Goal: Communication & Community: Answer question/provide support

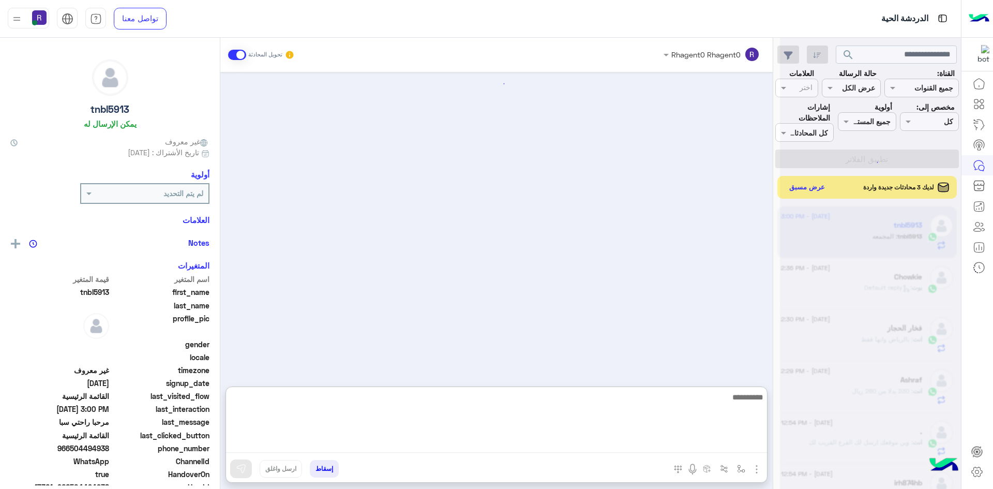
click at [382, 444] on textarea at bounding box center [496, 421] width 541 height 62
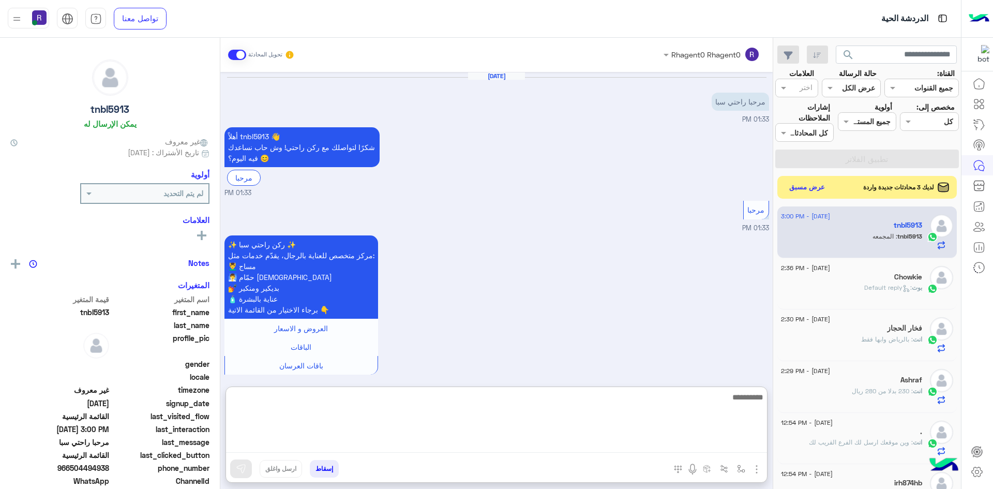
scroll to position [601, 0]
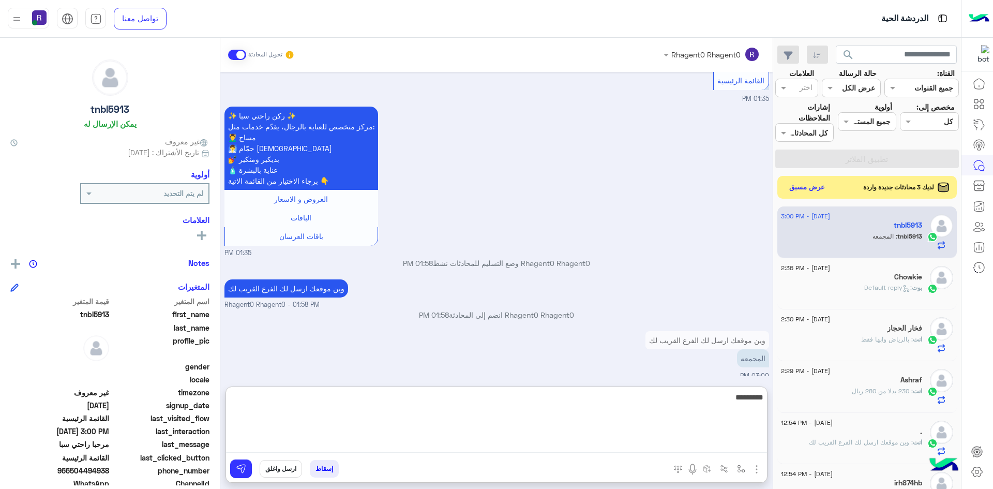
type textarea "**********"
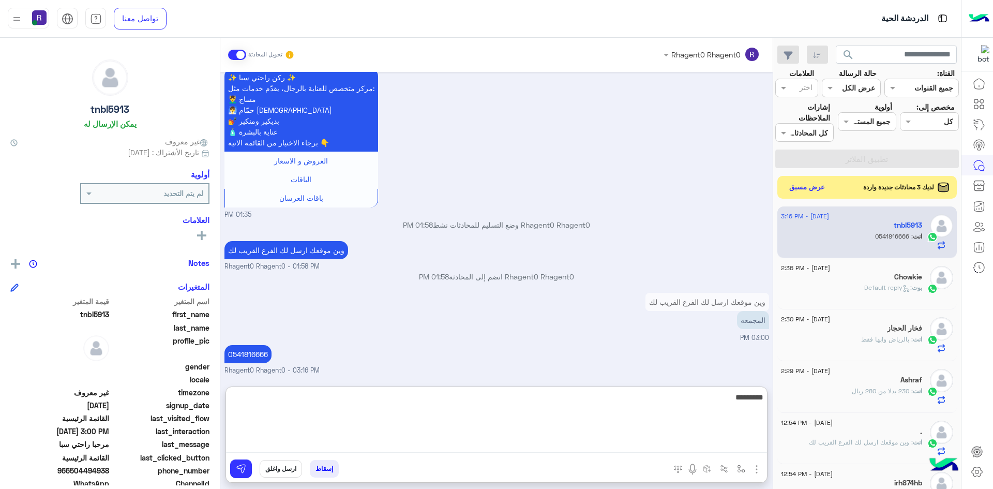
type textarea "*********"
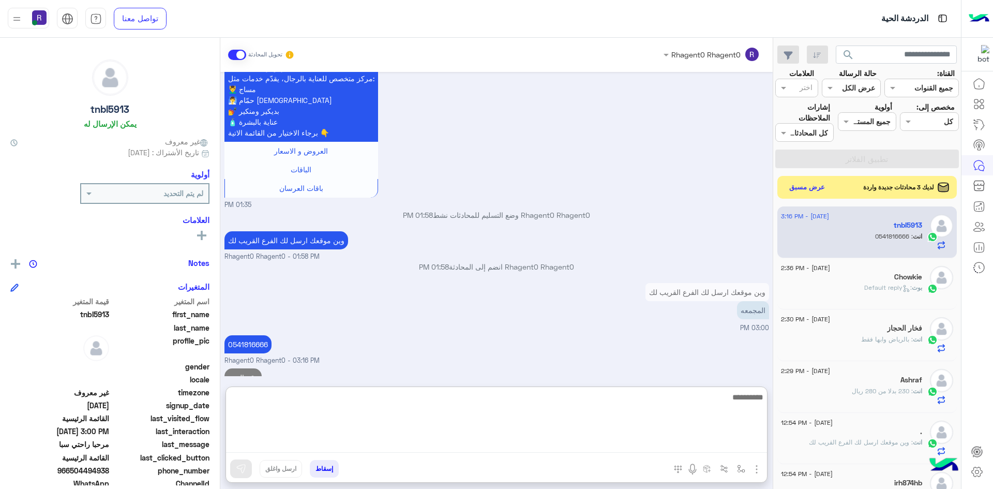
scroll to position [681, 0]
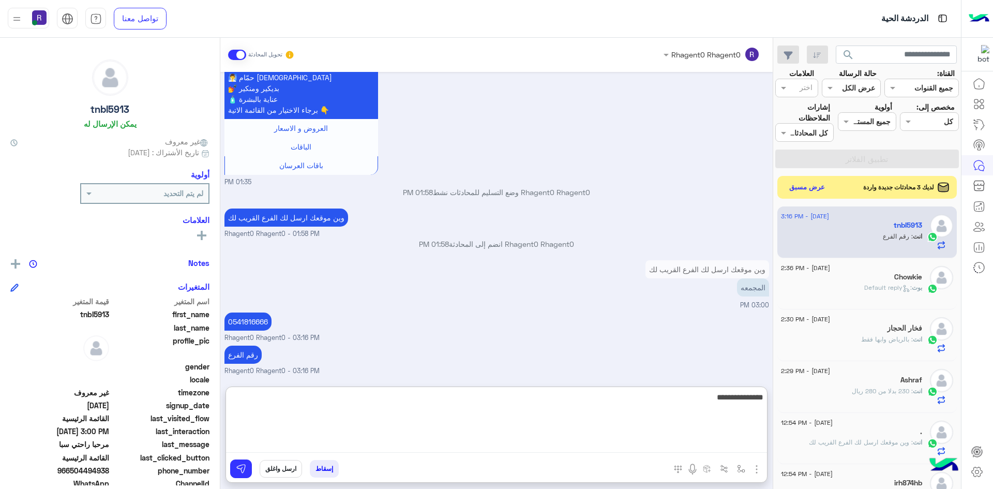
type textarea "**********"
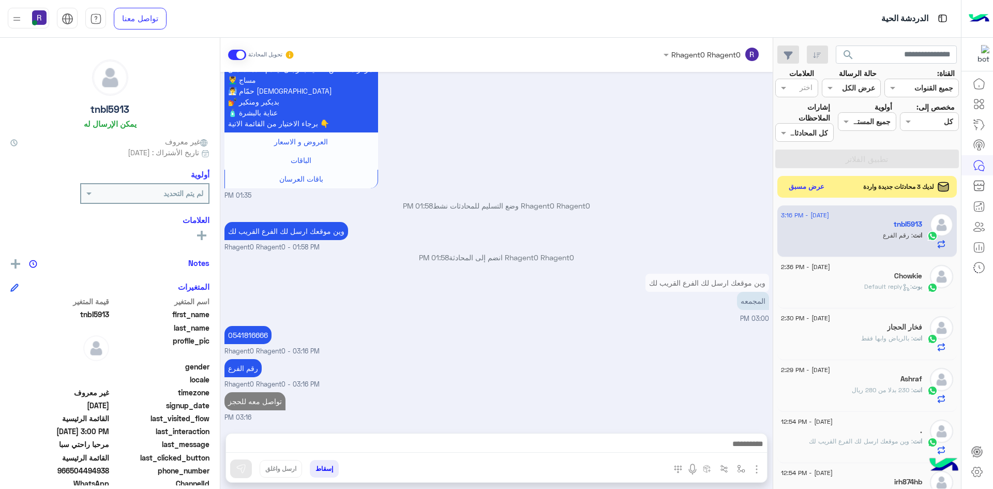
click at [800, 185] on button "عرض مسبق" at bounding box center [806, 187] width 43 height 14
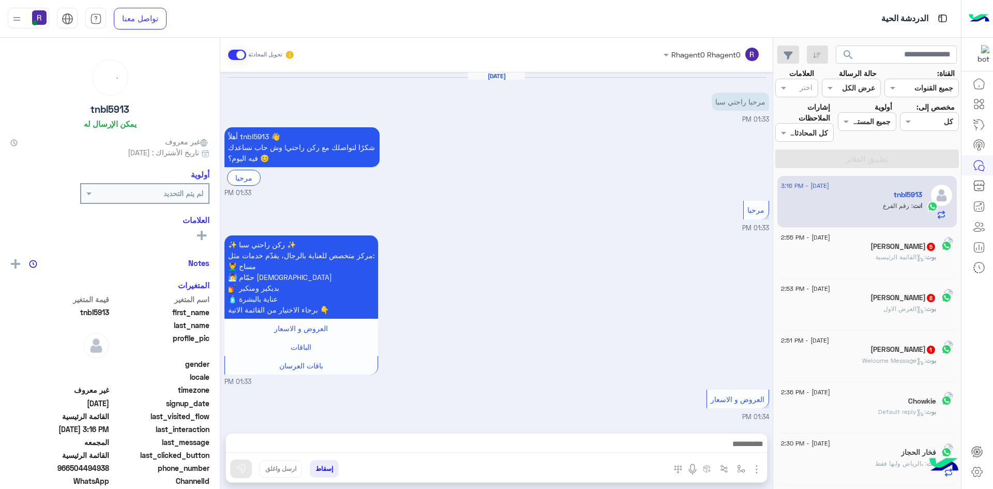
scroll to position [668, 0]
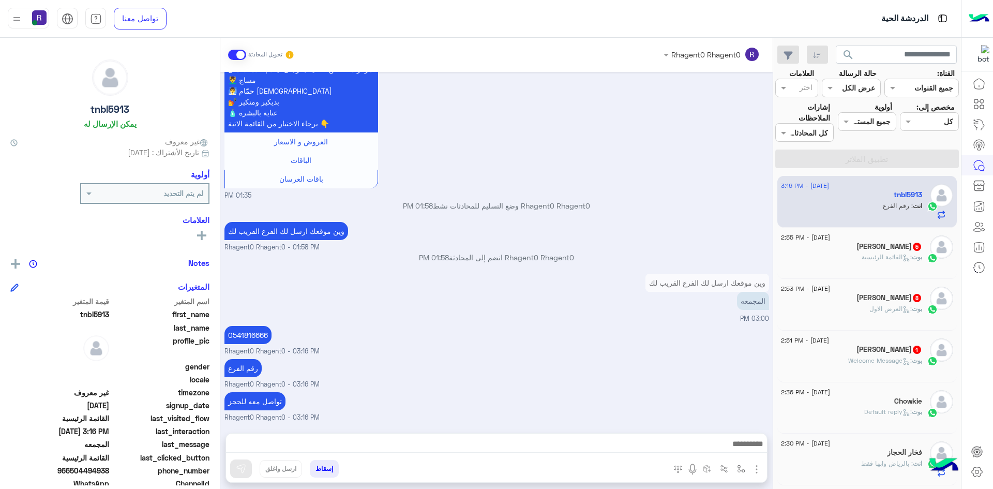
click at [825, 350] on div "محمود أبو زيد 1" at bounding box center [851, 350] width 141 height 11
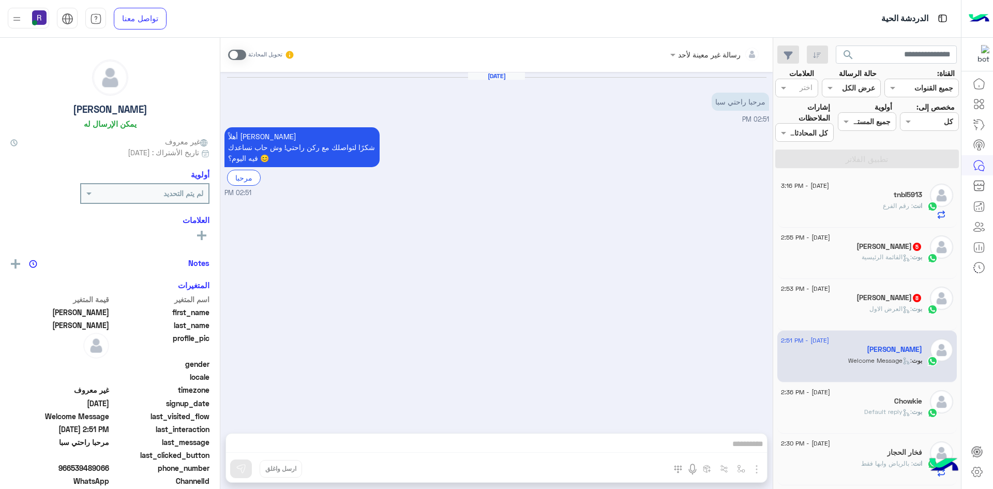
click at [895, 299] on h5 "Kapil Sharma 8" at bounding box center [889, 297] width 66 height 9
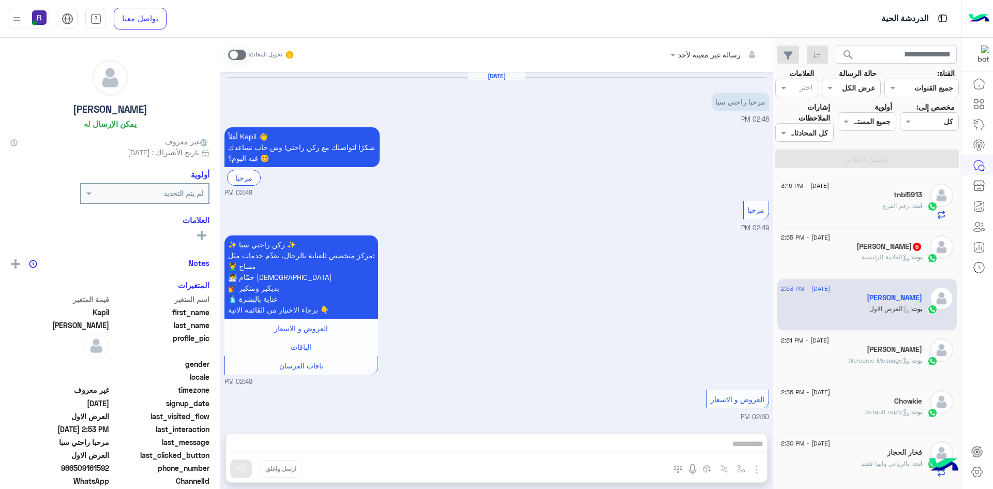
scroll to position [1139, 0]
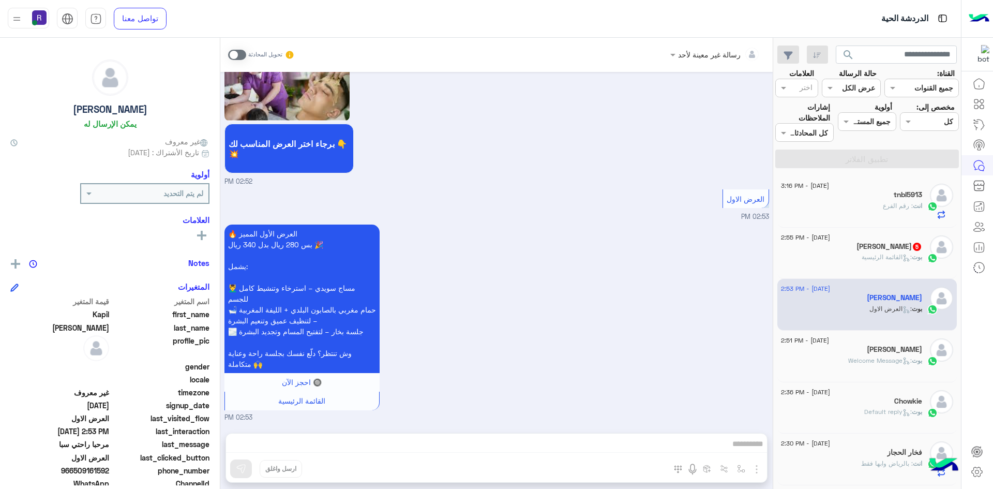
click at [244, 53] on span at bounding box center [237, 55] width 18 height 10
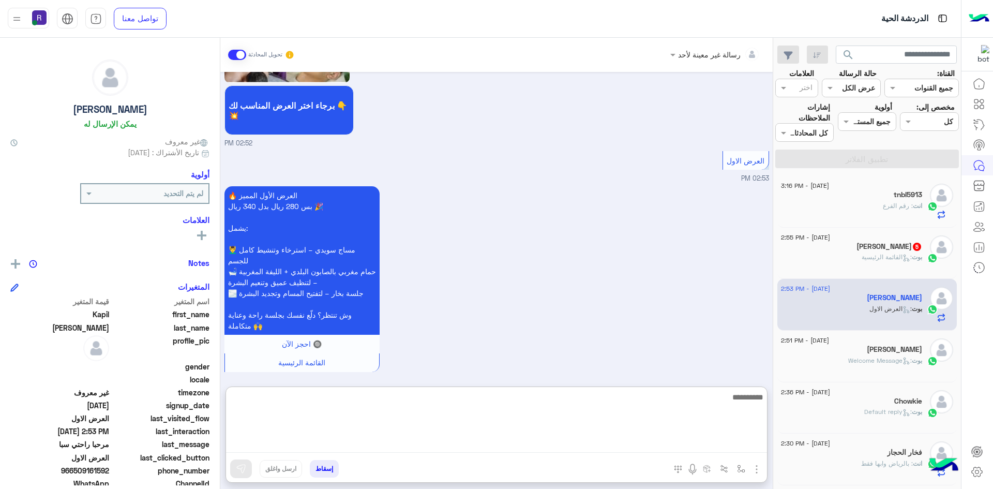
paste textarea "**********"
type textarea "**********"
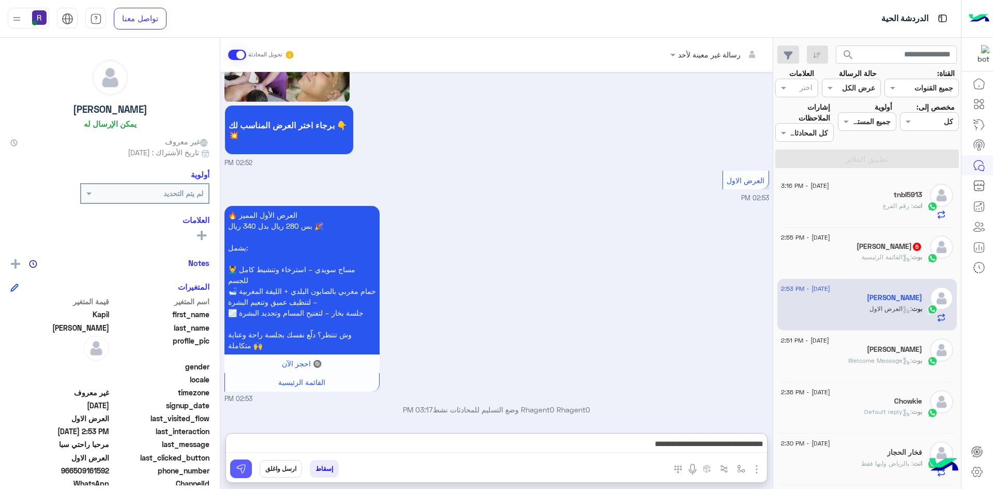
click at [248, 468] on button at bounding box center [241, 468] width 22 height 19
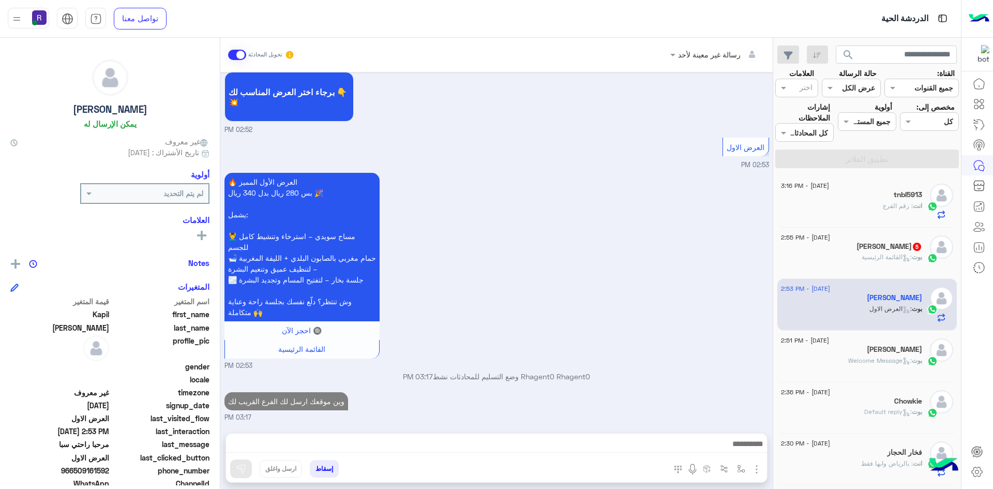
scroll to position [1191, 0]
click at [812, 257] on div "بوت : القائمة الرئيسية" at bounding box center [851, 261] width 141 height 18
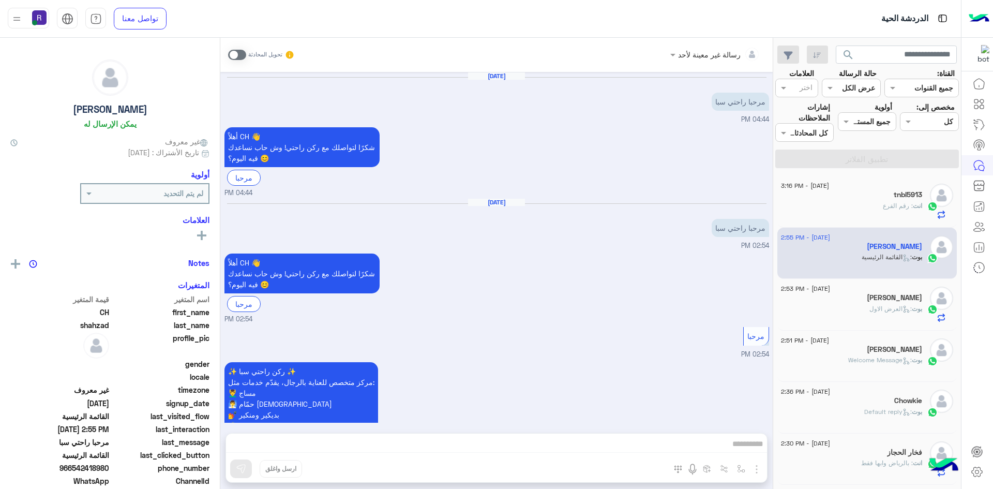
scroll to position [638, 0]
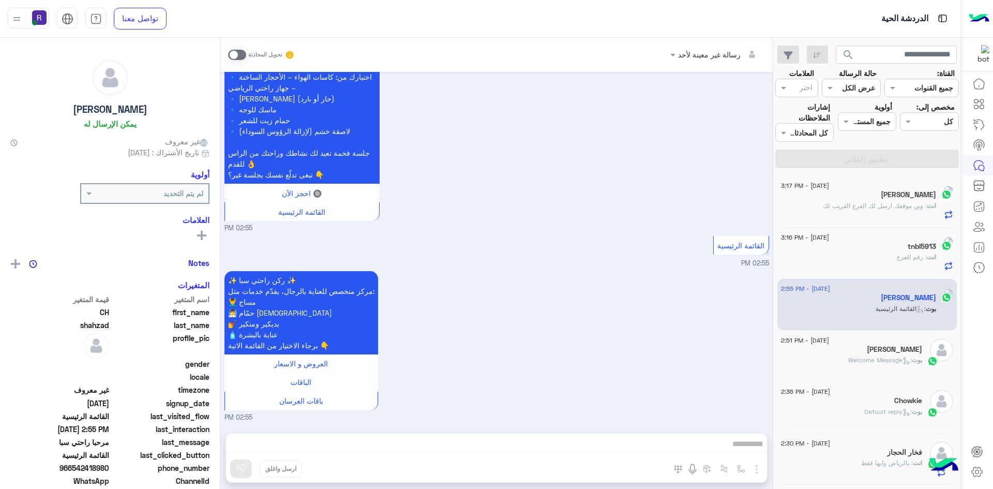
click at [242, 54] on span at bounding box center [237, 55] width 18 height 10
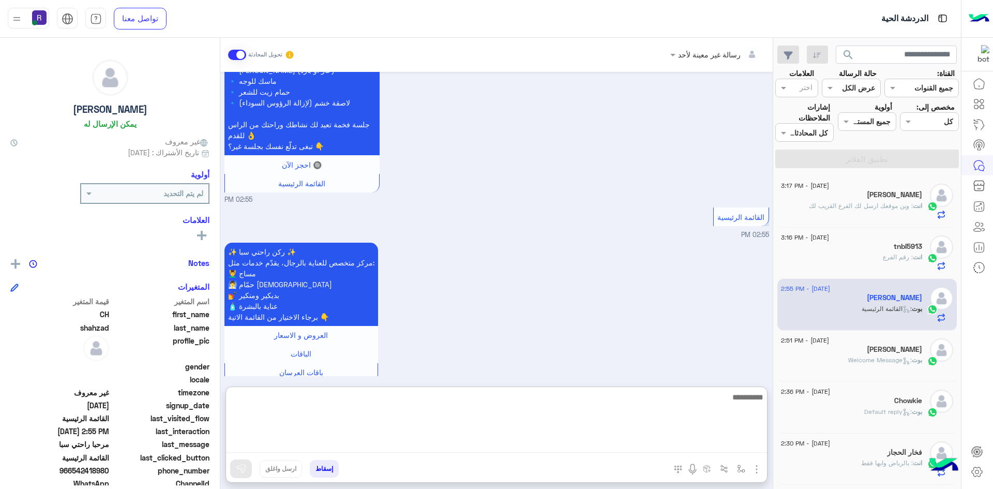
paste textarea "**********"
type textarea "**********"
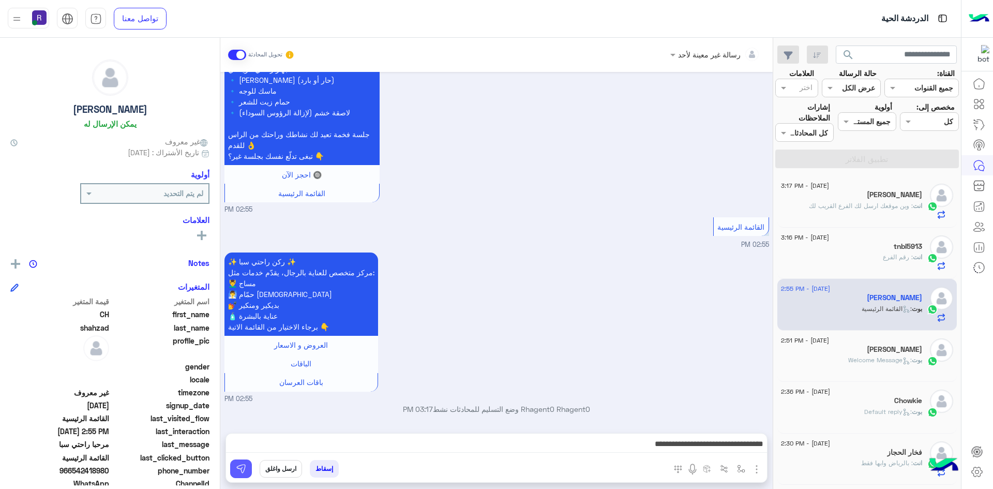
click at [239, 465] on img at bounding box center [241, 468] width 10 height 10
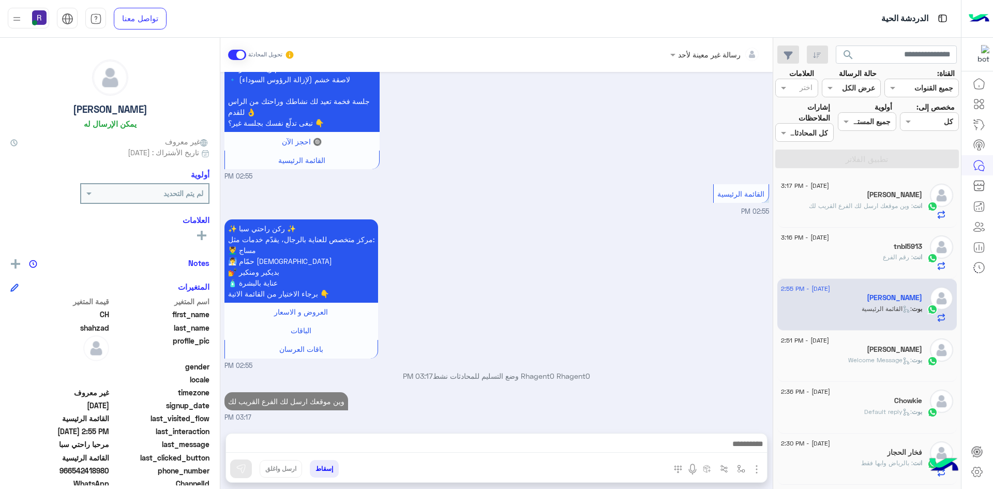
click at [867, 311] on span ": القائمة الرئيسية" at bounding box center [886, 309] width 50 height 8
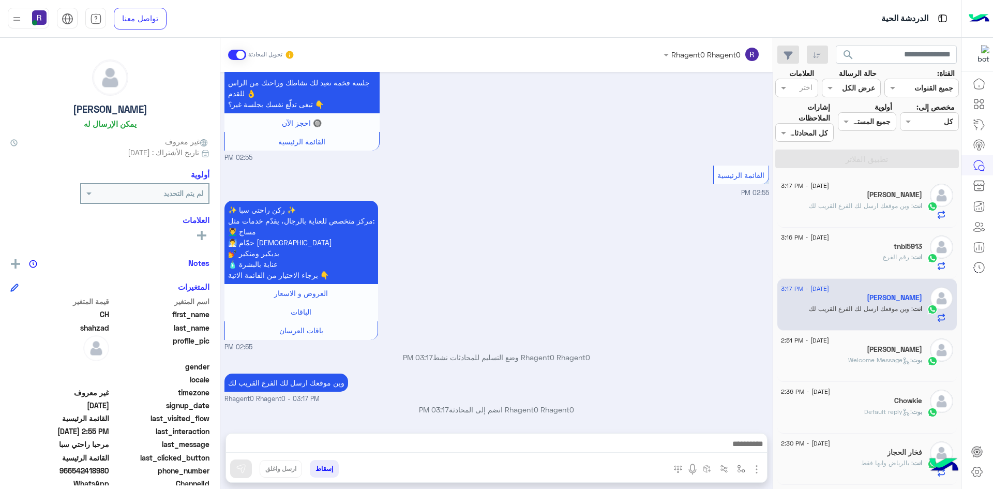
click at [869, 306] on span ": وين موقعك ارسل لك الفرع القريب لك" at bounding box center [861, 309] width 104 height 8
click at [871, 353] on div "[PERSON_NAME]" at bounding box center [851, 350] width 141 height 11
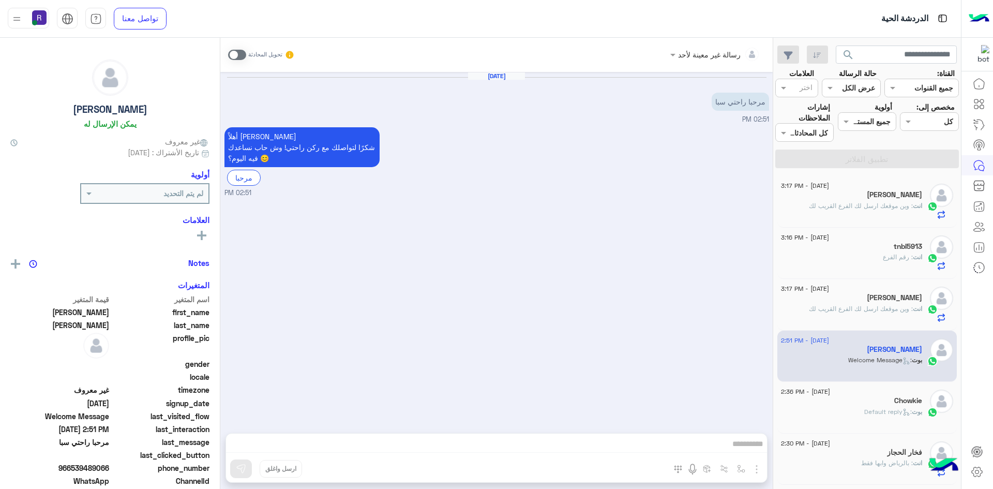
click at [243, 54] on span at bounding box center [237, 55] width 18 height 10
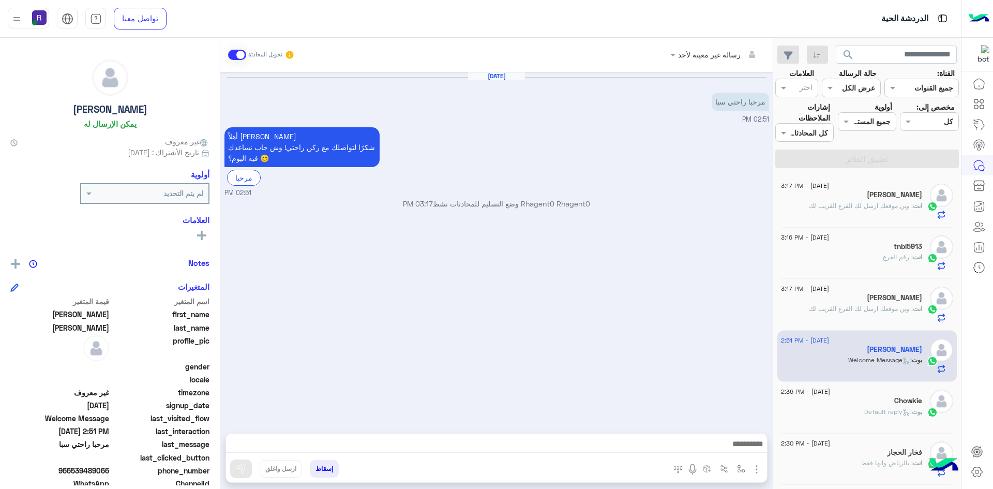
click at [757, 469] on img "button" at bounding box center [756, 469] width 12 height 12
click at [747, 456] on button "الصور" at bounding box center [741, 446] width 44 height 21
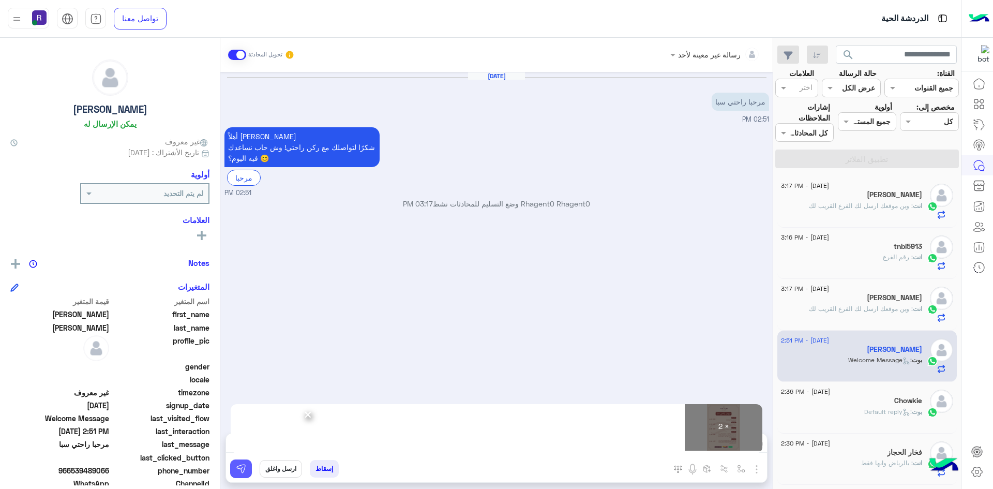
click at [238, 468] on img at bounding box center [241, 468] width 10 height 10
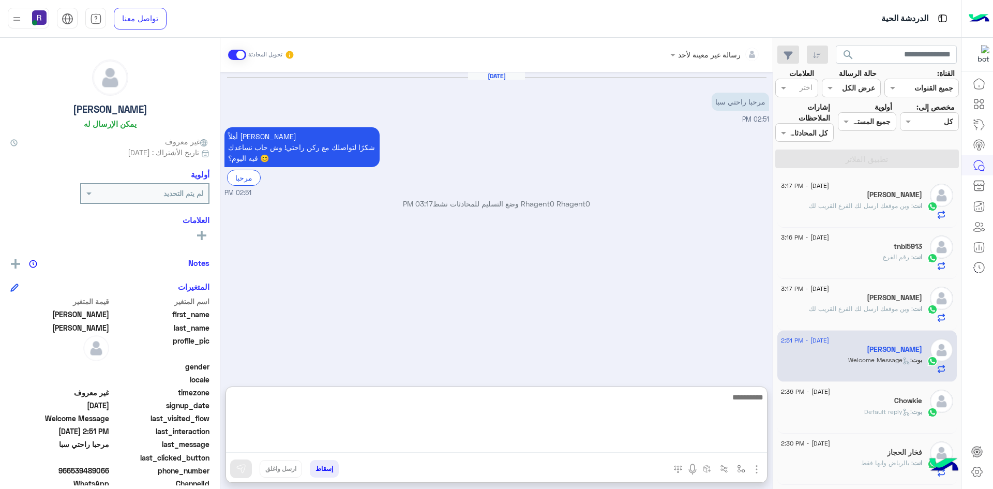
paste textarea "**********"
type textarea "**********"
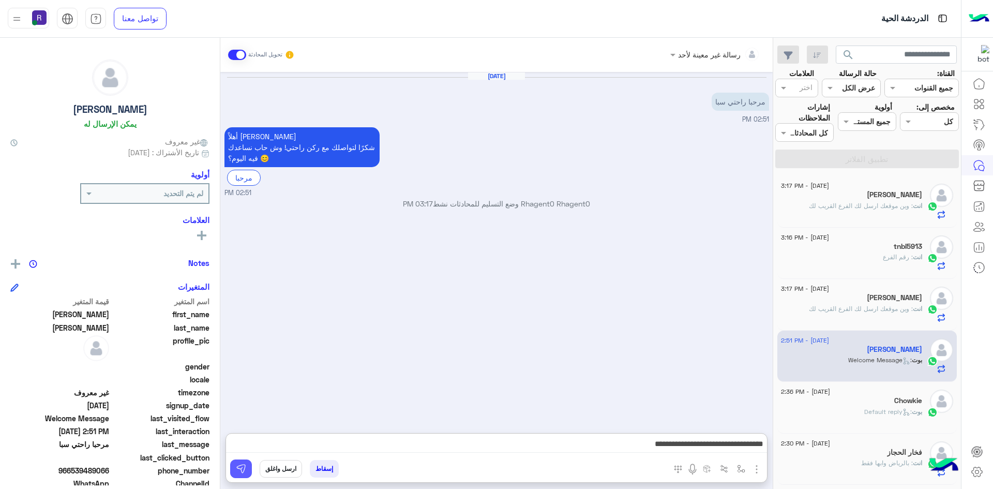
click at [241, 469] on img at bounding box center [241, 468] width 10 height 10
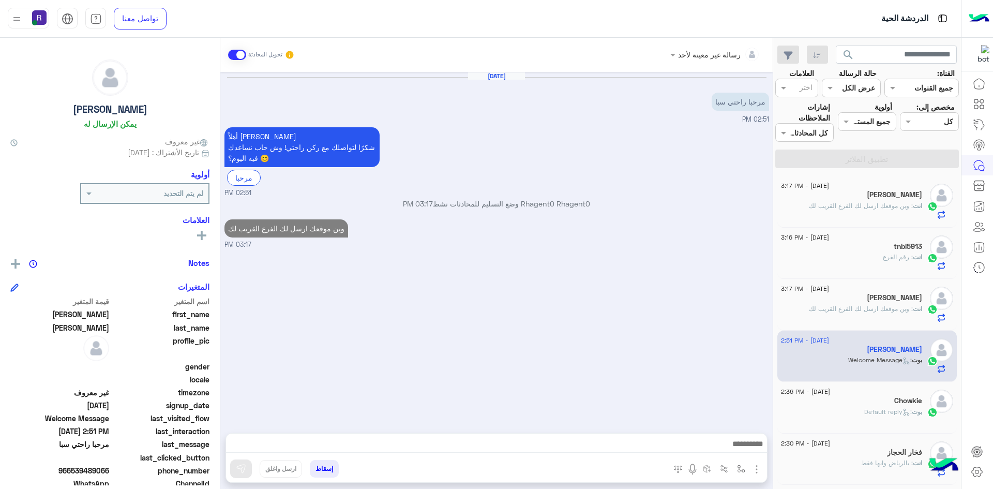
click at [848, 409] on div "بوت : Default reply" at bounding box center [851, 416] width 141 height 18
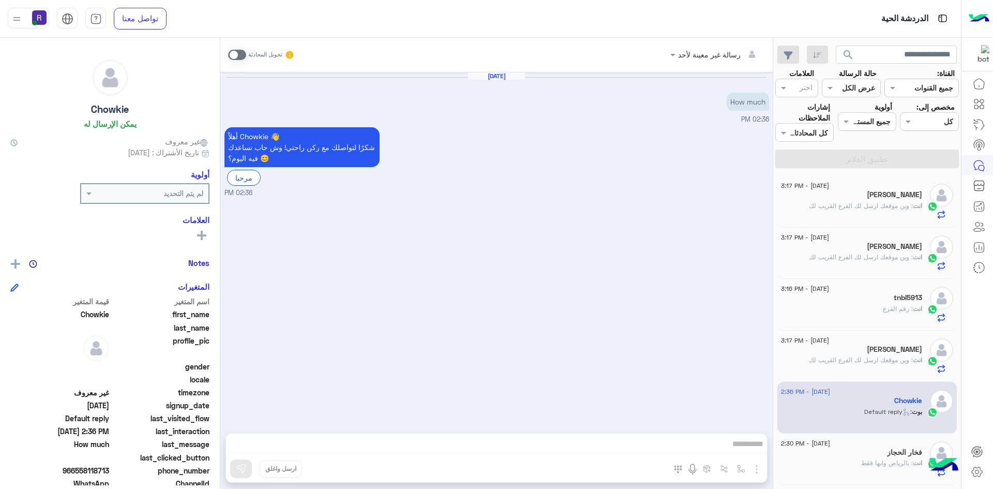
click at [864, 205] on span ": وين موقعك ارسل لك الفرع القريب لك" at bounding box center [861, 206] width 104 height 8
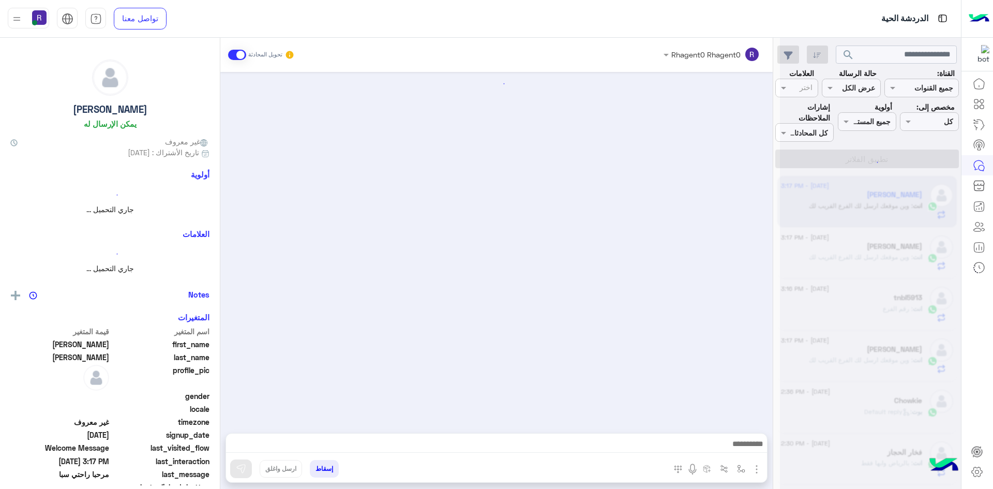
scroll to position [127, 0]
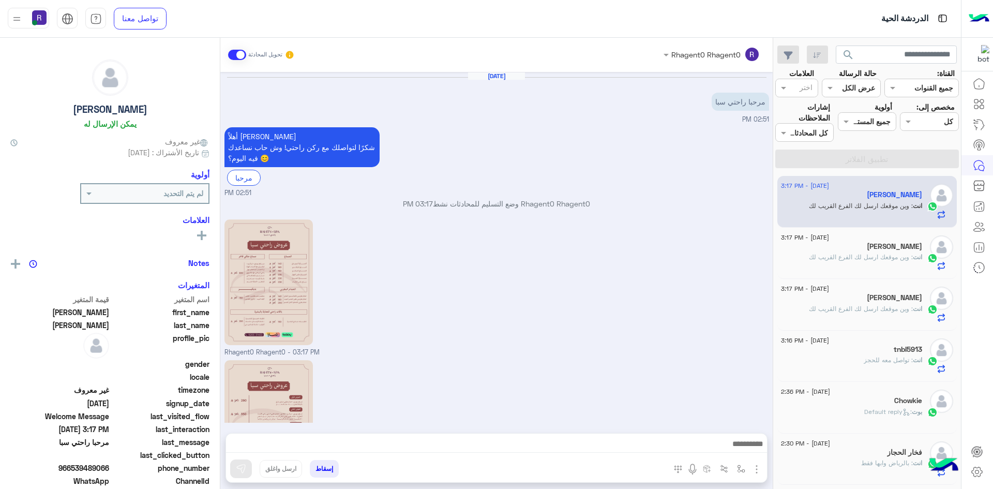
scroll to position [127, 0]
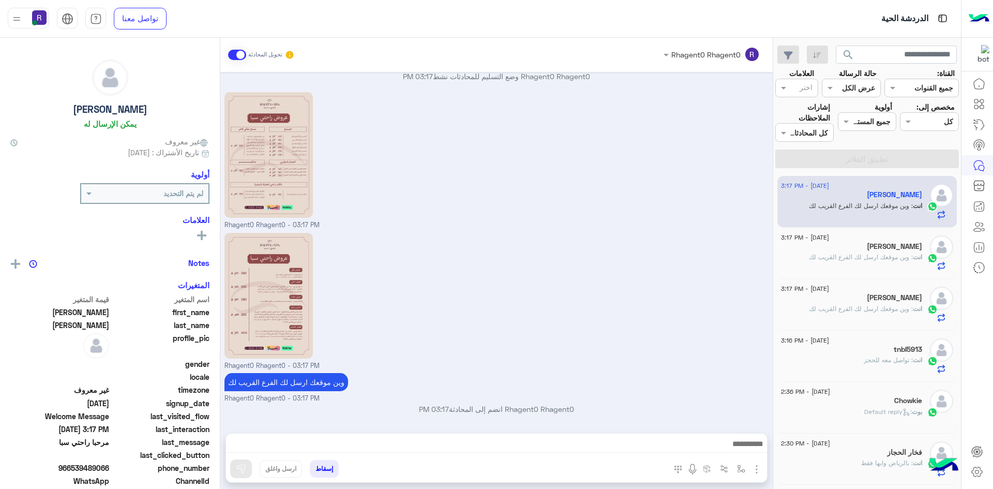
click at [861, 250] on div "[PERSON_NAME]" at bounding box center [851, 247] width 141 height 11
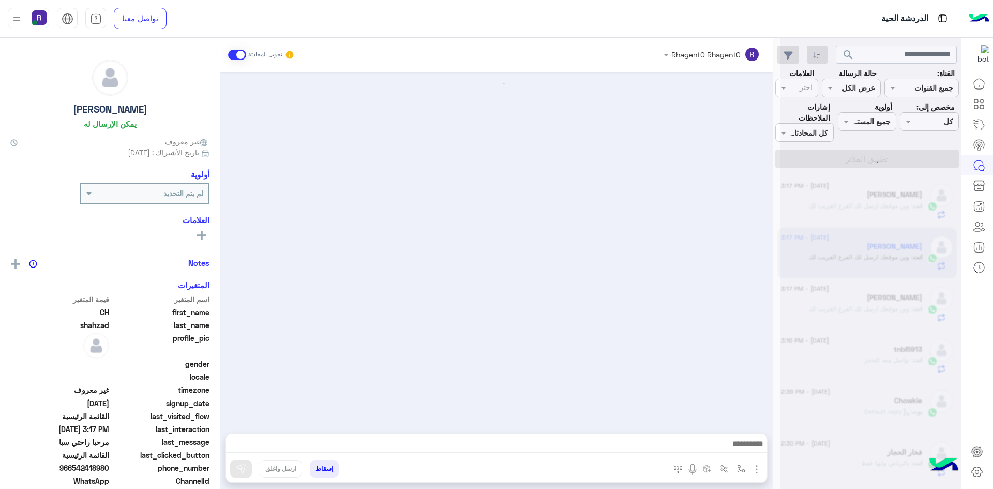
scroll to position [708, 0]
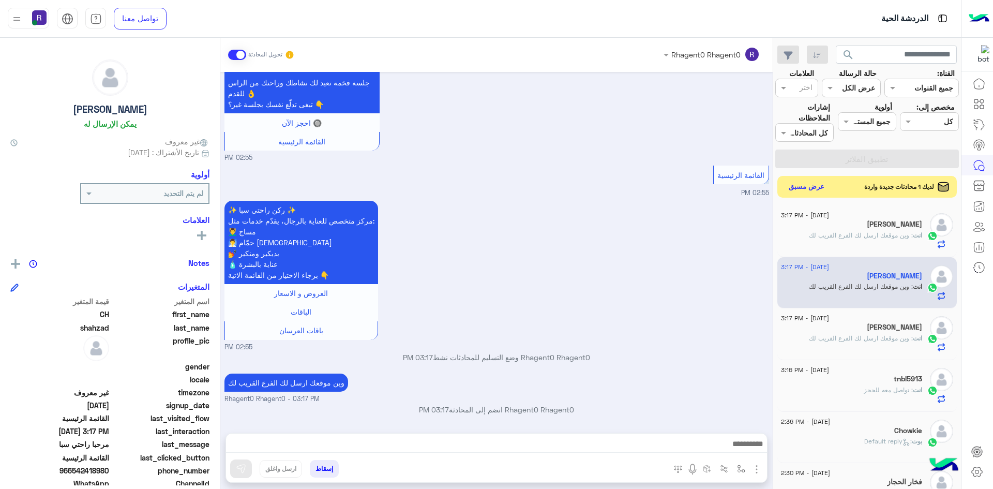
click at [817, 189] on button "عرض مسبق" at bounding box center [806, 187] width 43 height 14
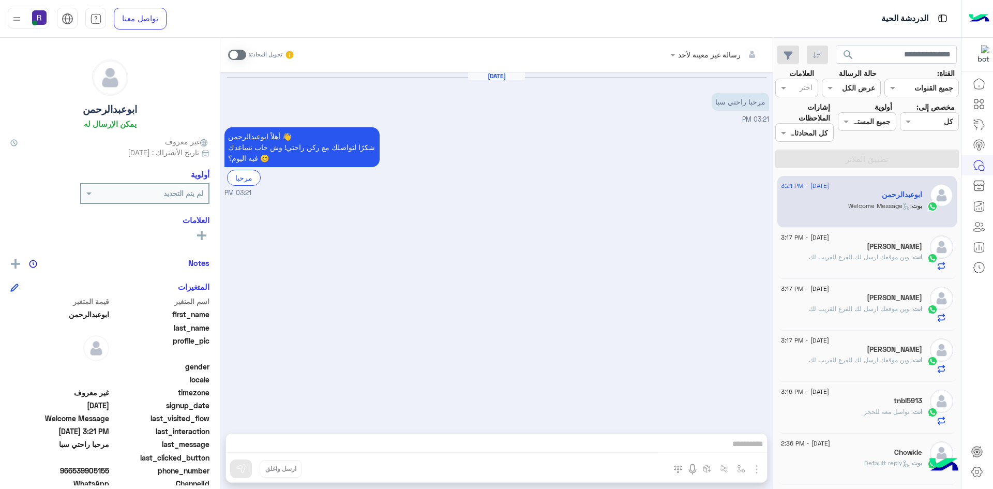
click at [856, 257] on span ": وين موقعك ارسل لك الفرع القريب لك" at bounding box center [861, 257] width 104 height 8
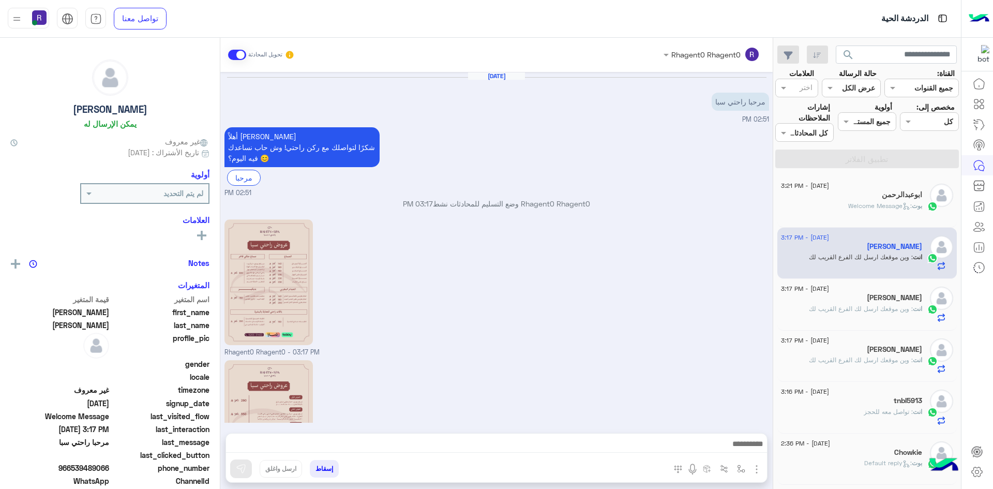
scroll to position [127, 0]
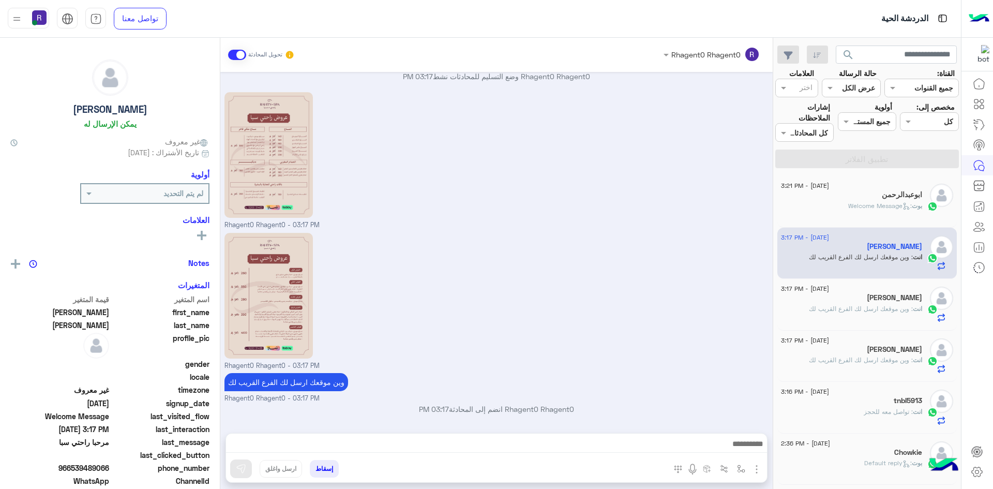
click at [853, 209] on span ": Welcome Message" at bounding box center [880, 206] width 64 height 8
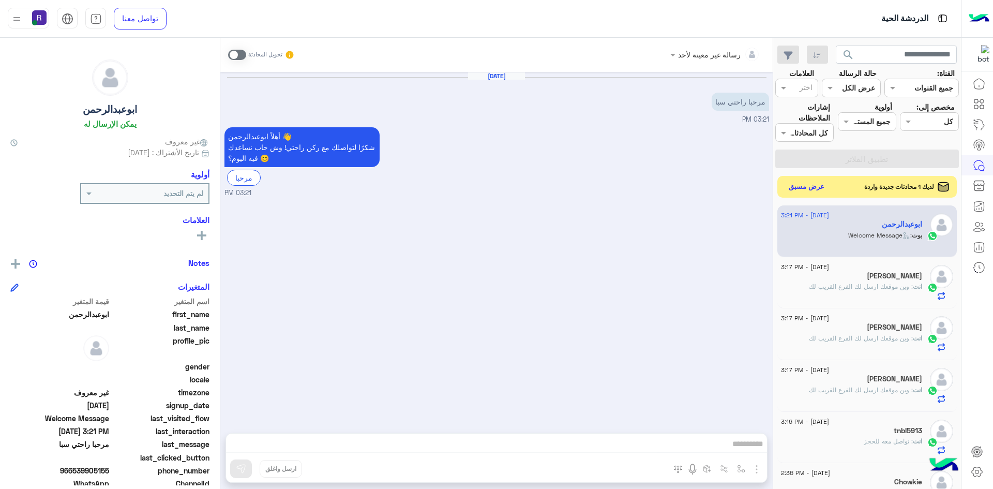
click at [818, 186] on button "عرض مسبق" at bounding box center [806, 187] width 43 height 14
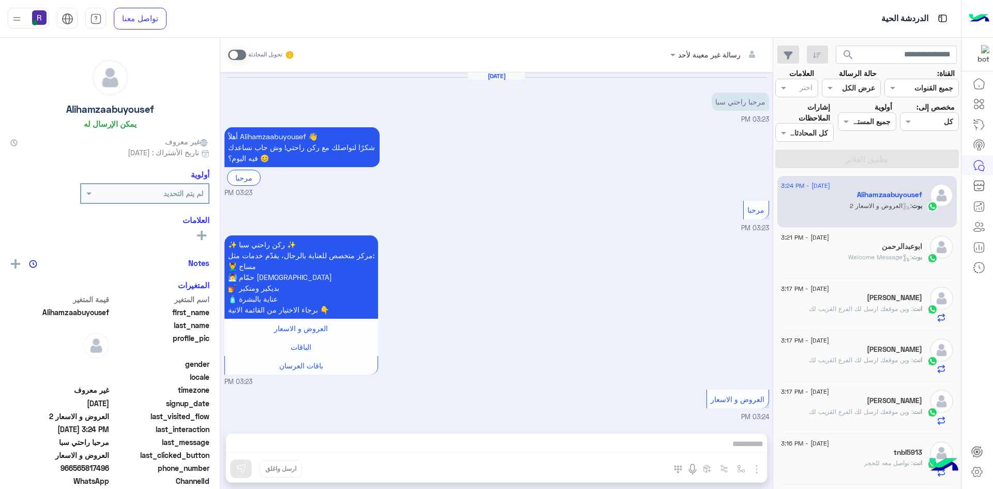
scroll to position [65, 0]
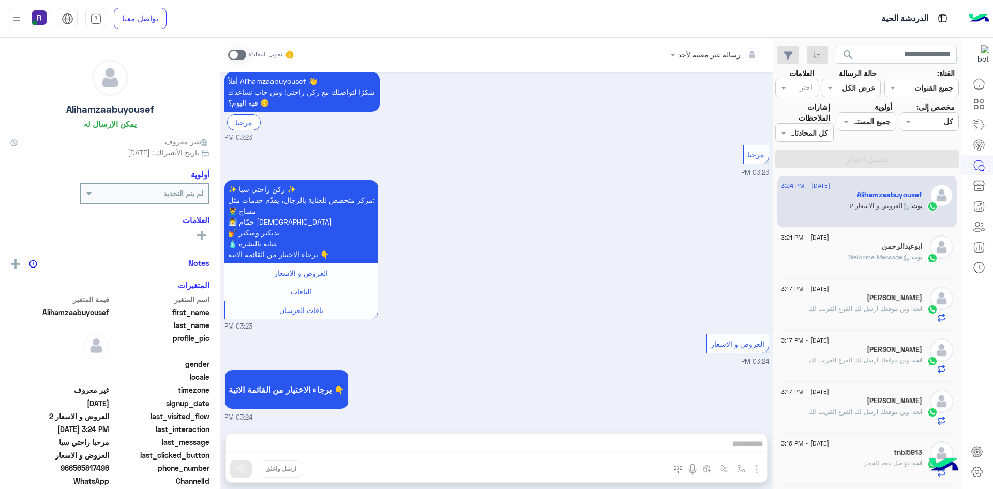
click at [869, 248] on div "[PERSON_NAME]" at bounding box center [851, 247] width 141 height 11
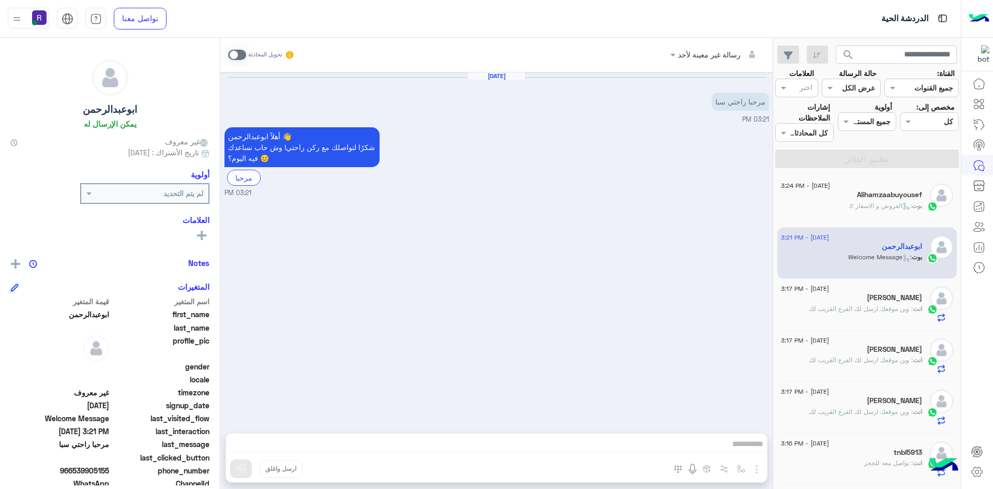
click at [913, 309] on span "انت" at bounding box center [917, 309] width 9 height 8
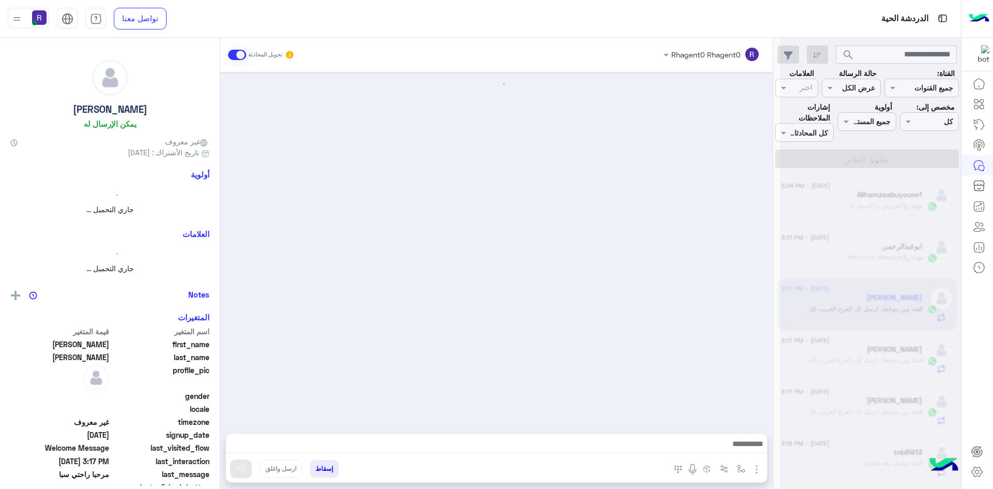
scroll to position [127, 0]
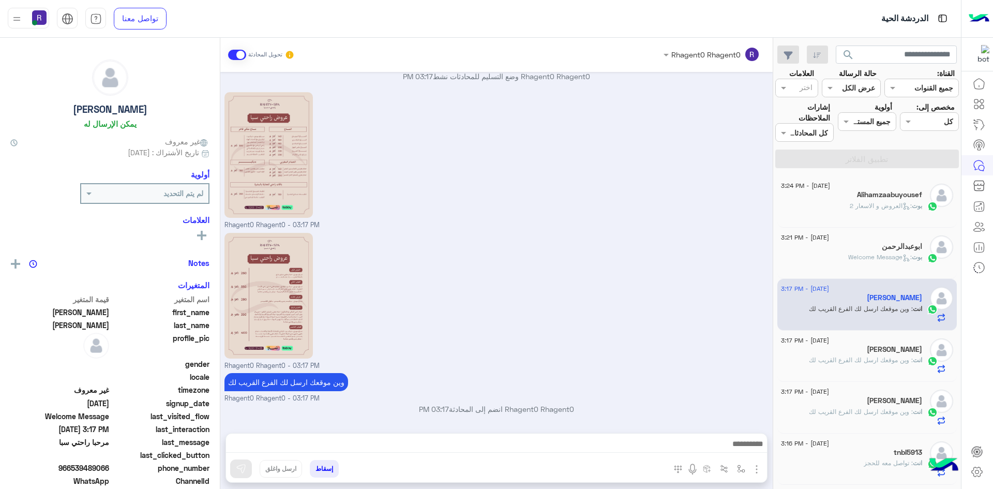
click at [855, 201] on p "بوت : العروض و الاسعار 2" at bounding box center [885, 205] width 72 height 9
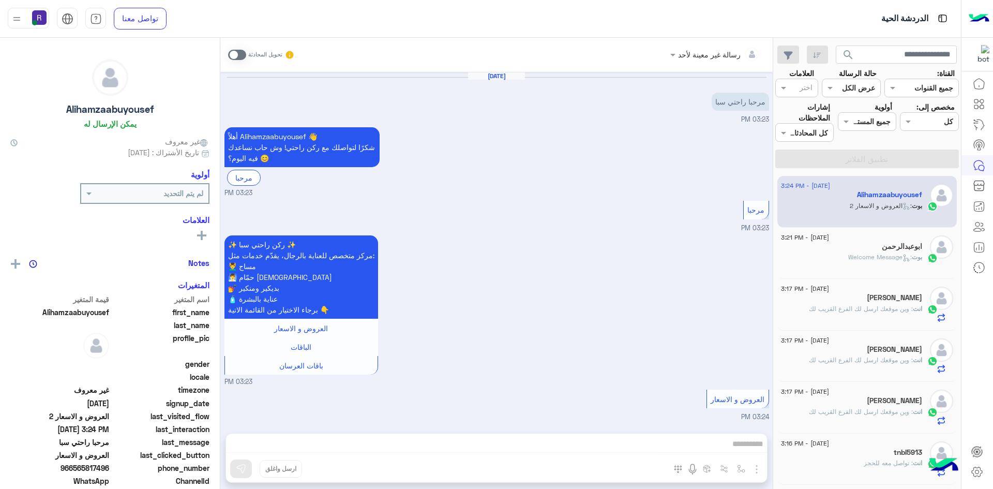
scroll to position [65, 0]
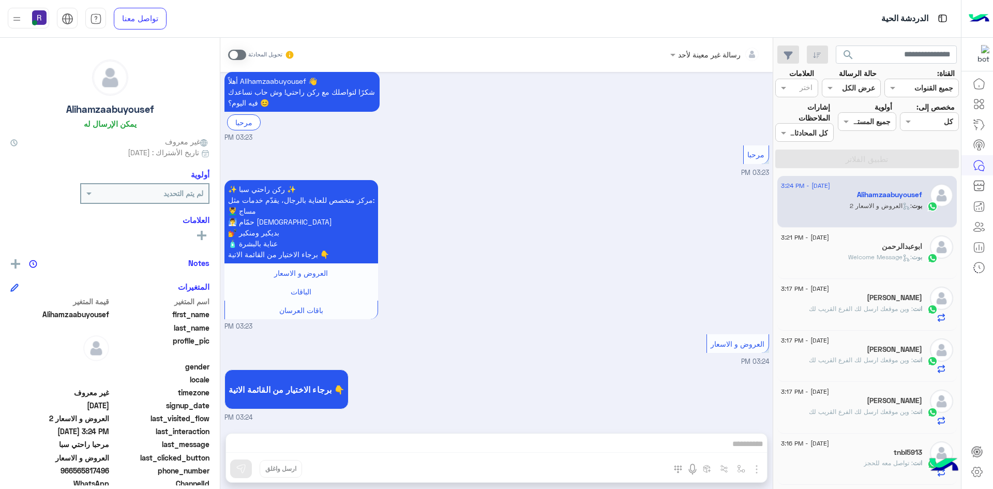
click at [872, 251] on div "ابوعبدالرحمن" at bounding box center [851, 247] width 141 height 11
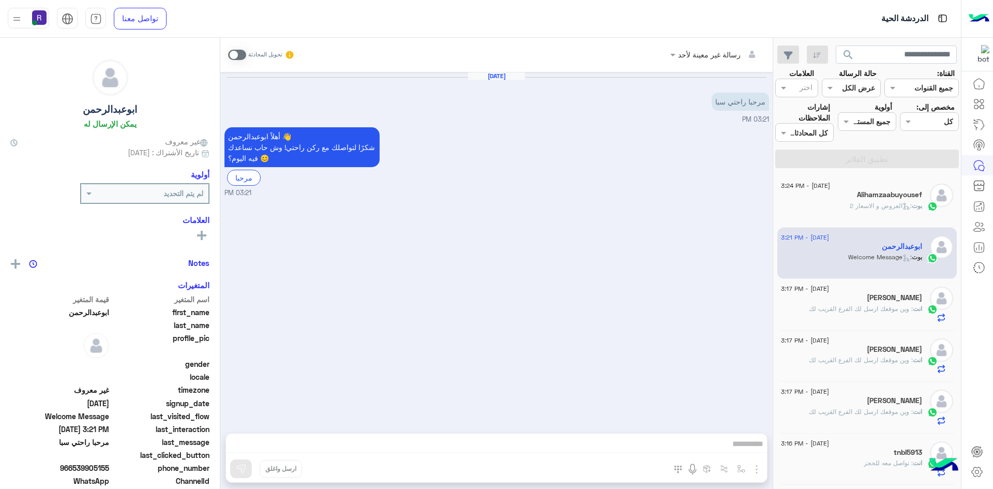
click at [868, 209] on span ": العروض و الاسعار 2" at bounding box center [880, 206] width 62 height 8
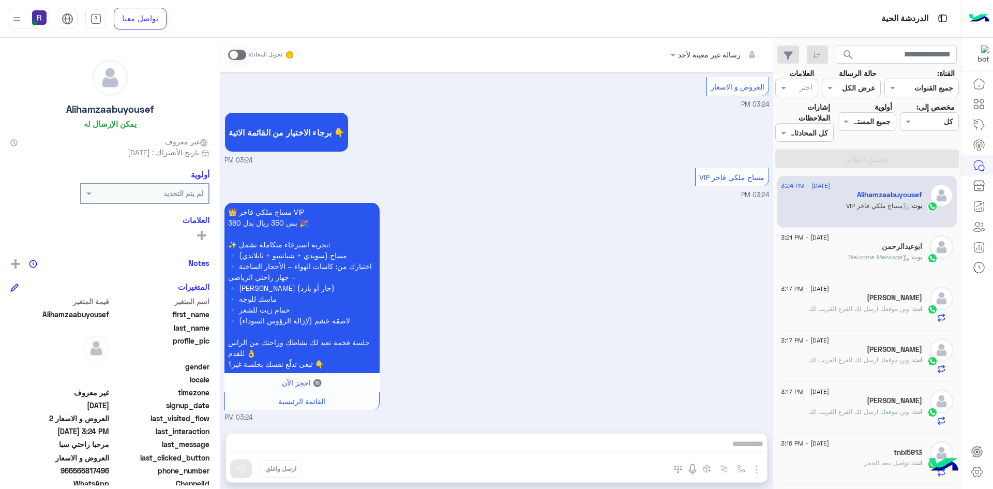
scroll to position [511, 0]
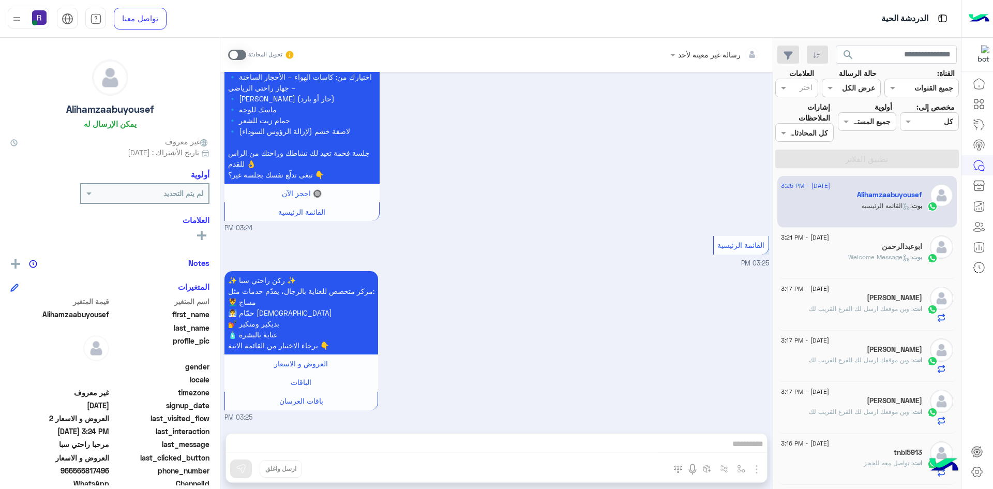
click at [242, 54] on span at bounding box center [237, 55] width 18 height 10
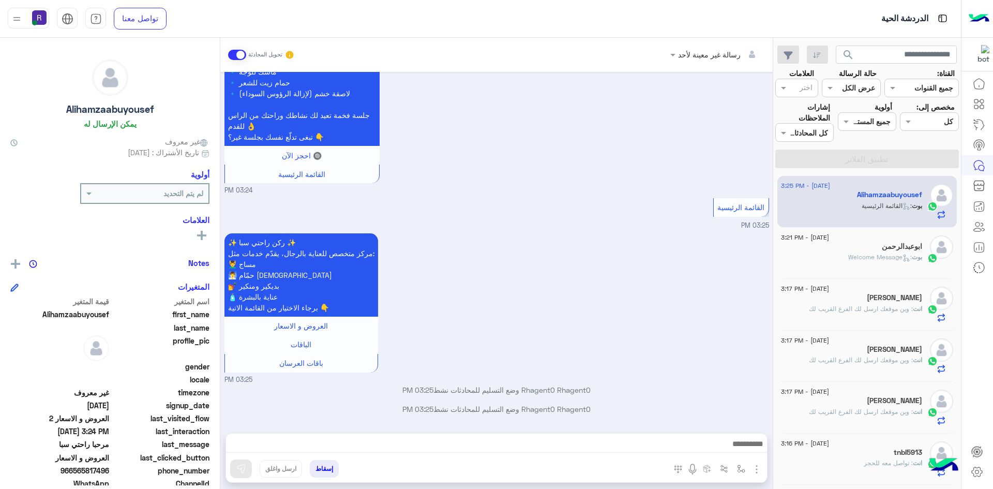
scroll to position [668, 0]
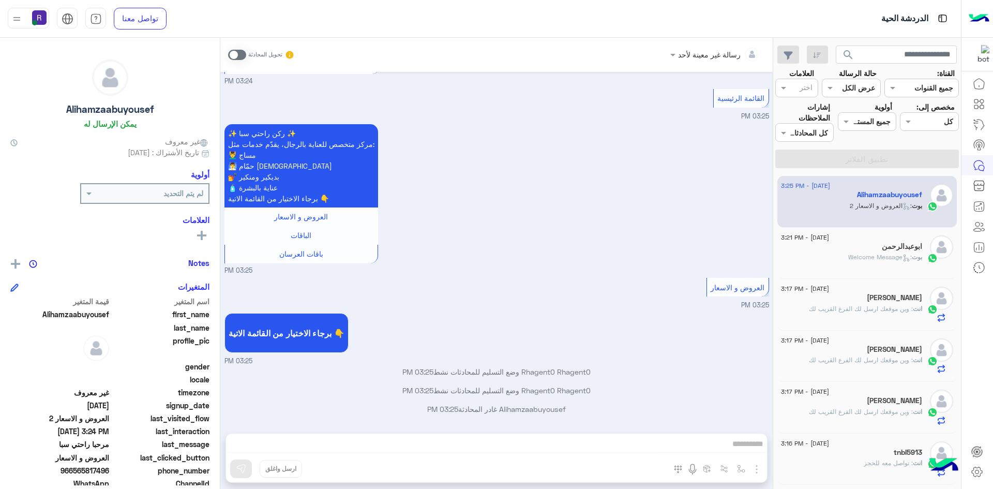
click at [739, 471] on div "رسالة غير معينة لأحد تحويل المحادثة Aug 13, 2025 مرحبا راحتي سبا 03:23 PM أهلاً…" at bounding box center [496, 265] width 552 height 455
click at [754, 469] on div "رسالة غير معينة لأحد تحويل المحادثة Aug 13, 2025 مرحبا راحتي سبا 03:23 PM أهلاً…" at bounding box center [496, 265] width 552 height 455
click at [244, 55] on span at bounding box center [237, 55] width 18 height 10
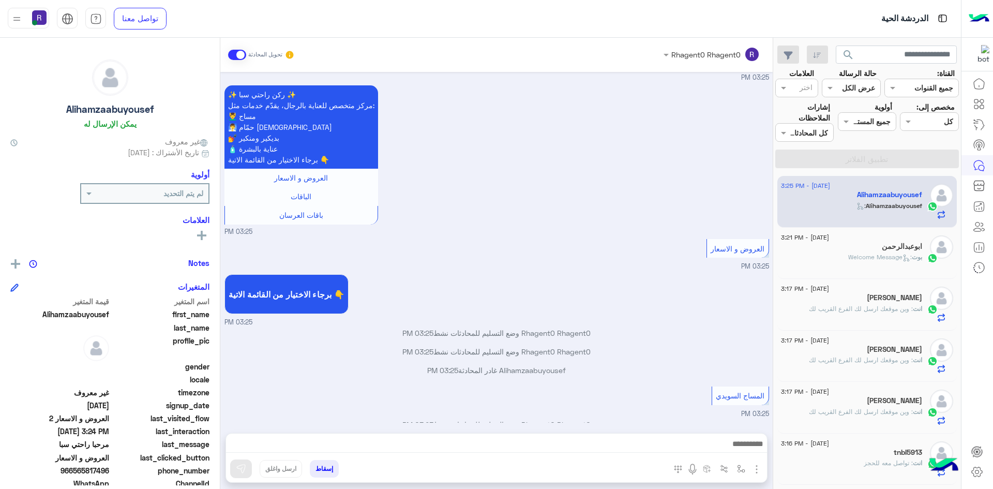
scroll to position [722, 0]
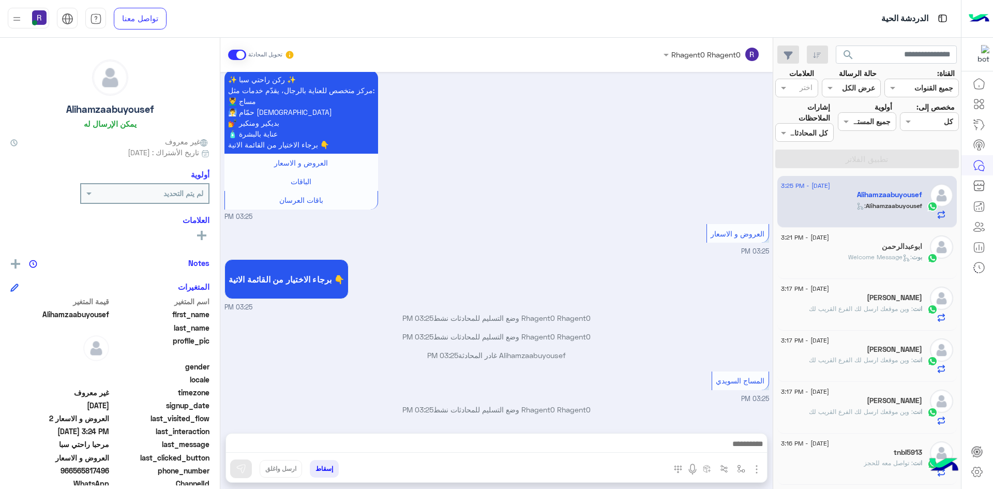
click at [758, 467] on img "button" at bounding box center [756, 469] width 12 height 12
click at [738, 450] on span "الصور" at bounding box center [736, 447] width 19 height 12
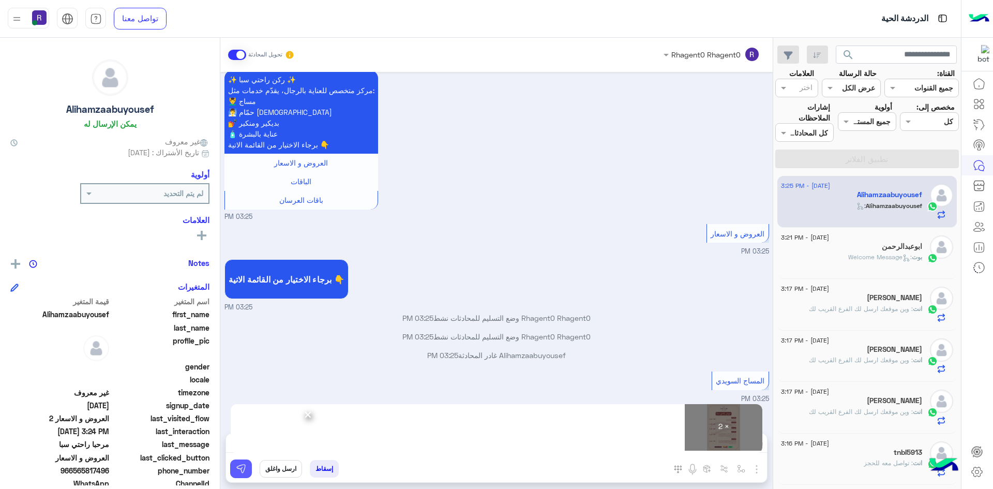
click at [236, 471] on img at bounding box center [241, 468] width 10 height 10
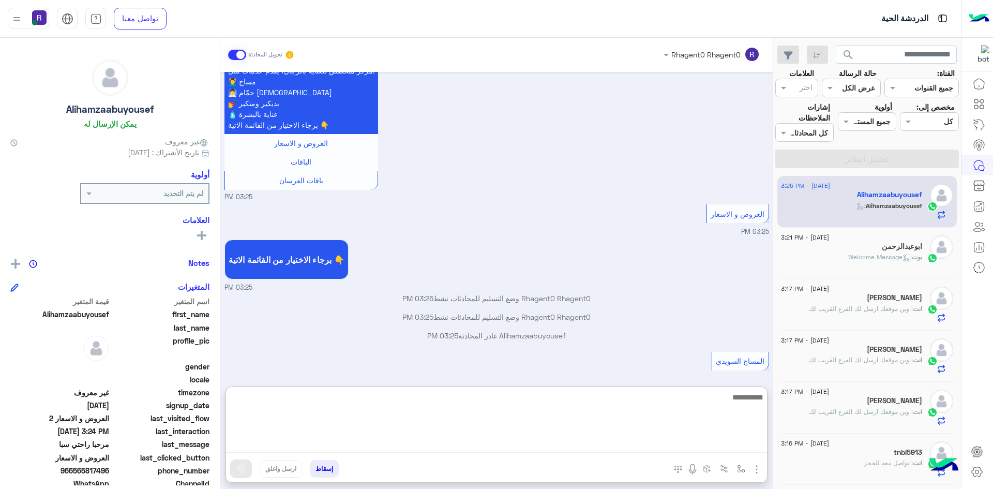
paste textarea "**********"
type textarea "**********"
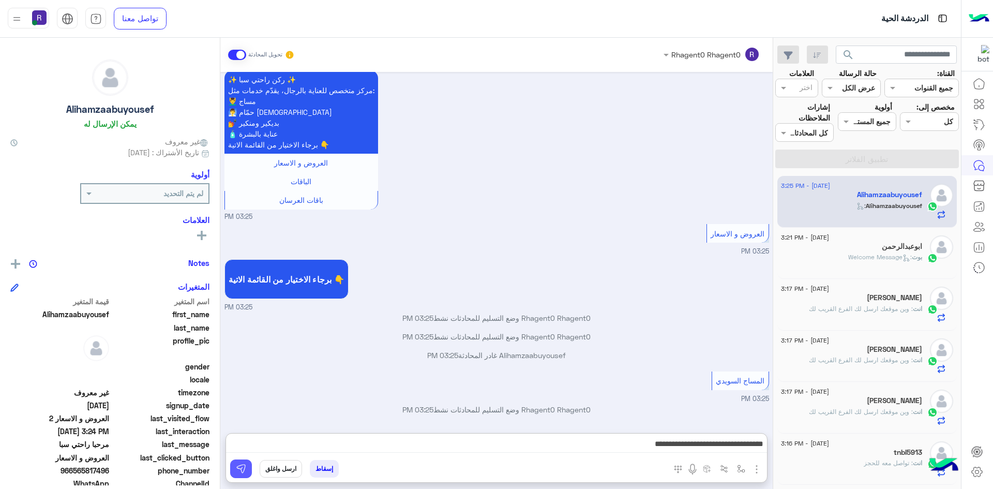
click at [241, 466] on img at bounding box center [241, 468] width 10 height 10
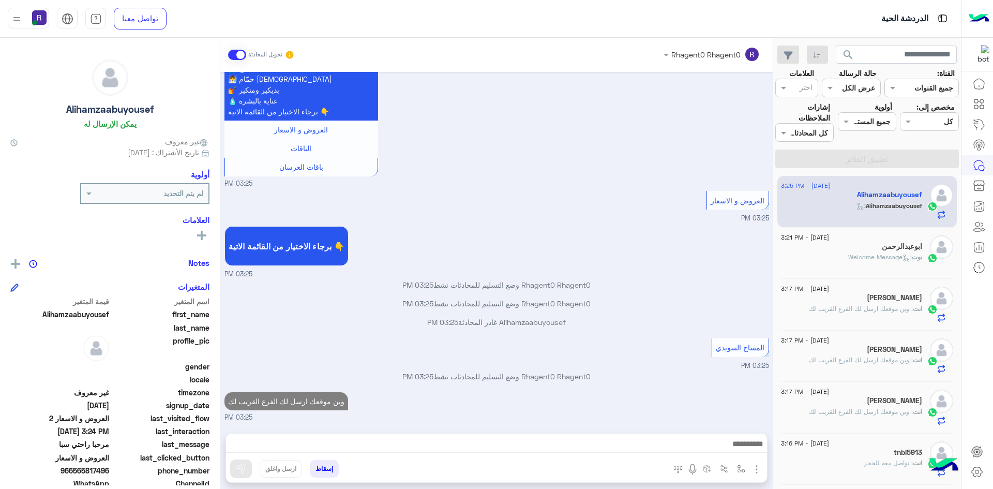
scroll to position [755, 0]
click at [881, 257] on span ": Welcome Message" at bounding box center [880, 257] width 64 height 8
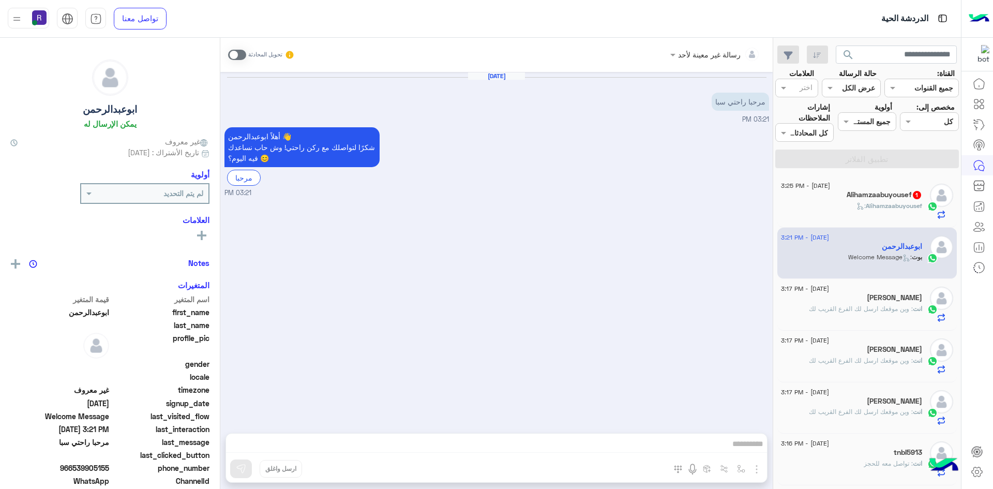
click at [862, 195] on h5 "Alihamzaabuyousef 1" at bounding box center [883, 194] width 75 height 9
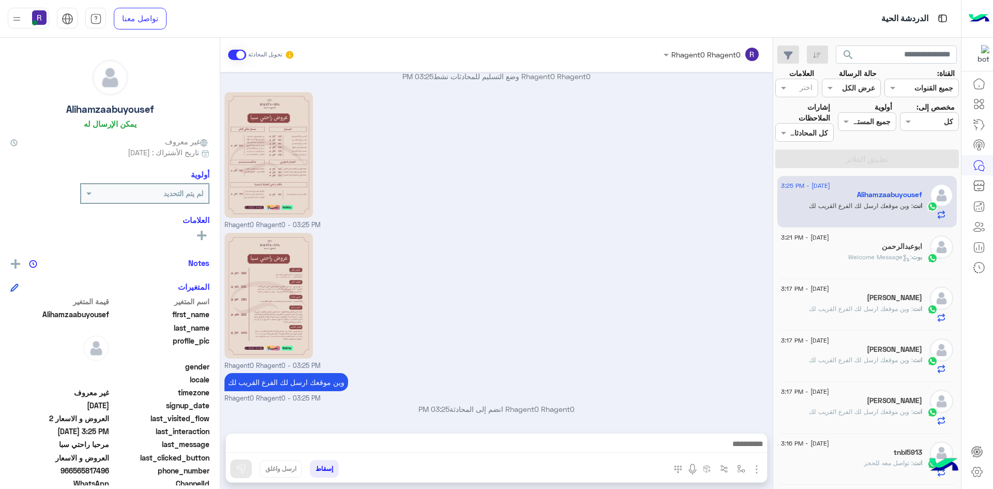
scroll to position [1054, 0]
click at [907, 250] on h5 "ابوعبدالرحمن" at bounding box center [902, 246] width 40 height 9
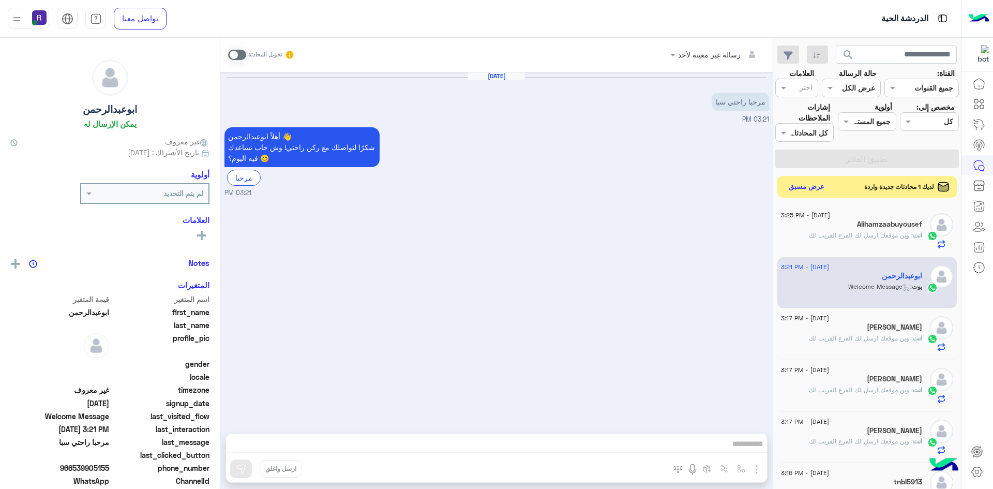
click at [807, 186] on button "عرض مسبق" at bounding box center [806, 187] width 43 height 14
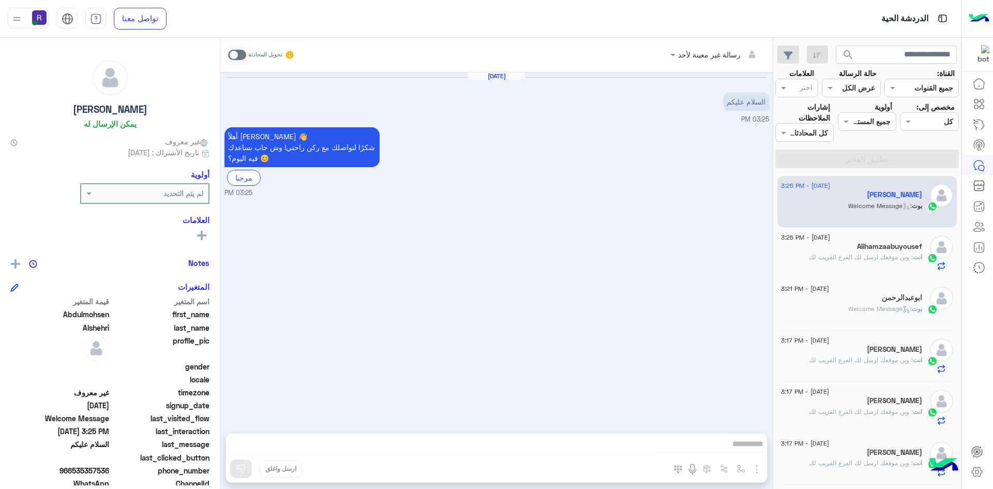
click at [862, 258] on span ": وين موقعك ارسل لك الفرع القريب لك" at bounding box center [861, 257] width 104 height 8
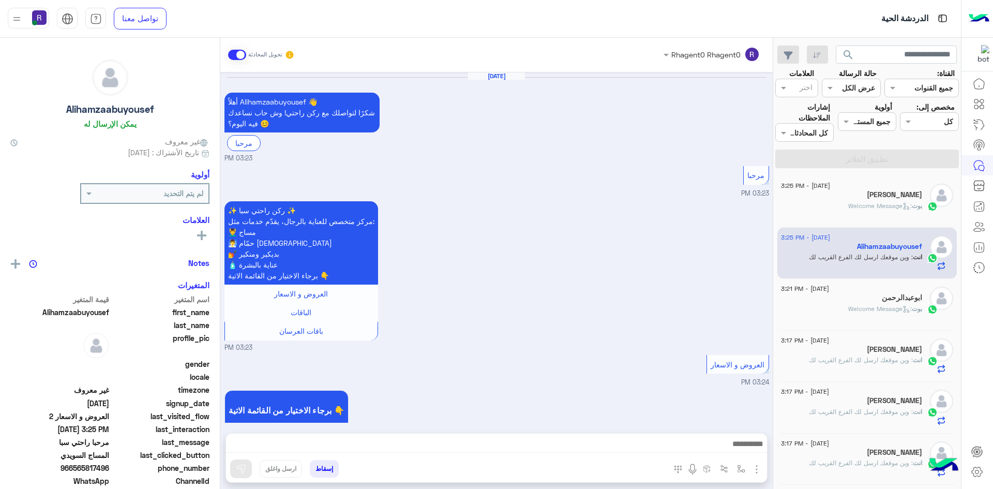
scroll to position [1020, 0]
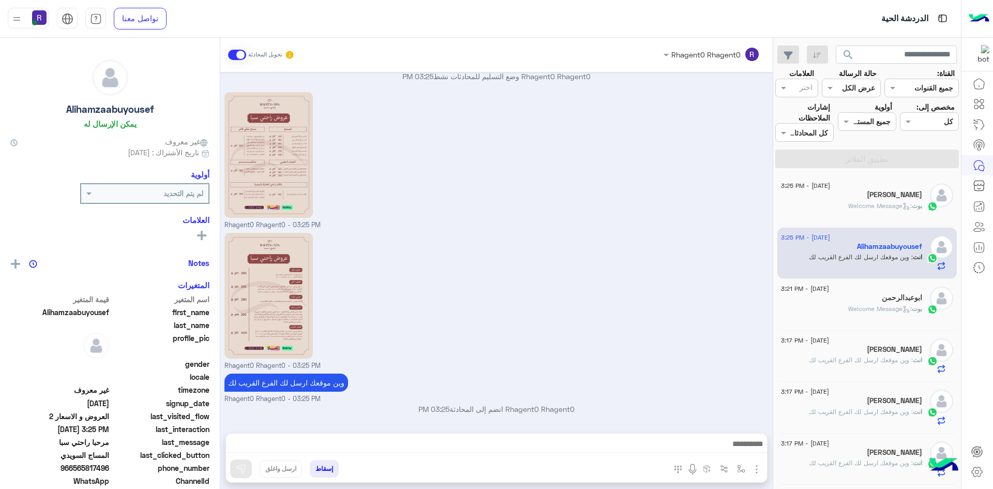
click at [834, 203] on div "بوت : Welcome Message" at bounding box center [851, 210] width 141 height 18
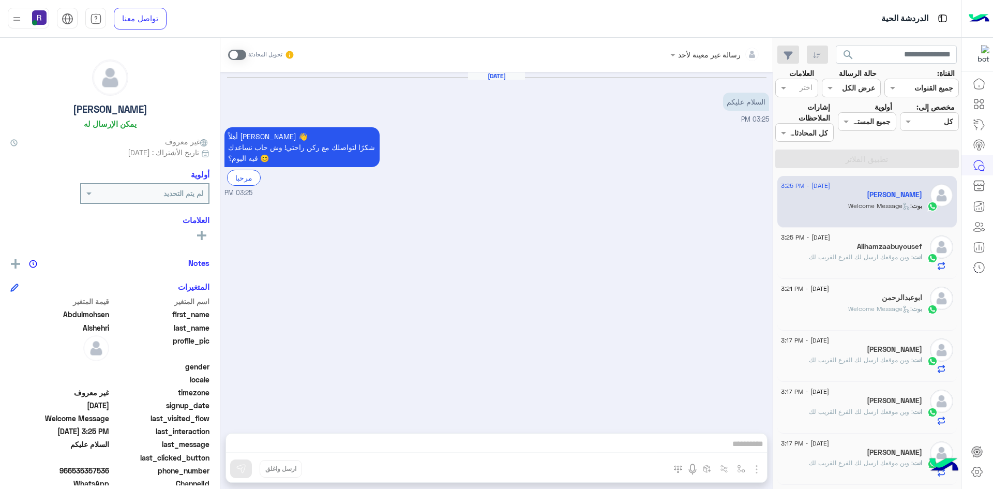
click at [238, 54] on span at bounding box center [237, 55] width 18 height 10
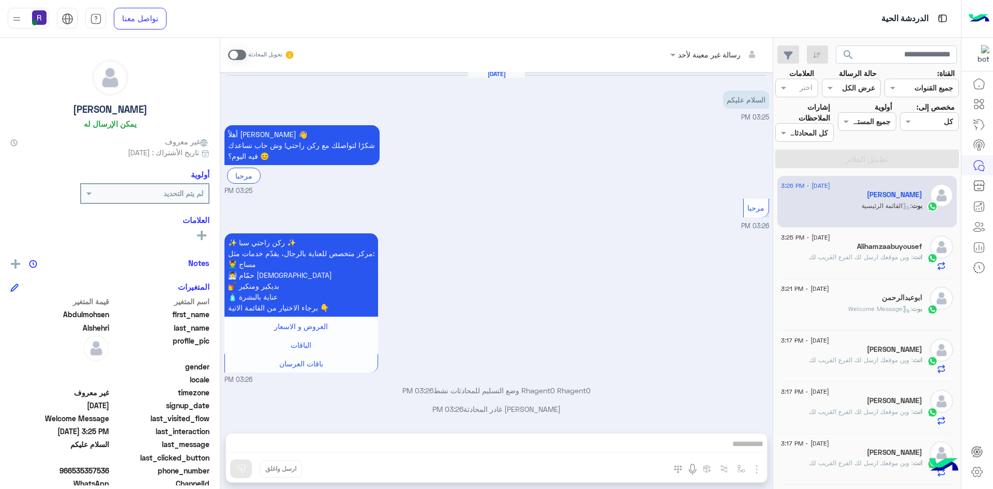
click at [757, 471] on div "رسالة غير معينة لأحد تحويل المحادثة Aug 13, 2025 السلام عليكم 03:25 PM أهلاً Ab…" at bounding box center [496, 265] width 552 height 455
click at [239, 54] on span at bounding box center [237, 55] width 18 height 10
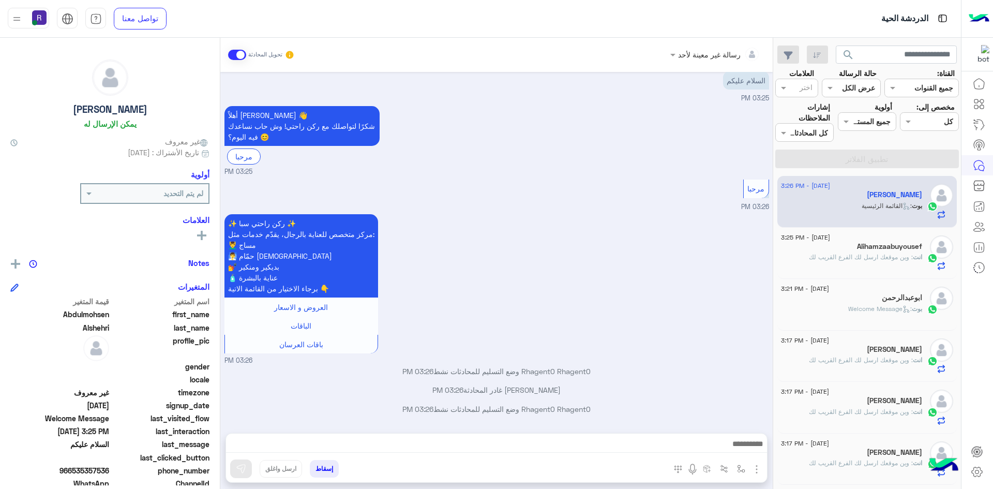
click at [756, 469] on img "button" at bounding box center [756, 469] width 12 height 12
click at [741, 452] on button "الصور" at bounding box center [741, 446] width 44 height 21
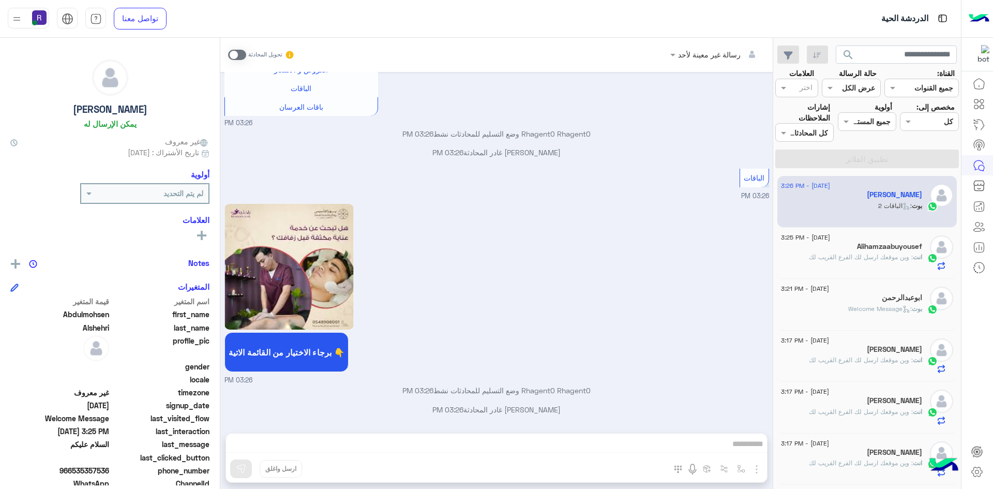
click at [239, 55] on span at bounding box center [237, 55] width 18 height 10
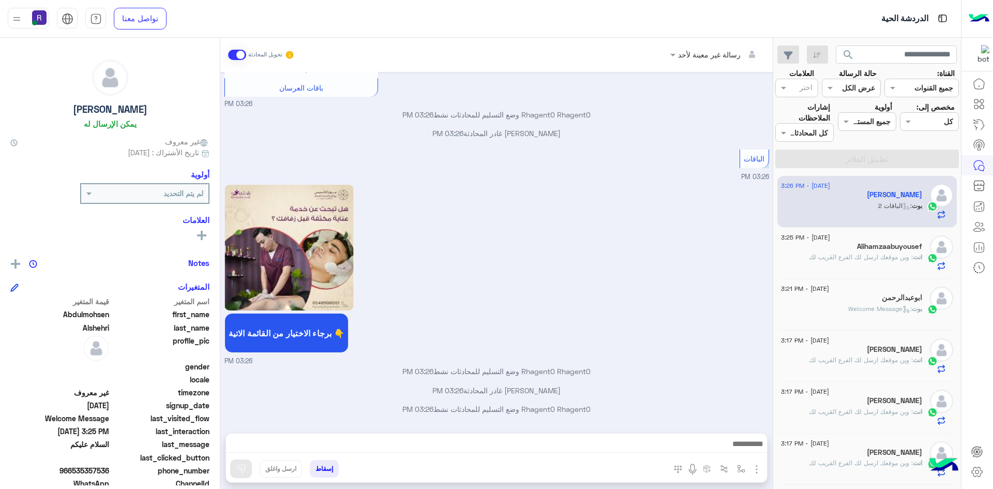
click at [759, 472] on img "button" at bounding box center [756, 469] width 12 height 12
click at [732, 446] on span "الصور" at bounding box center [736, 447] width 19 height 12
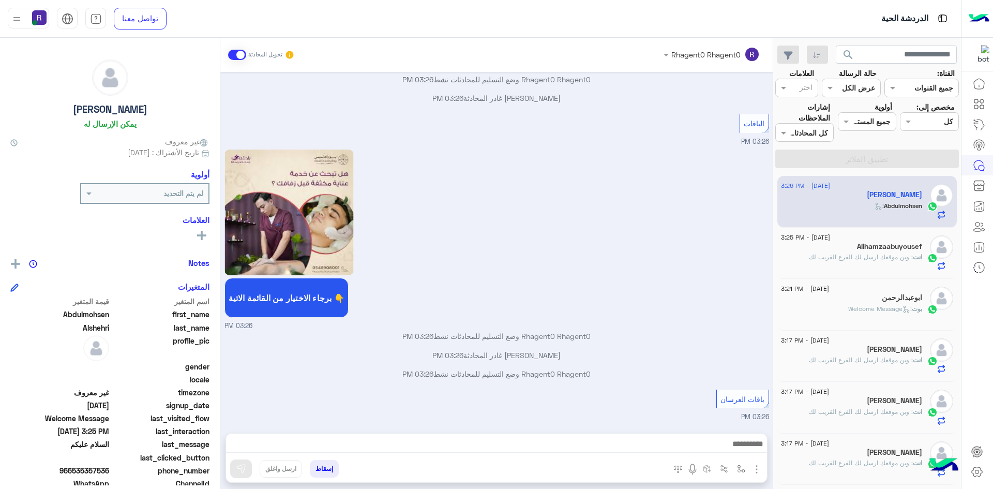
scroll to position [357, 0]
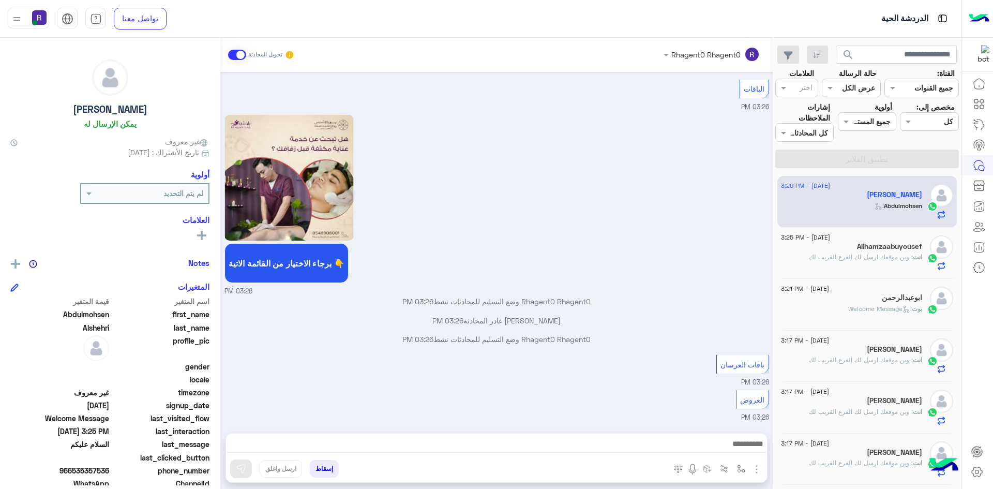
click at [757, 468] on img "button" at bounding box center [756, 469] width 12 height 12
click at [738, 448] on span "الصور" at bounding box center [736, 447] width 19 height 12
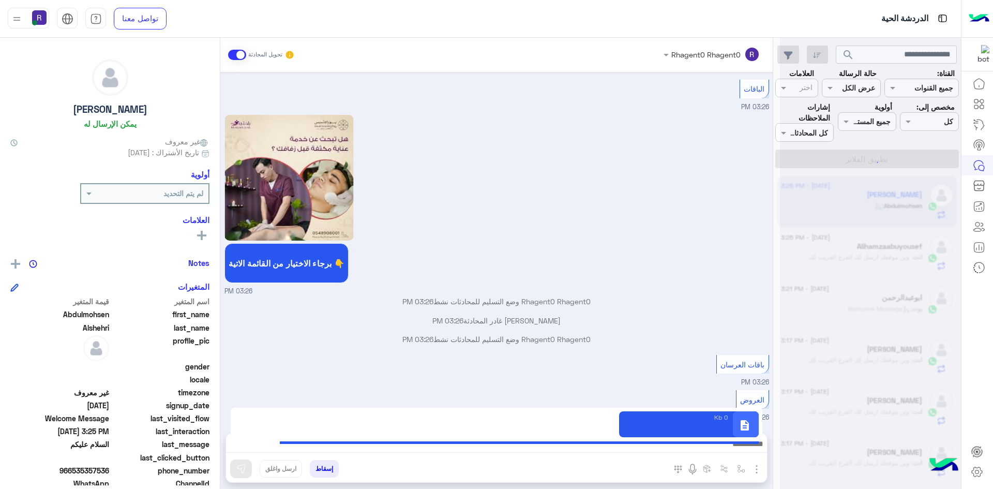
click at [630, 383] on div "باقات العرسان 03:26 PM" at bounding box center [496, 369] width 544 height 35
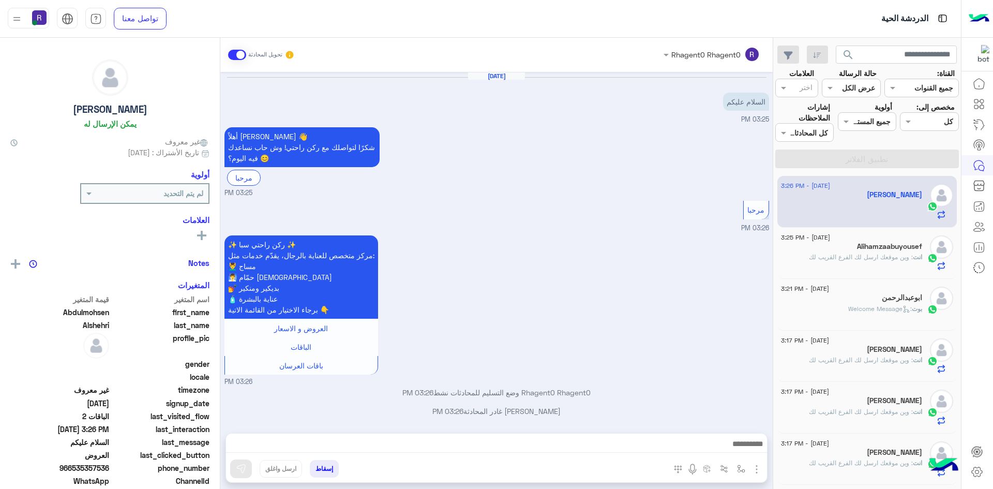
scroll to position [357, 0]
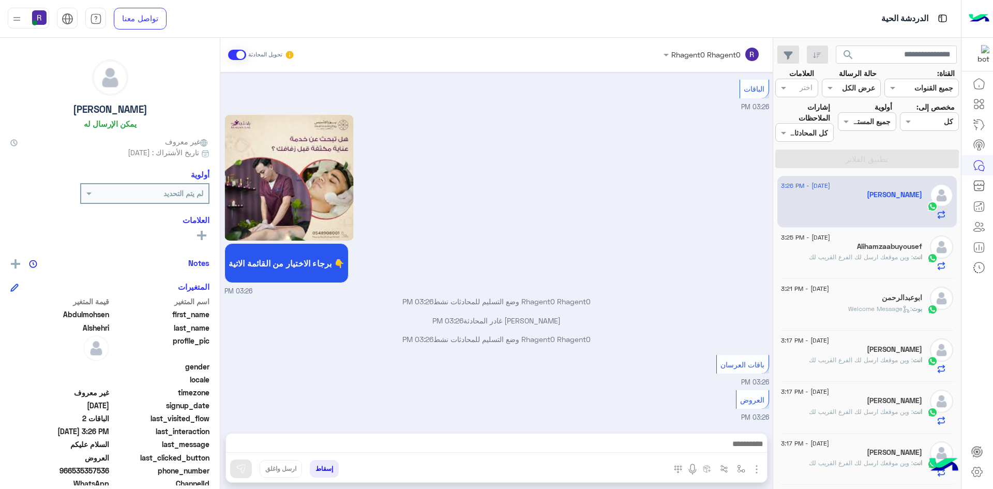
click at [756, 470] on img "button" at bounding box center [756, 469] width 12 height 12
click at [749, 447] on button "الصور" at bounding box center [741, 446] width 44 height 21
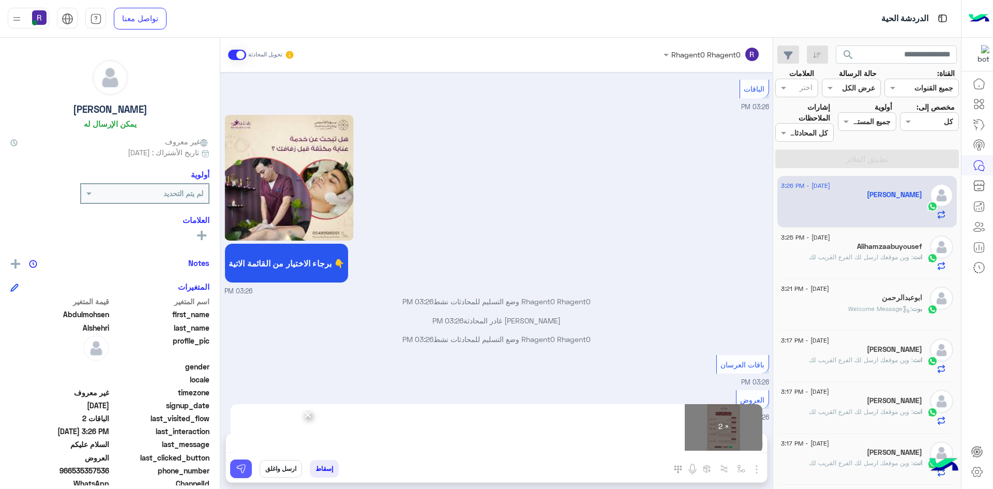
click at [238, 471] on img at bounding box center [241, 468] width 10 height 10
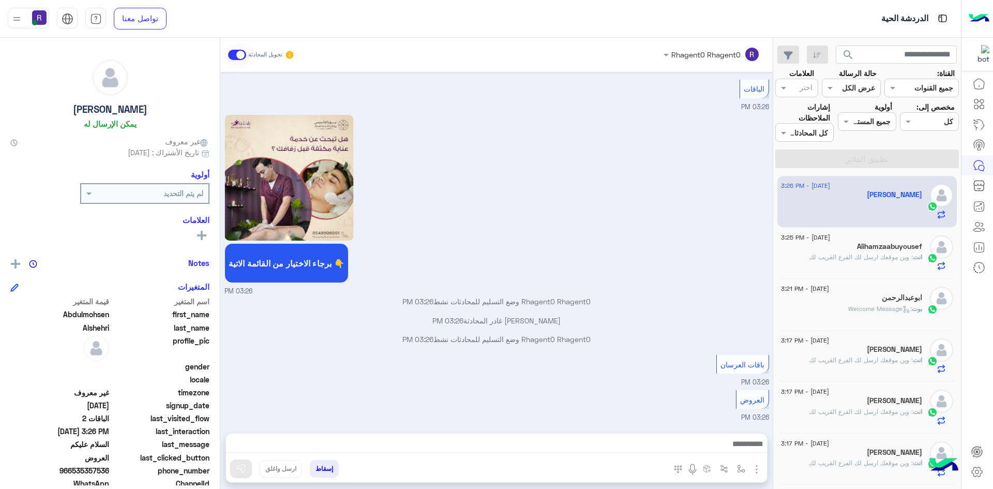
click at [913, 253] on span "انت" at bounding box center [917, 257] width 9 height 8
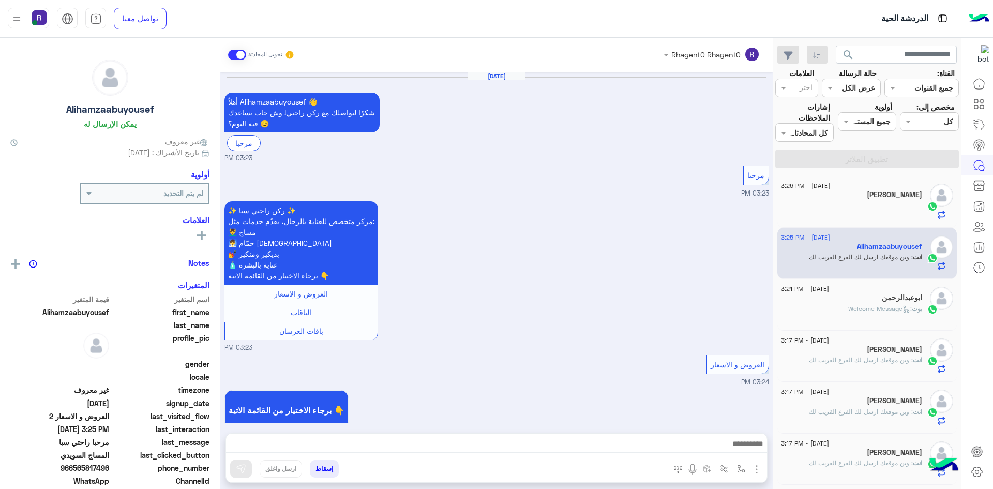
scroll to position [1020, 0]
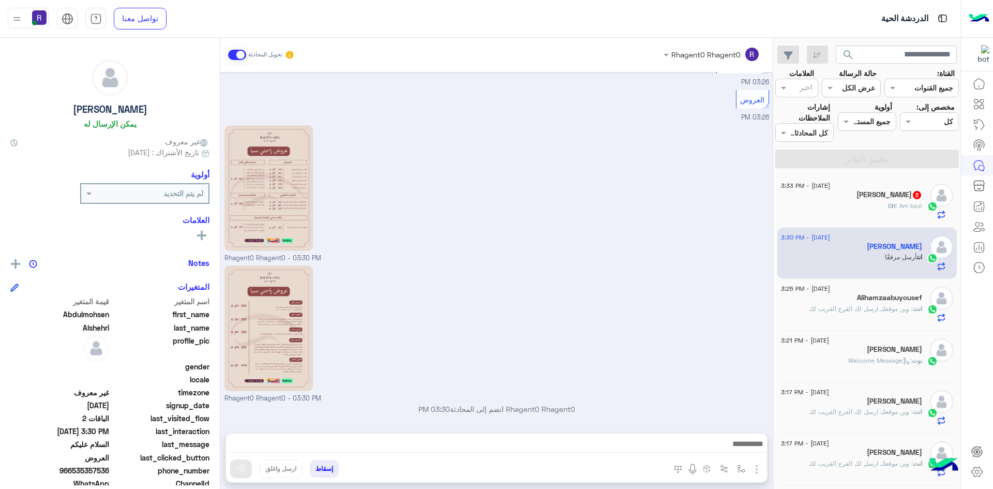
click at [907, 202] on span ": Am bazi" at bounding box center [909, 206] width 26 height 8
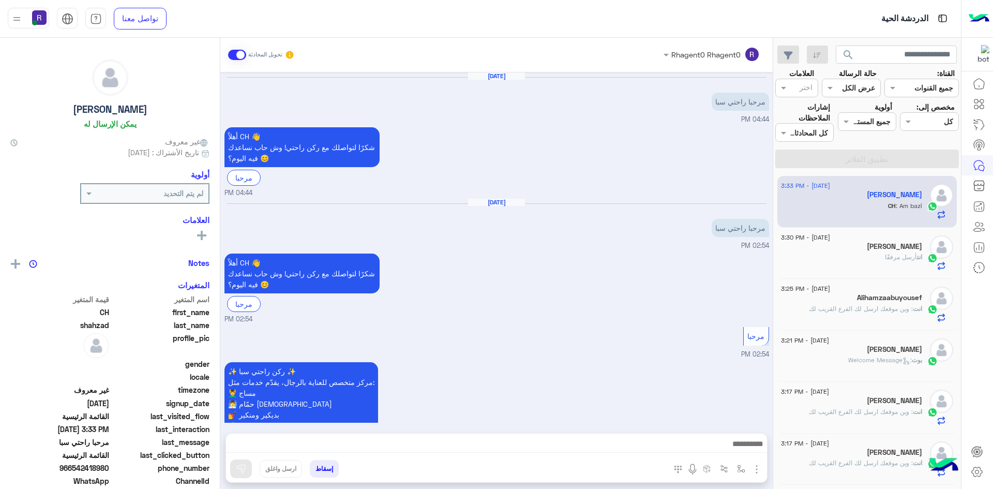
scroll to position [777, 0]
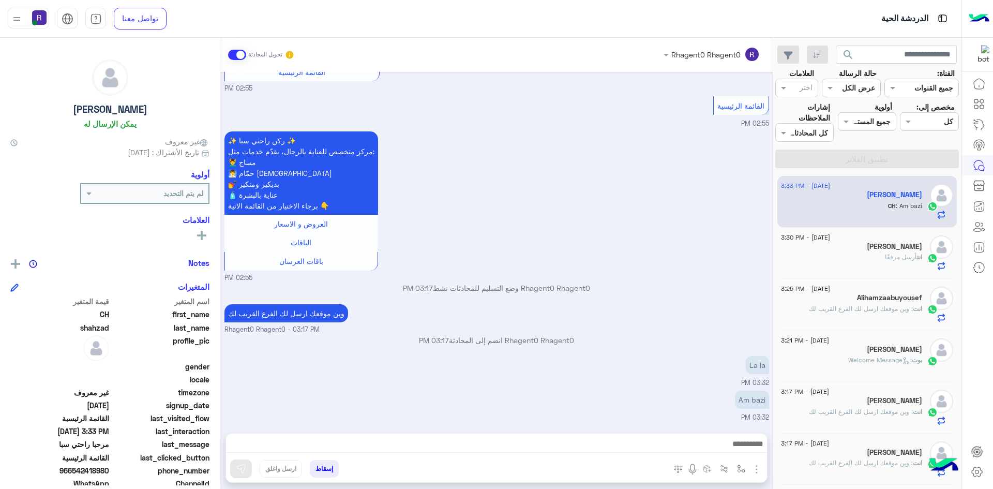
click at [822, 346] on div "ابوعبدالرحمن" at bounding box center [851, 350] width 141 height 11
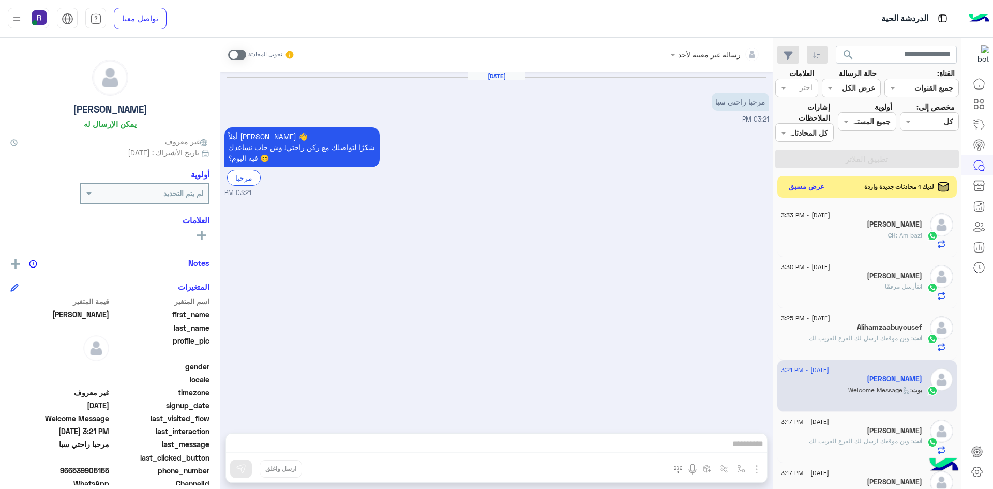
click at [796, 189] on button "عرض مسبق" at bounding box center [806, 187] width 43 height 14
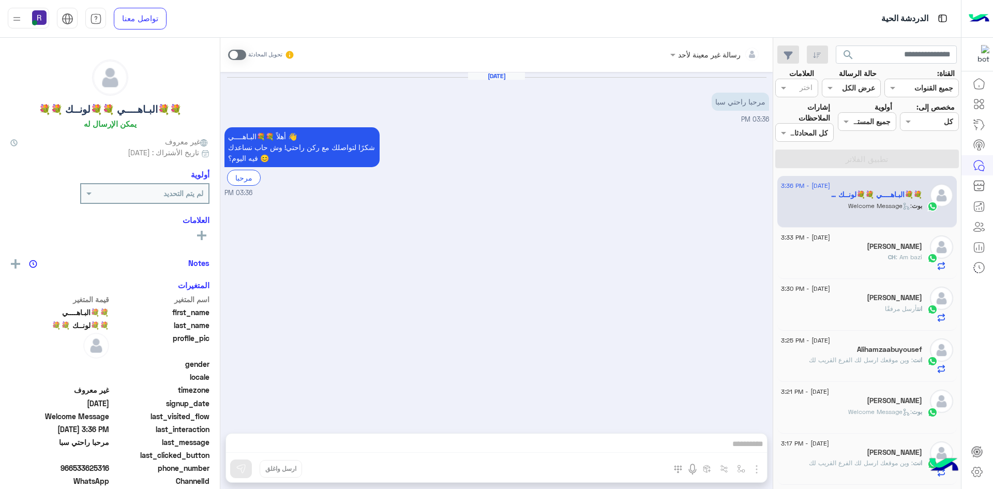
click at [859, 266] on div "CH : Am bazi" at bounding box center [851, 261] width 141 height 18
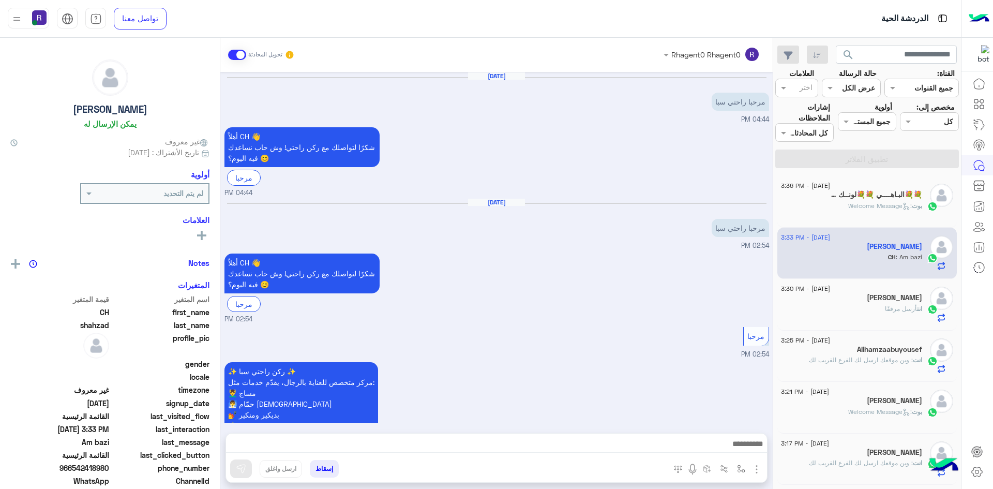
scroll to position [777, 0]
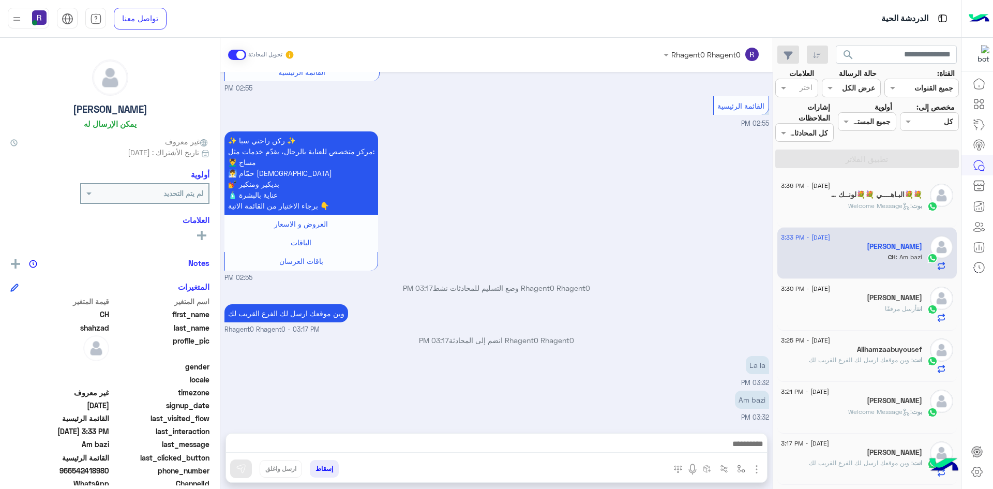
click at [855, 203] on span ": Welcome Message" at bounding box center [880, 206] width 64 height 8
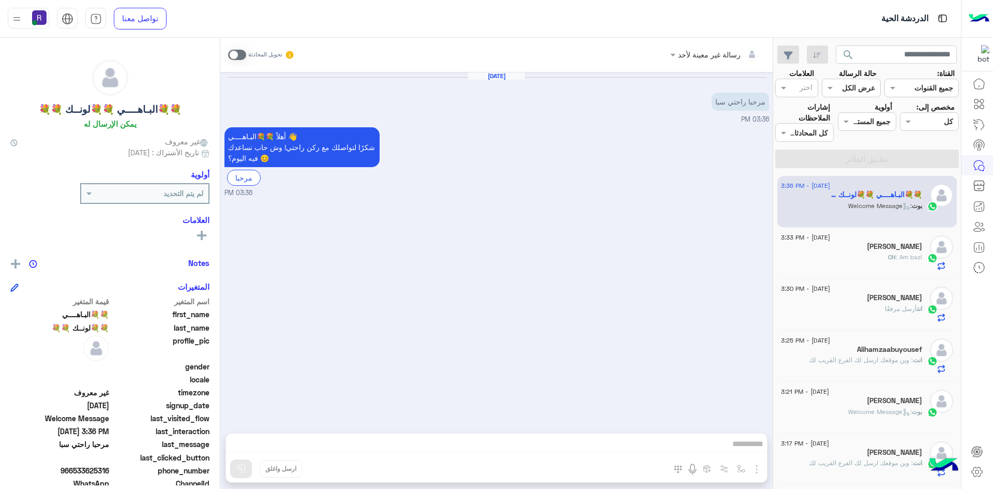
click at [244, 52] on span at bounding box center [237, 55] width 18 height 10
click at [754, 470] on img "button" at bounding box center [756, 469] width 12 height 12
click at [744, 451] on span "الصور" at bounding box center [736, 447] width 19 height 12
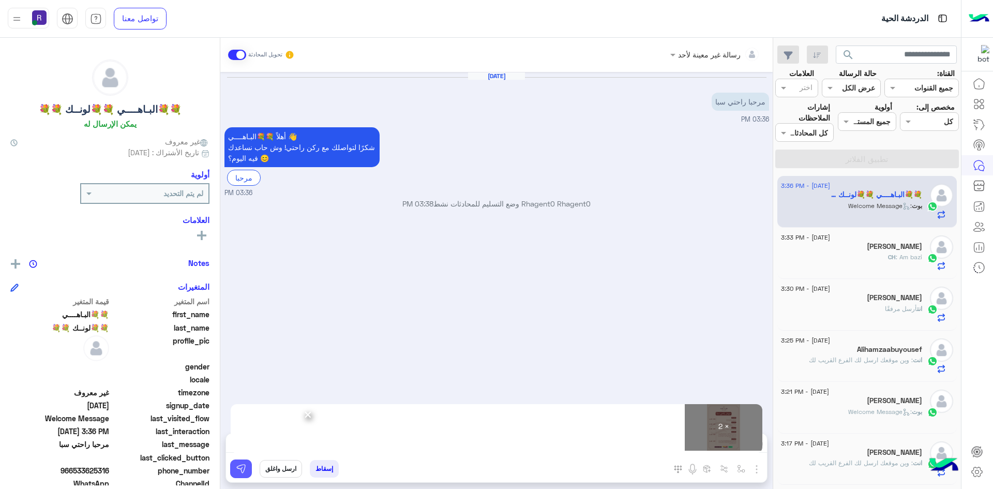
click at [236, 472] on img at bounding box center [241, 468] width 10 height 10
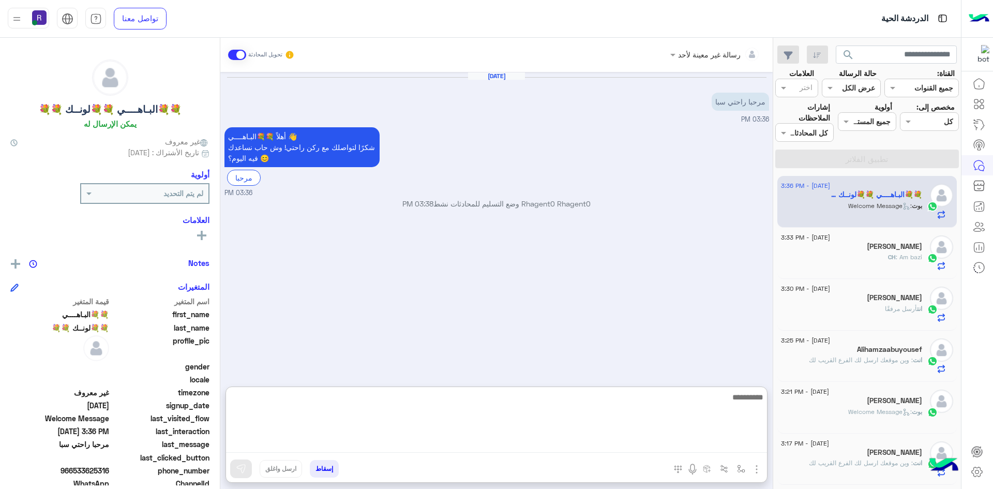
paste textarea "**********"
type textarea "**********"
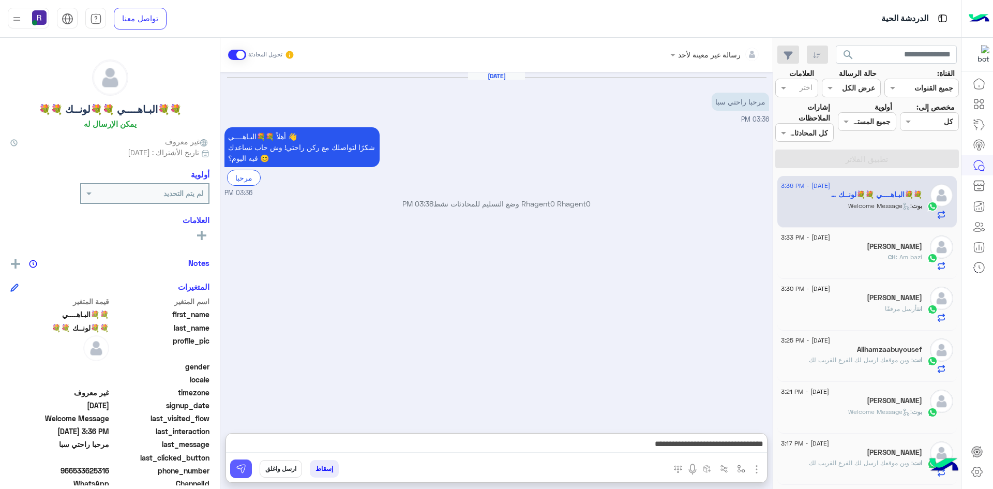
click at [247, 466] on button at bounding box center [241, 468] width 22 height 19
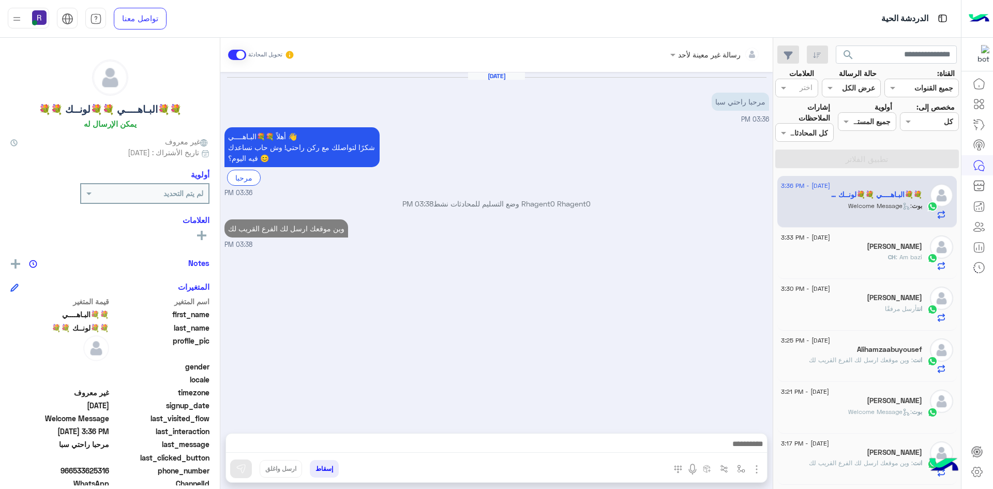
click at [845, 260] on div "CH : Am bazi" at bounding box center [851, 261] width 141 height 18
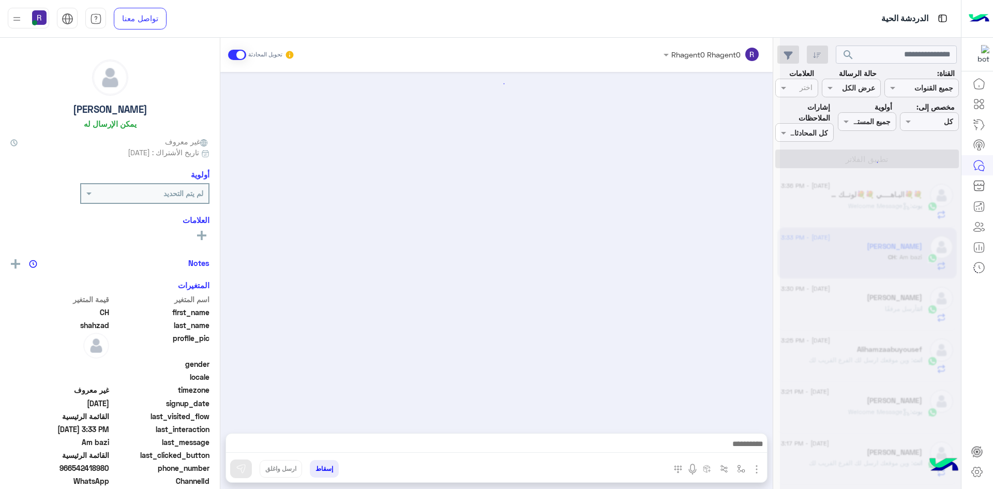
scroll to position [777, 0]
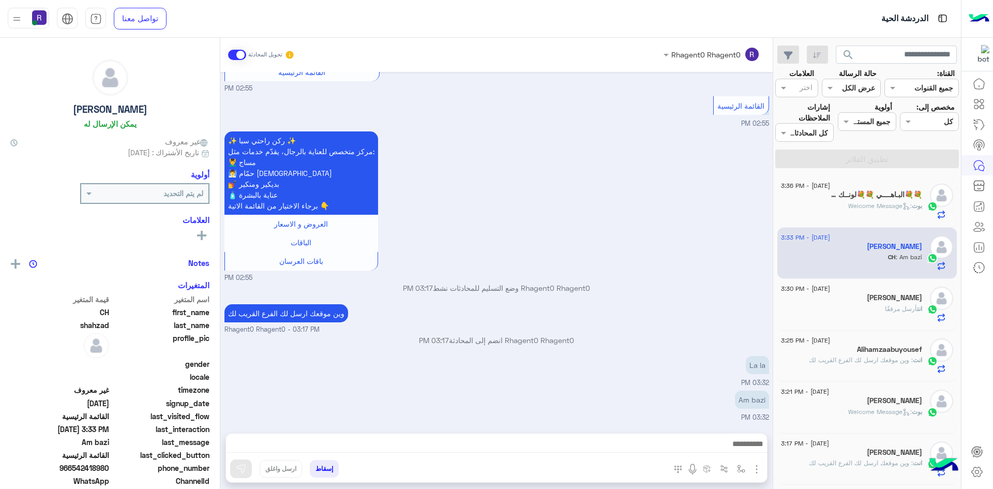
click at [845, 303] on div "[PERSON_NAME]" at bounding box center [851, 298] width 141 height 11
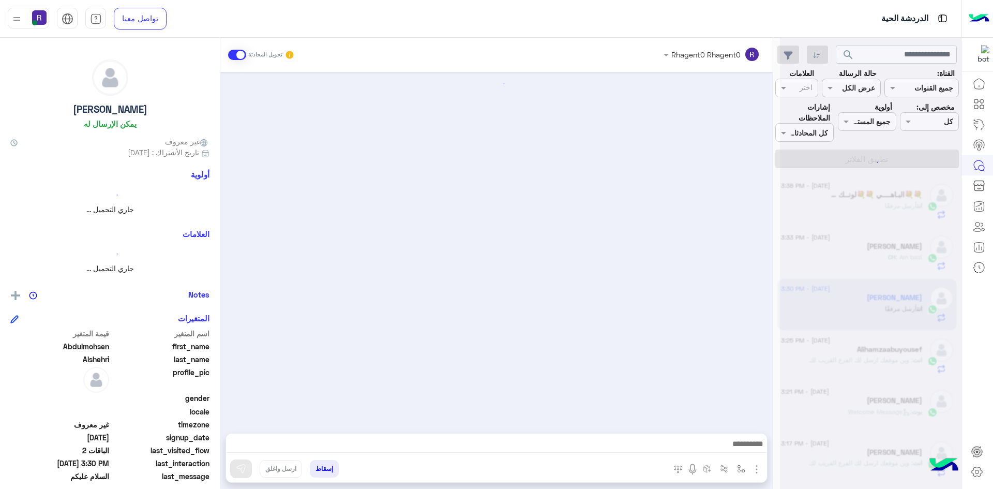
scroll to position [657, 0]
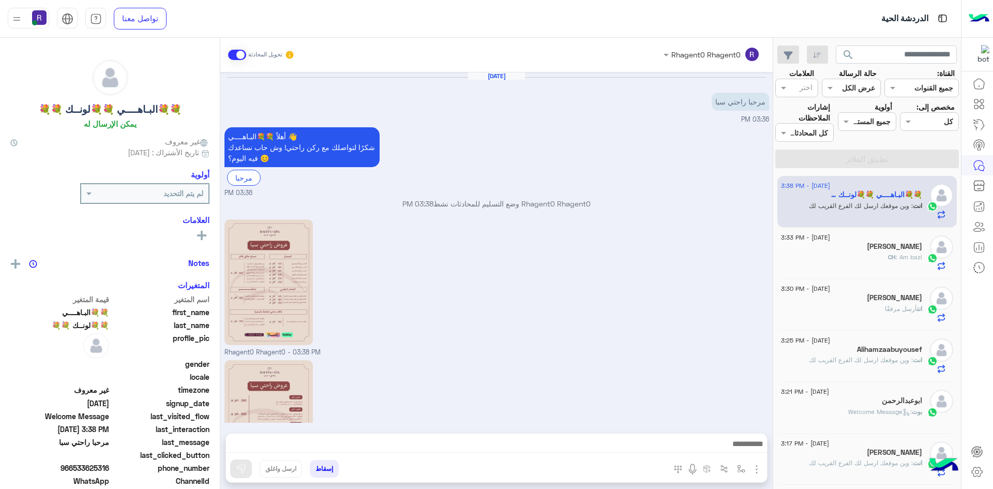
scroll to position [127, 0]
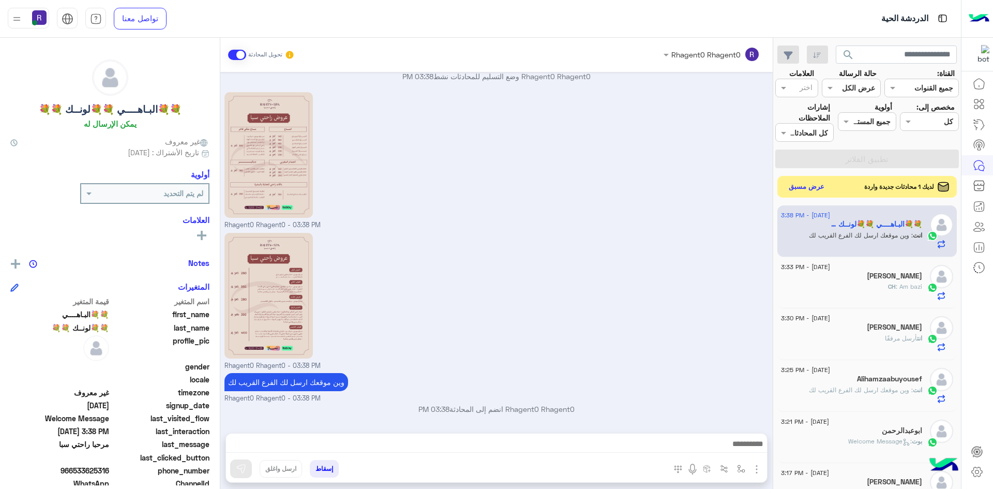
click at [808, 186] on button "عرض مسبق" at bounding box center [806, 187] width 43 height 14
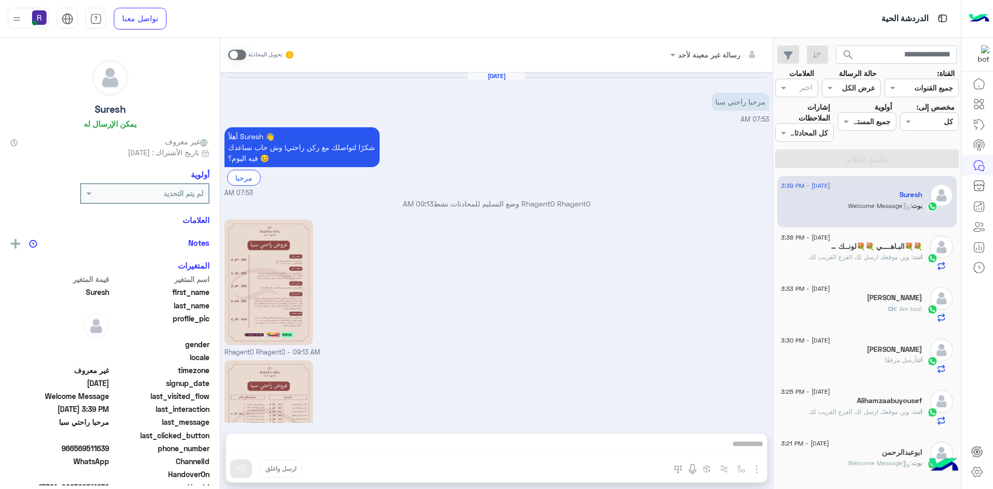
scroll to position [257, 0]
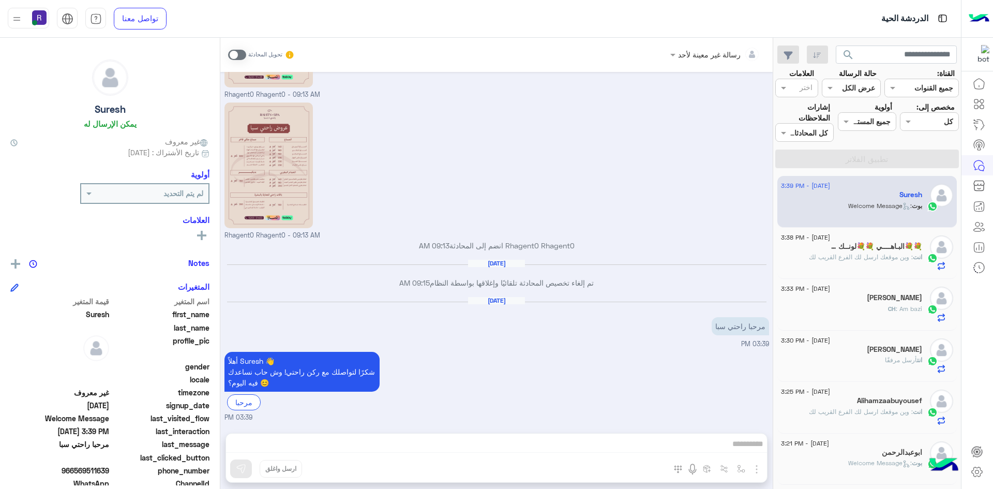
click at [877, 247] on h5 "💐💐البـاهــــي 💐💐لونــك 💐💐" at bounding box center [872, 246] width 99 height 9
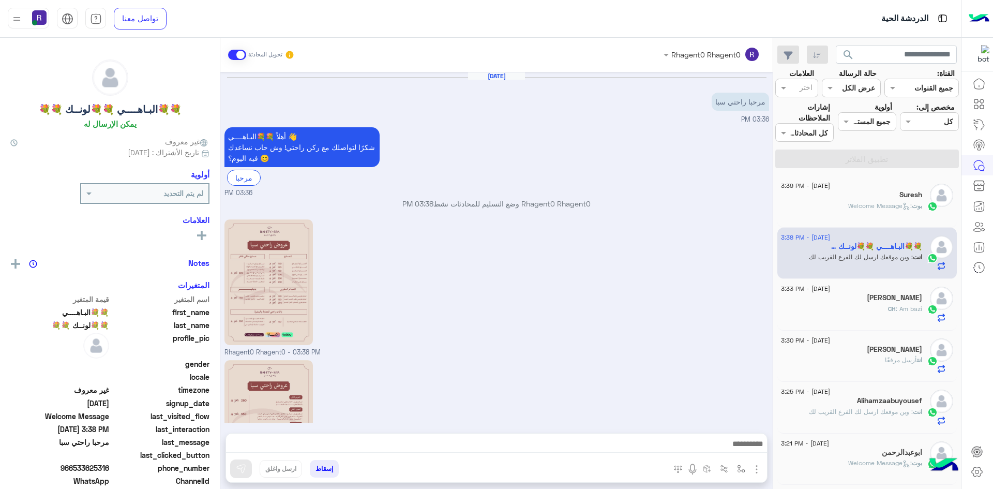
scroll to position [127, 0]
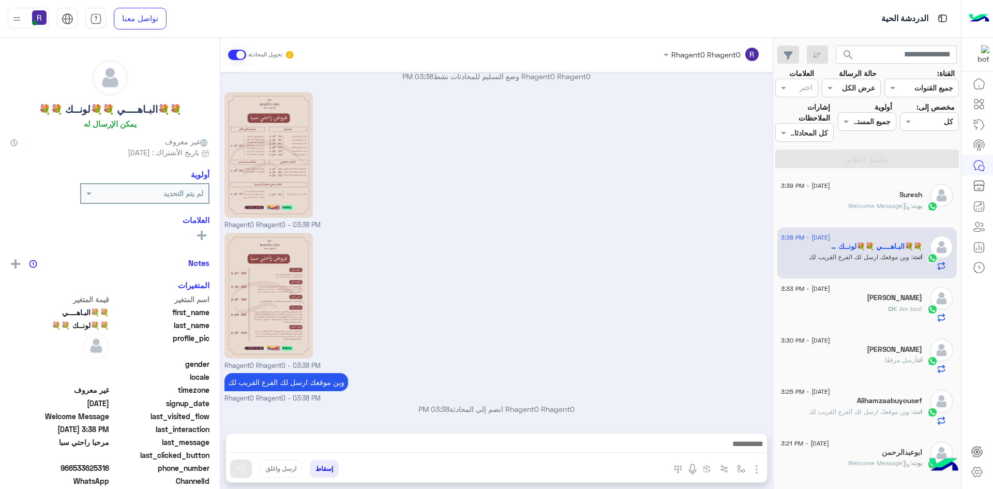
click at [870, 202] on span ": Welcome Message" at bounding box center [880, 206] width 64 height 8
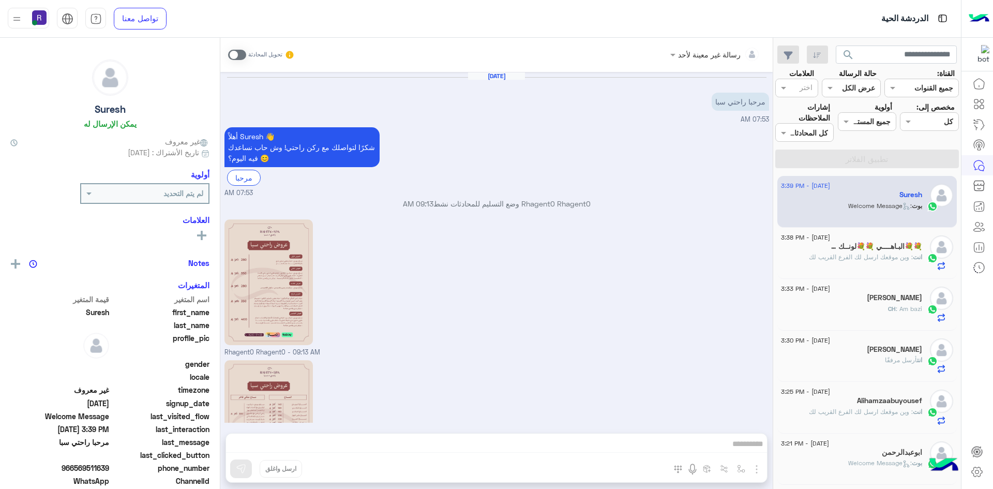
scroll to position [257, 0]
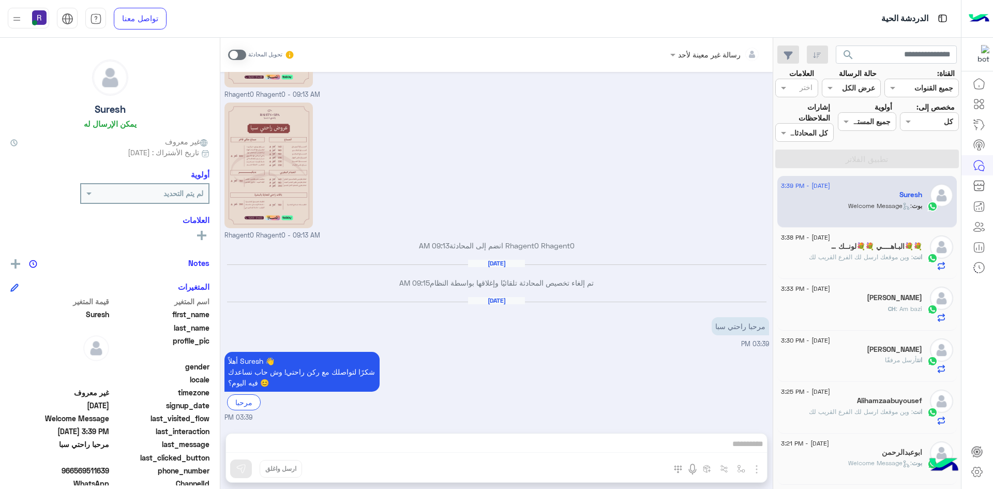
click at [864, 360] on div "انت أرسل مرفقًا" at bounding box center [851, 364] width 141 height 18
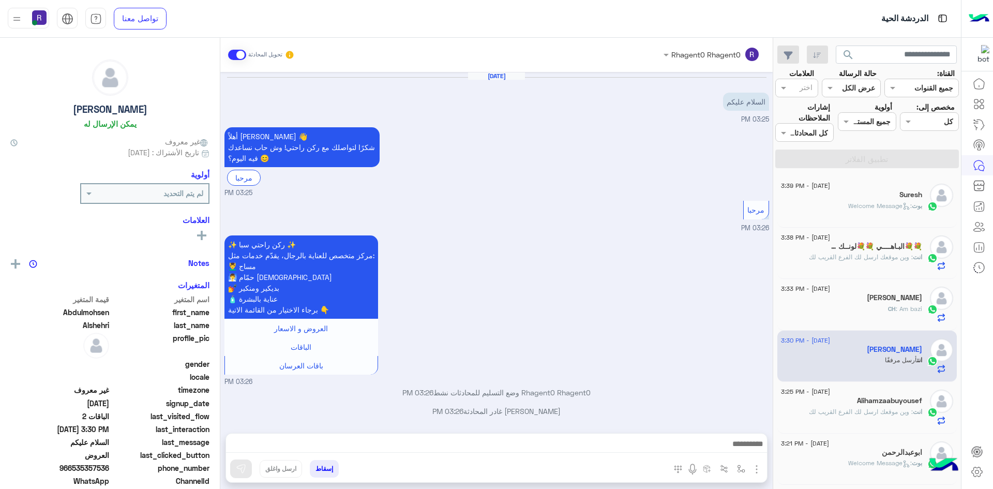
scroll to position [657, 0]
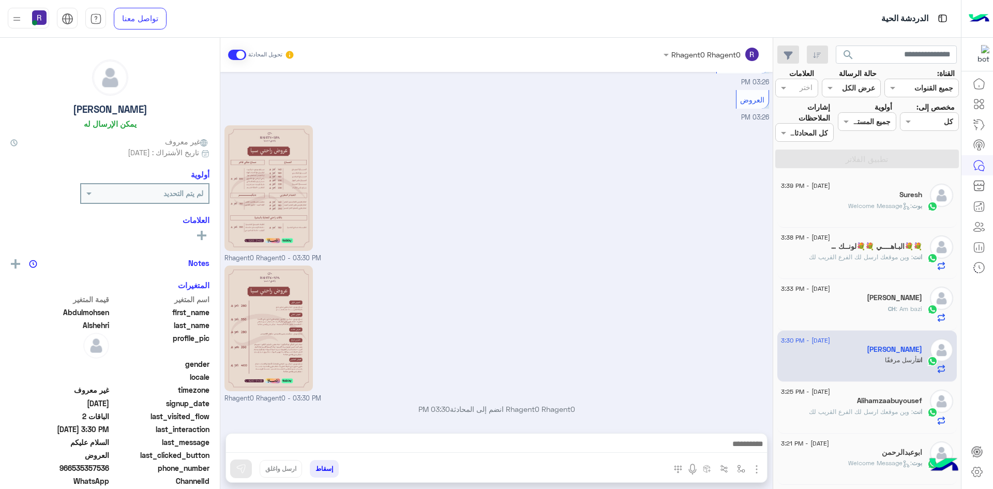
click at [866, 213] on div "بوت : Welcome Message" at bounding box center [851, 210] width 141 height 18
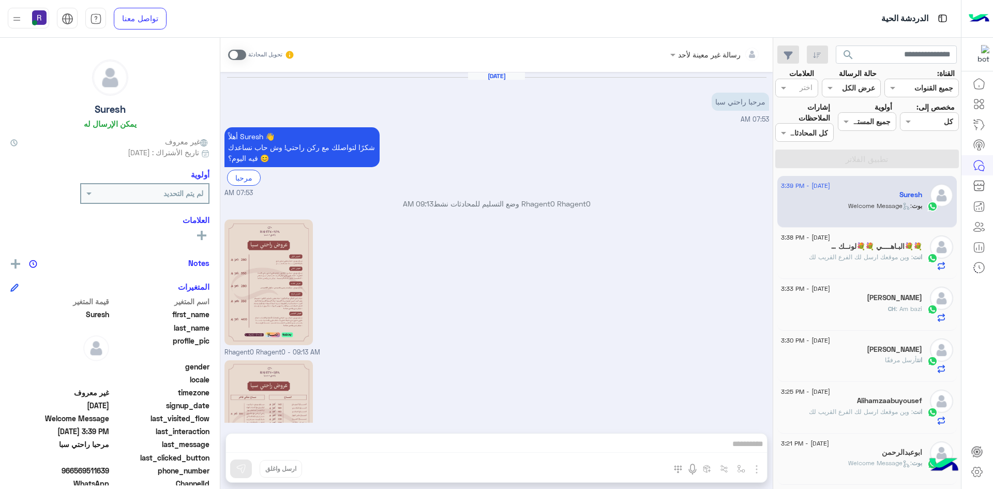
scroll to position [257, 0]
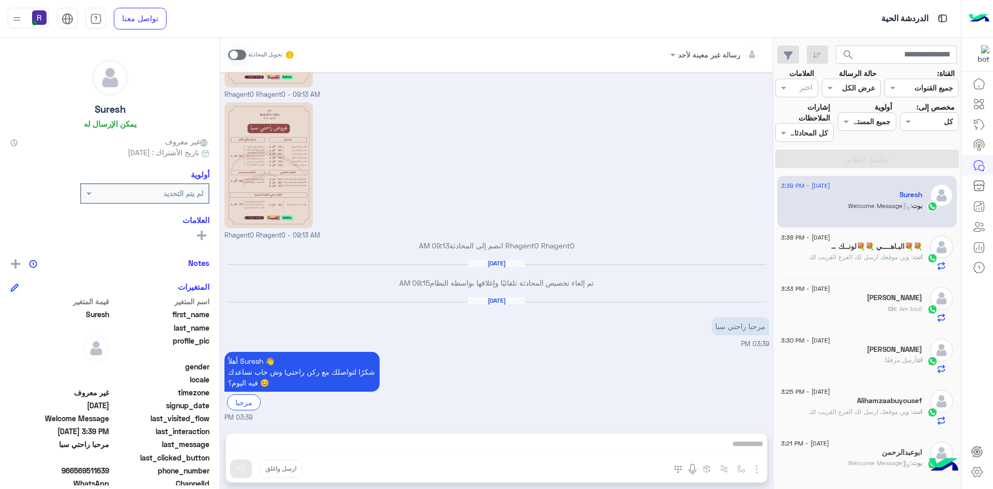
click at [884, 261] on span ": وين موقعك ارسل لك الفرع القريب لك" at bounding box center [861, 257] width 104 height 8
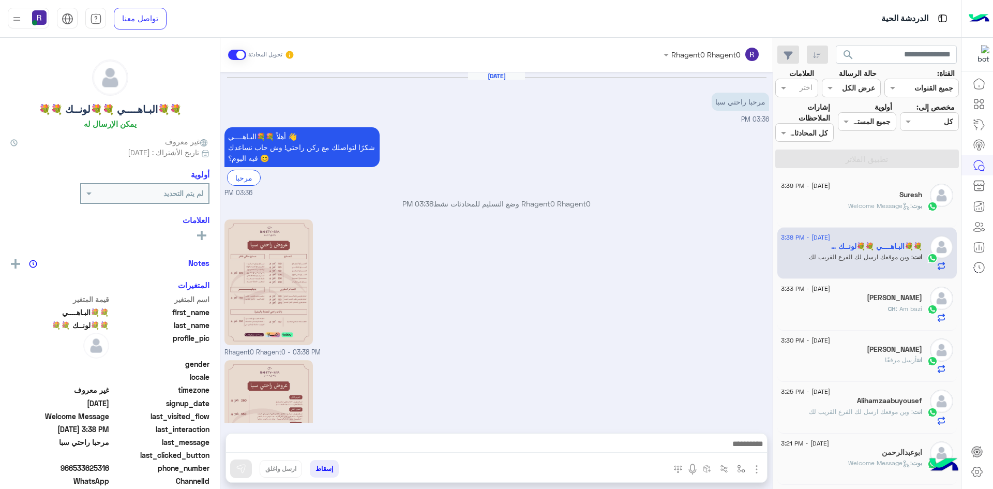
scroll to position [127, 0]
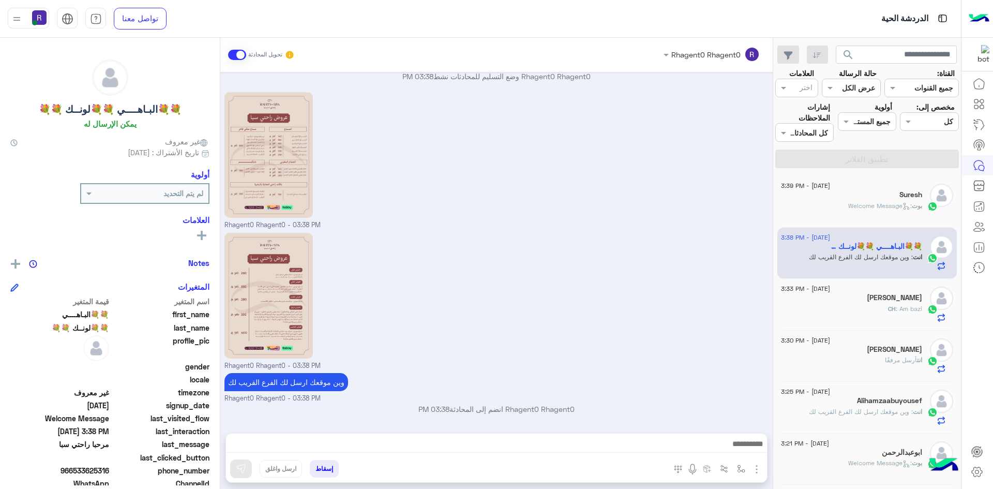
click at [889, 195] on div "Suresh" at bounding box center [851, 195] width 141 height 11
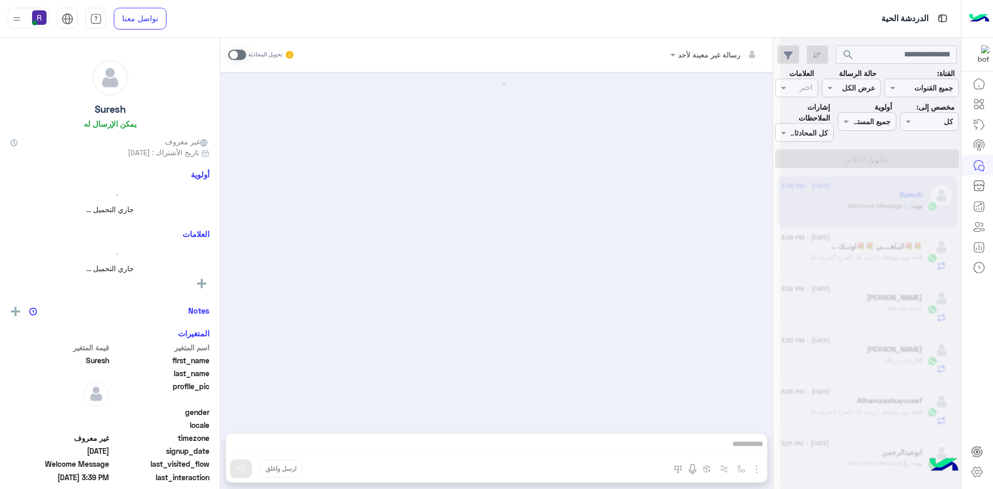
scroll to position [257, 0]
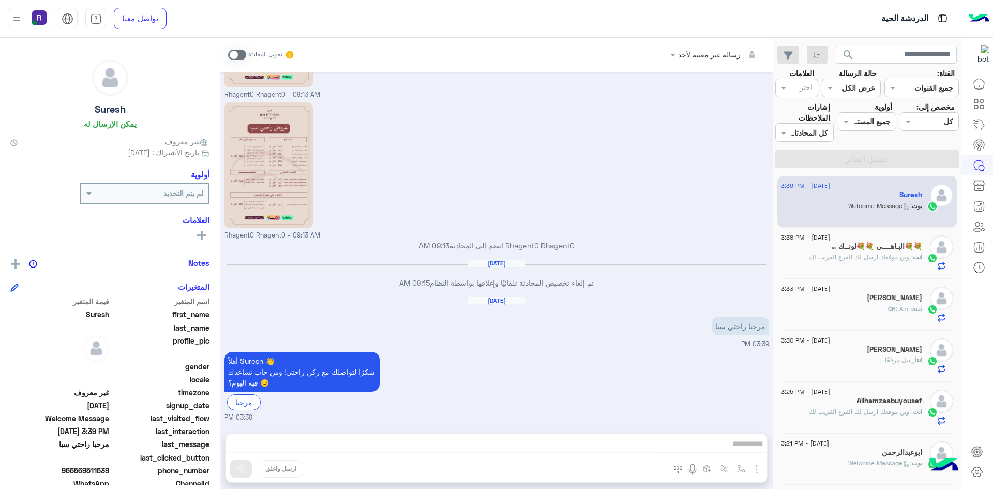
click at [856, 243] on h5 "💐💐البـاهــــي 💐💐لونــك 💐💐" at bounding box center [872, 246] width 99 height 9
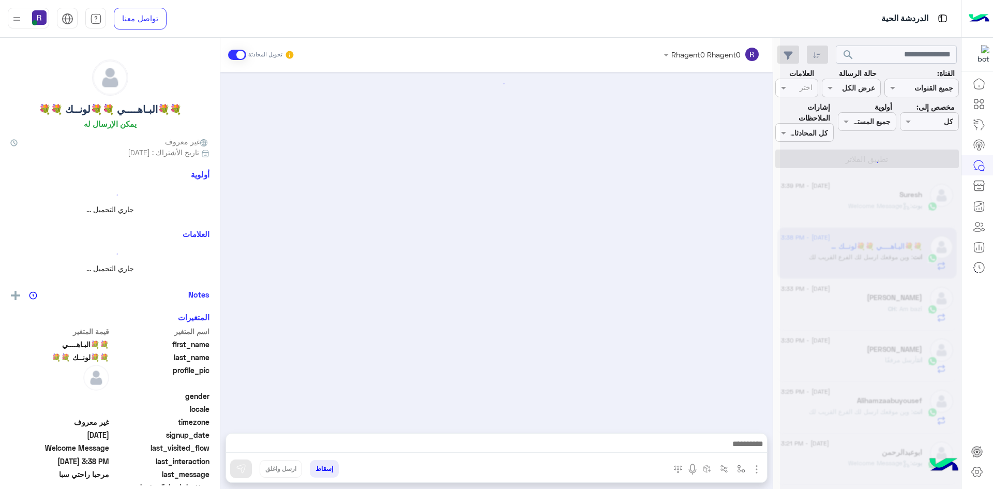
scroll to position [127, 0]
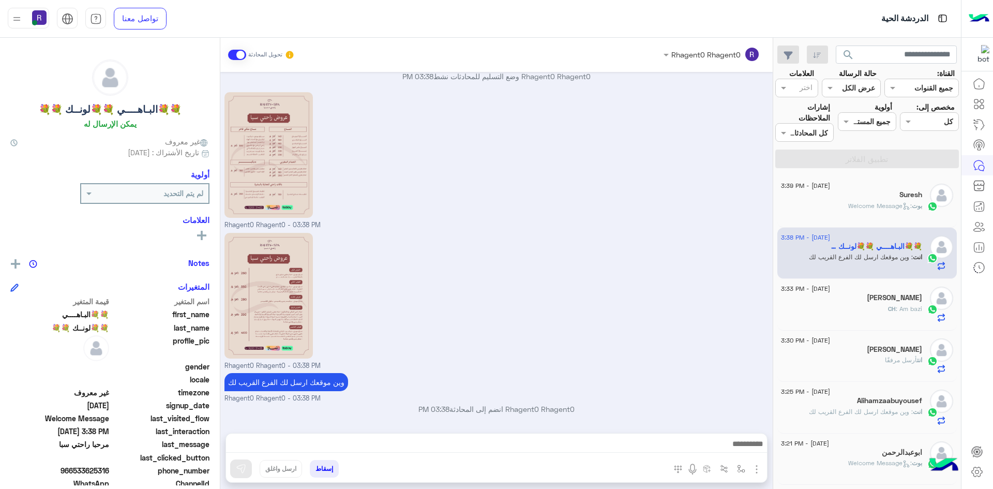
click at [878, 314] on div "CH : Am bazi" at bounding box center [851, 313] width 141 height 18
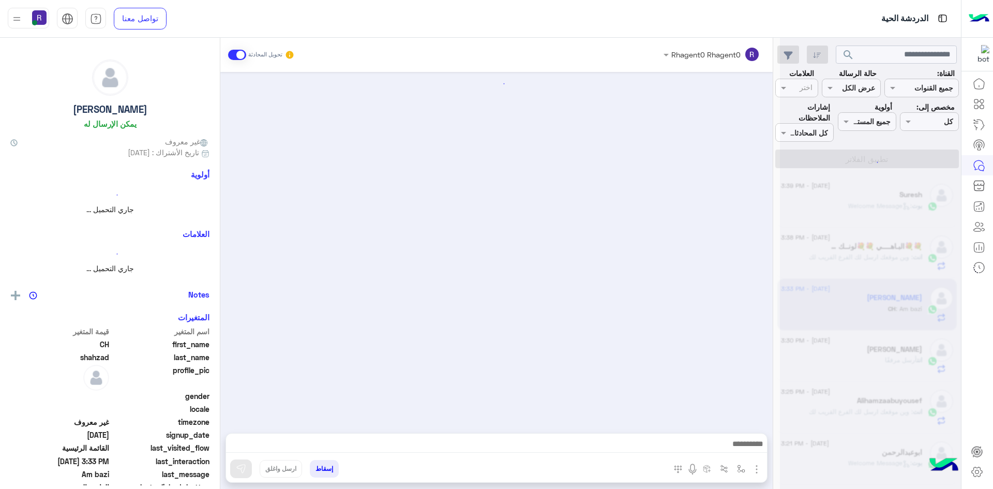
scroll to position [777, 0]
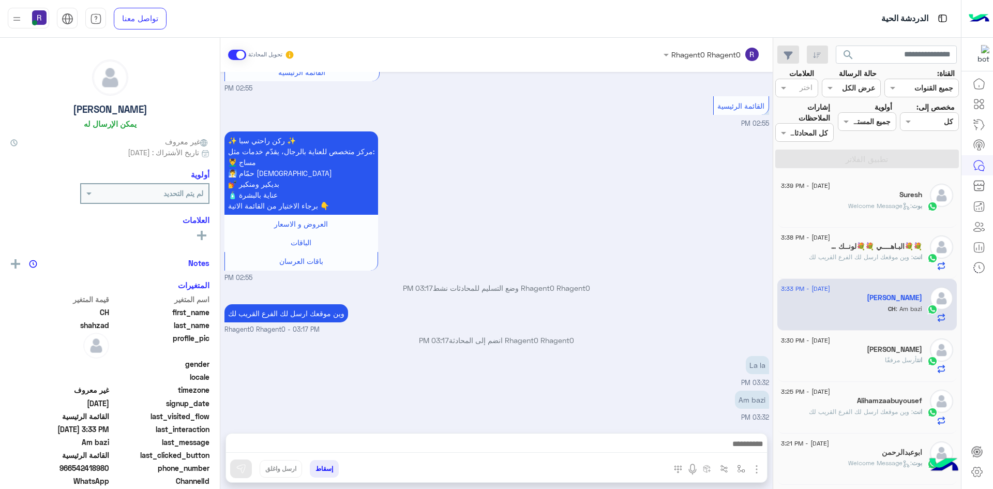
click at [875, 238] on div "[DATE] - 3:38 PM" at bounding box center [851, 238] width 141 height 7
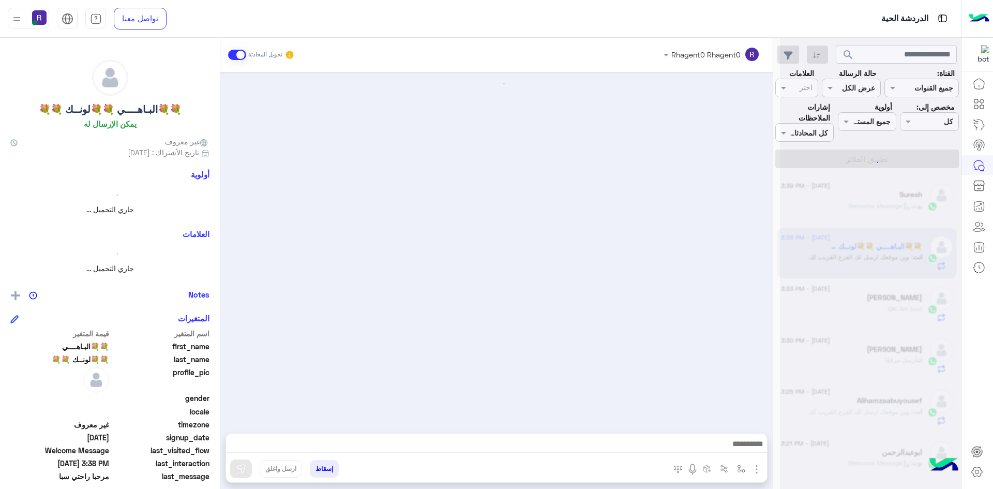
scroll to position [127, 0]
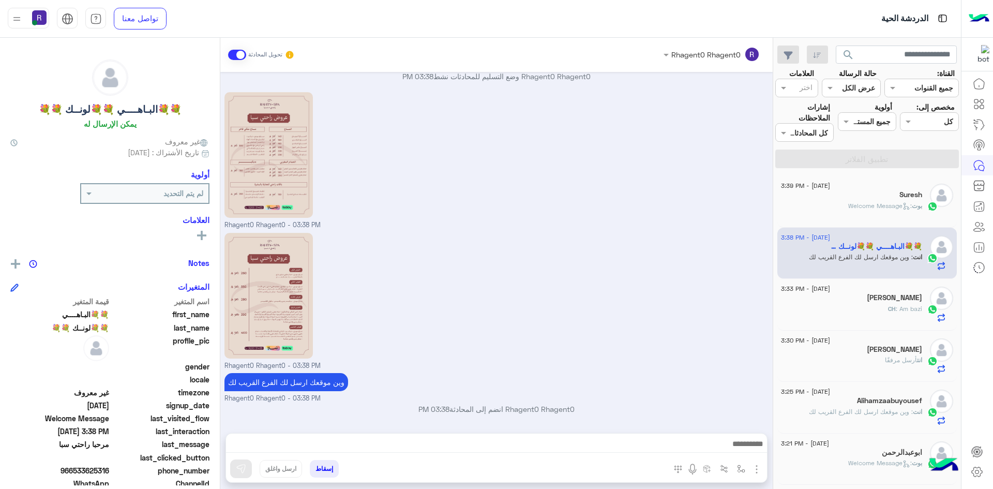
click at [877, 197] on div "Suresh" at bounding box center [851, 195] width 141 height 11
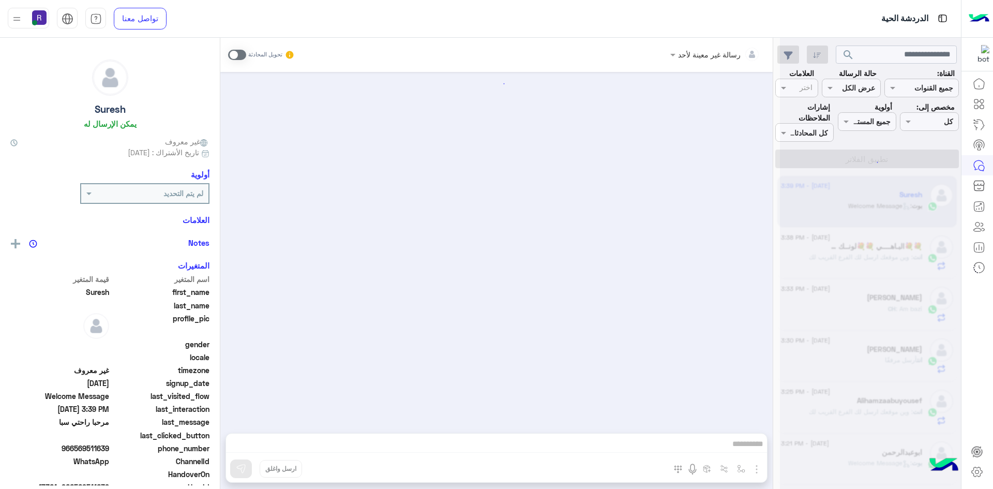
scroll to position [257, 0]
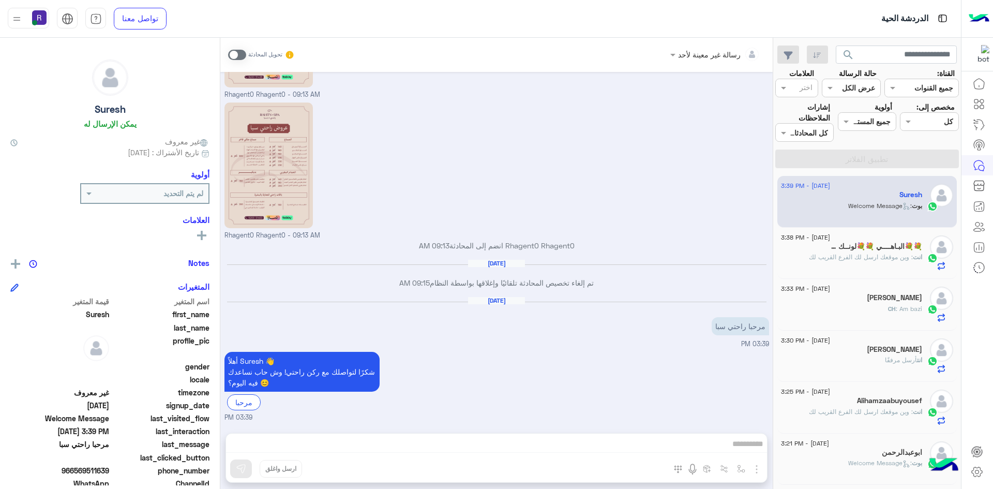
click at [885, 359] on span "أرسل مرفقًا" at bounding box center [901, 360] width 32 height 8
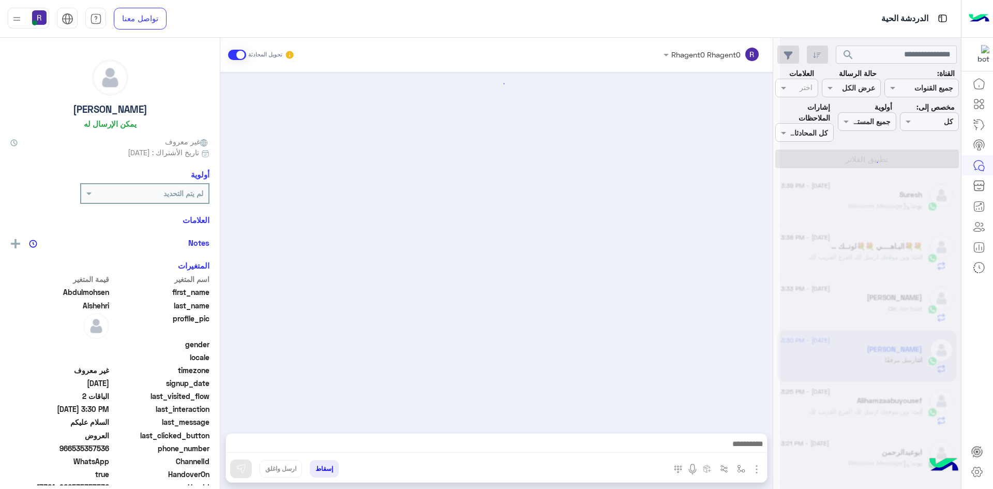
scroll to position [657, 0]
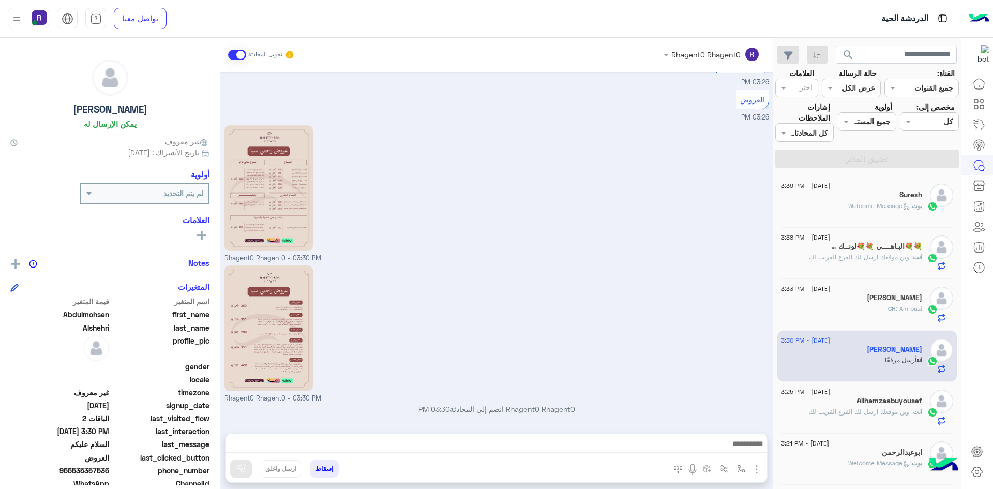
click at [887, 265] on div "انت : وين موقعك ارسل لك الفرع القريب لك" at bounding box center [851, 261] width 141 height 18
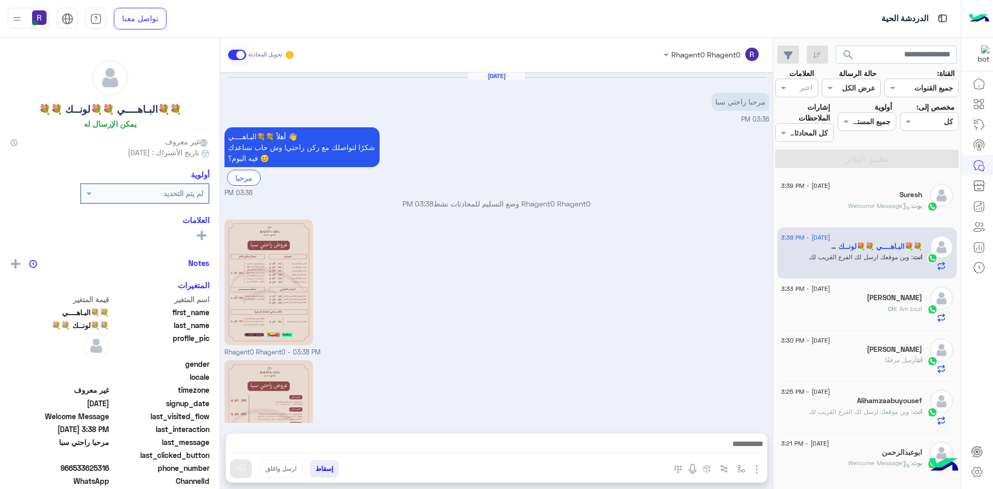
scroll to position [127, 0]
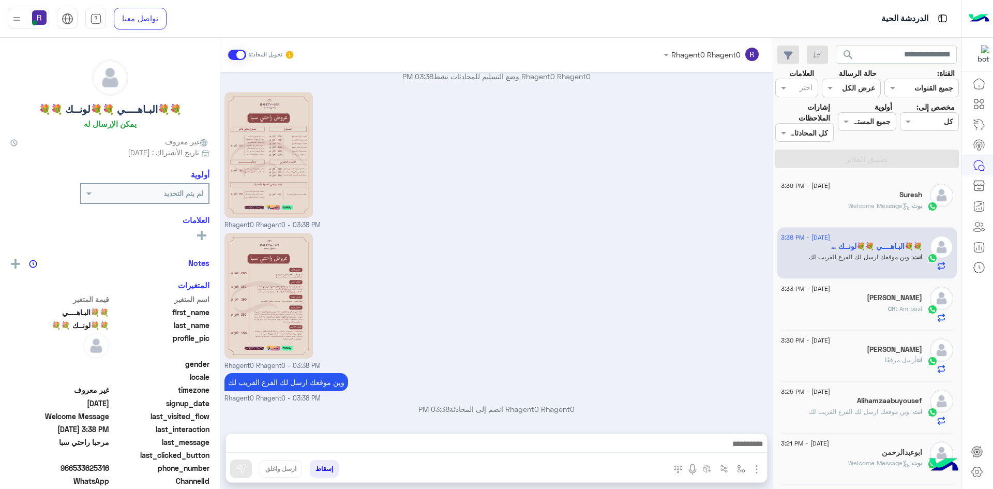
click at [883, 199] on div "Suresh" at bounding box center [851, 195] width 141 height 11
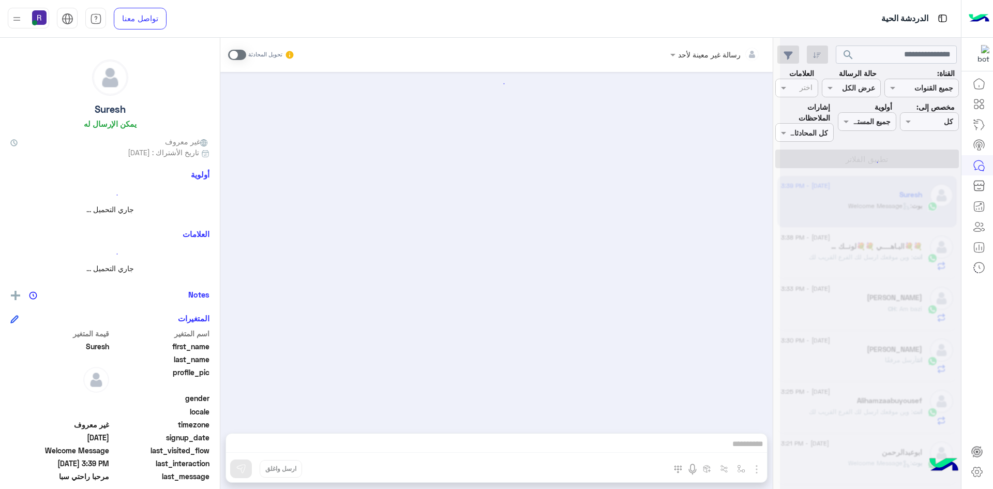
scroll to position [257, 0]
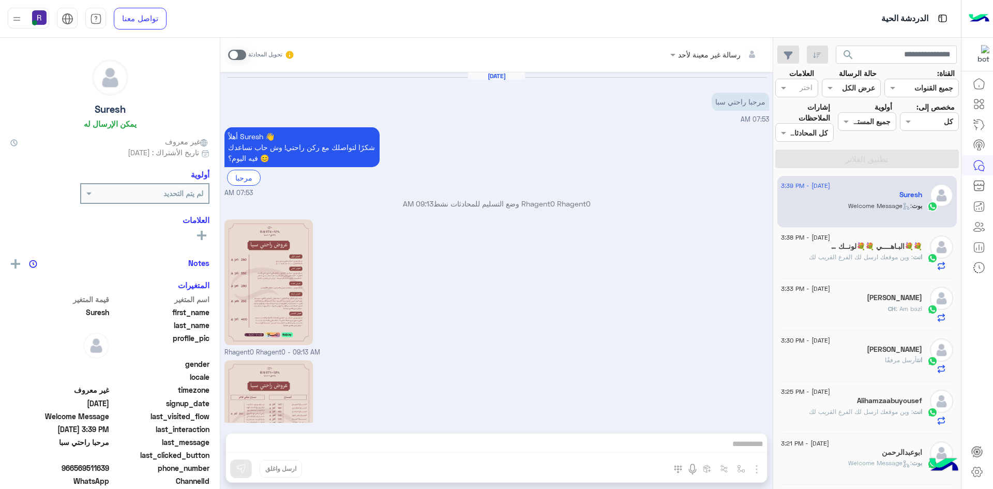
scroll to position [257, 0]
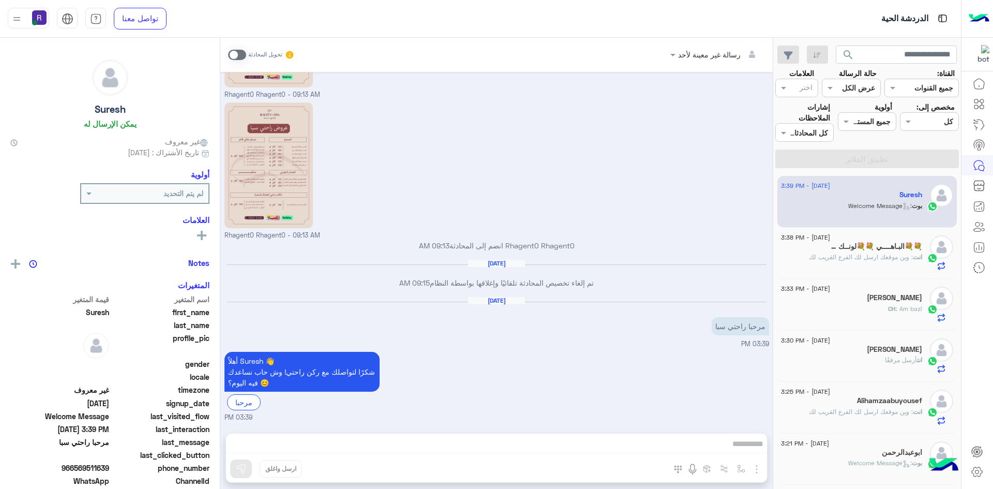
click at [893, 311] on span "CH" at bounding box center [892, 309] width 8 height 8
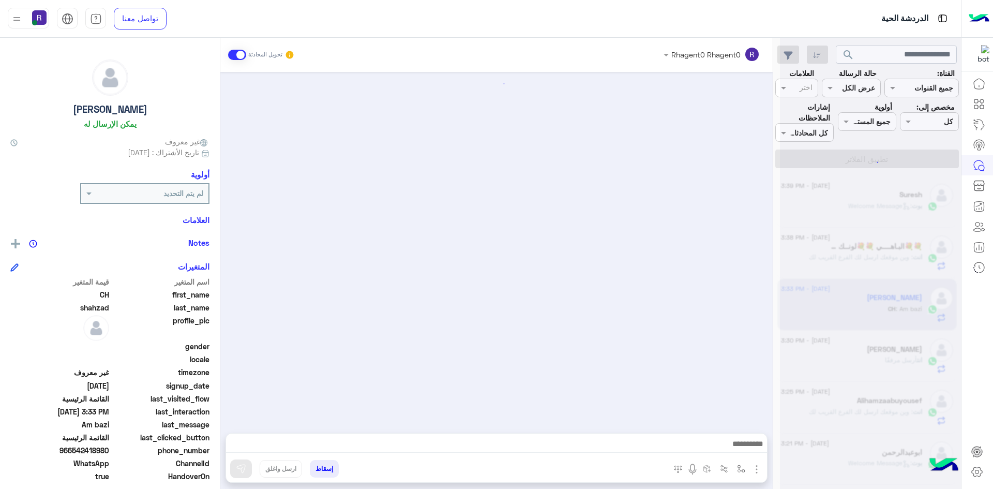
scroll to position [777, 0]
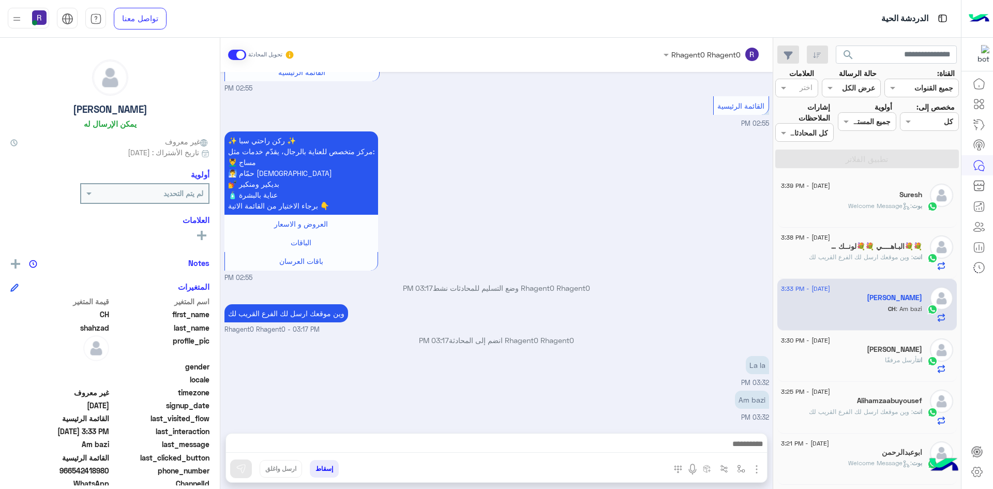
click at [896, 196] on div "Suresh" at bounding box center [851, 195] width 141 height 11
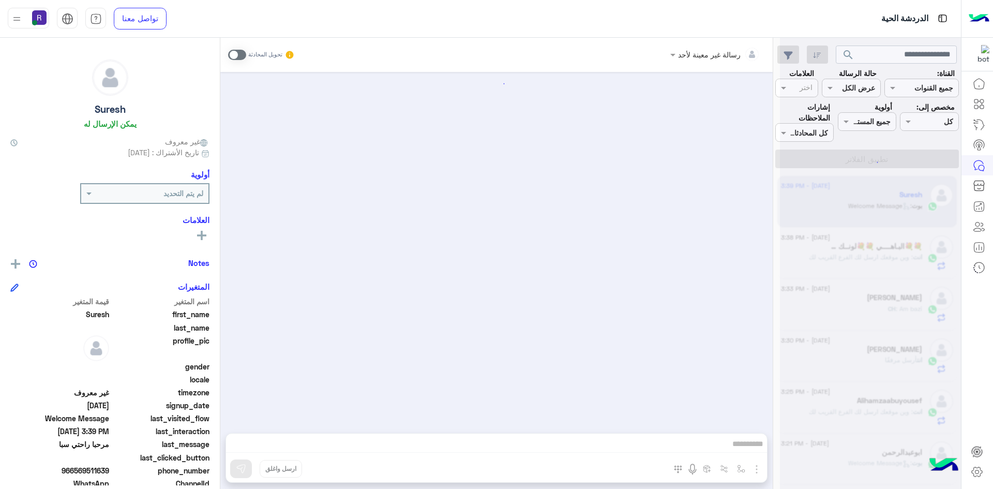
scroll to position [257, 0]
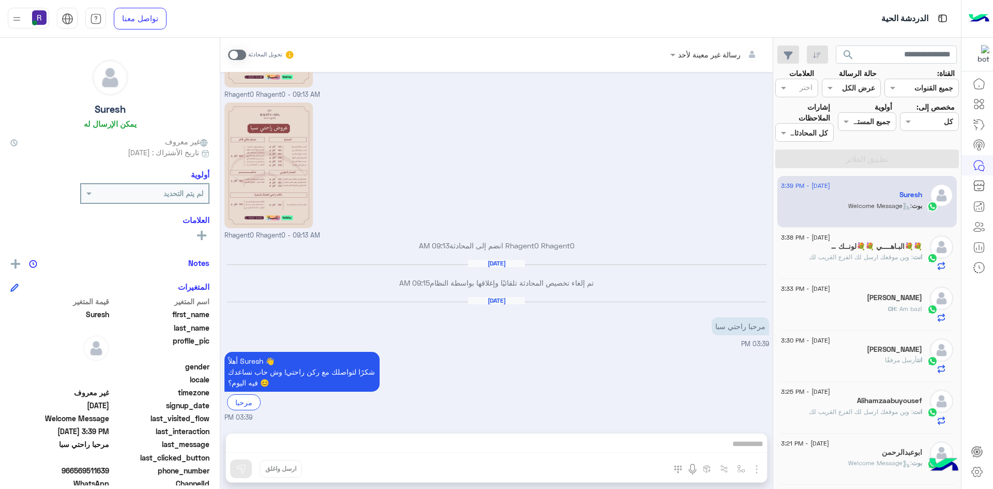
click at [862, 262] on p "انت : وين موقعك ارسل لك الفرع القريب لك" at bounding box center [865, 256] width 113 height 9
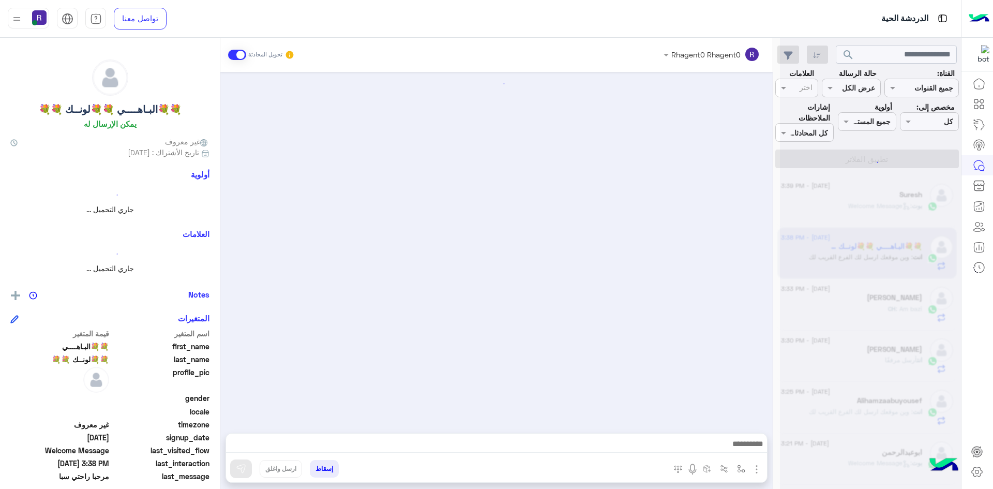
scroll to position [127, 0]
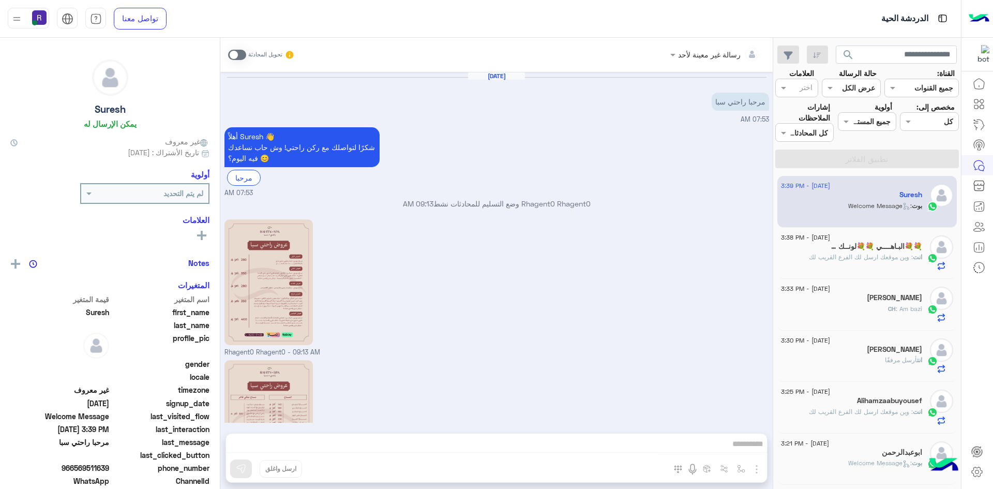
scroll to position [257, 0]
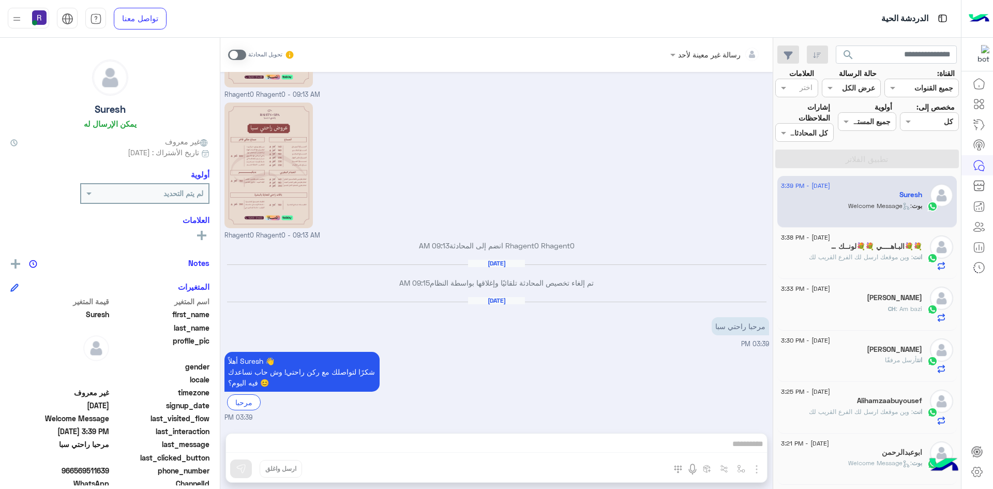
click at [849, 249] on h5 "💐💐البـاهــــي 💐💐لونــك 💐💐" at bounding box center [872, 246] width 99 height 9
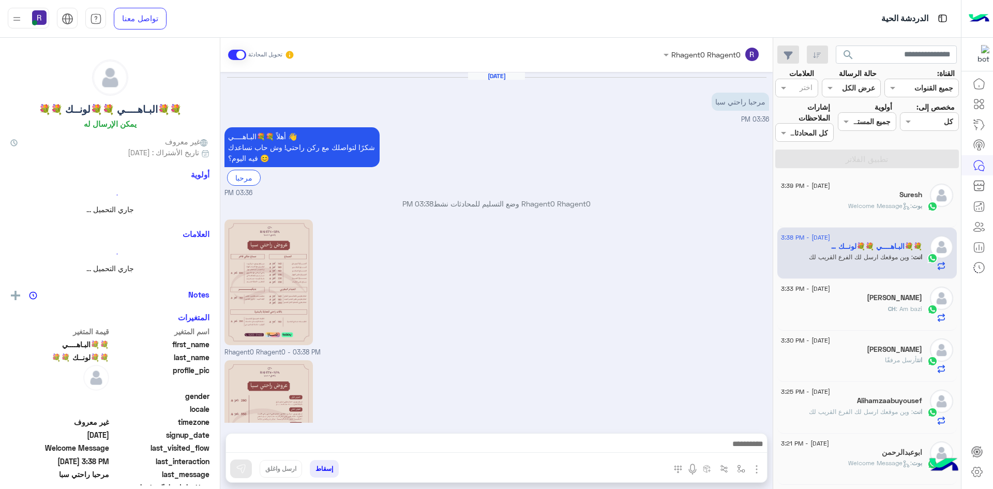
scroll to position [127, 0]
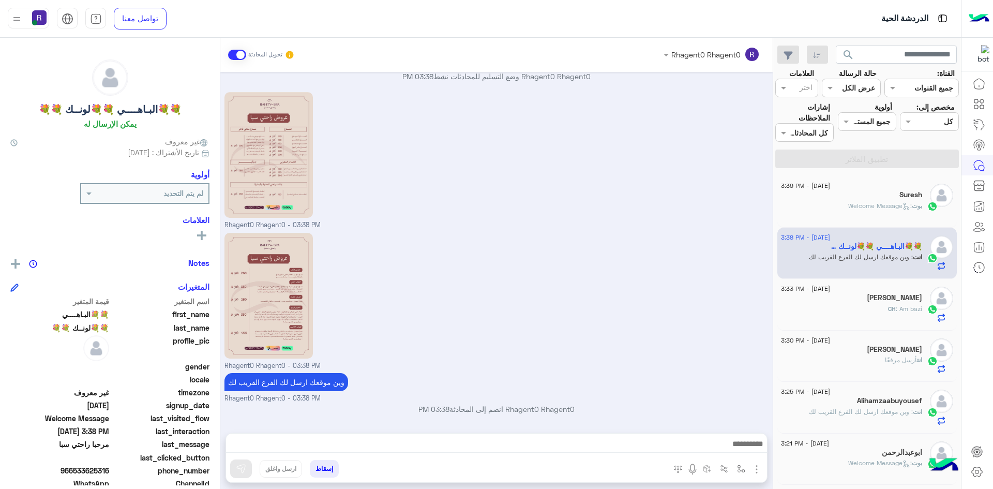
click at [837, 314] on div "CH : Am bazi" at bounding box center [851, 313] width 141 height 18
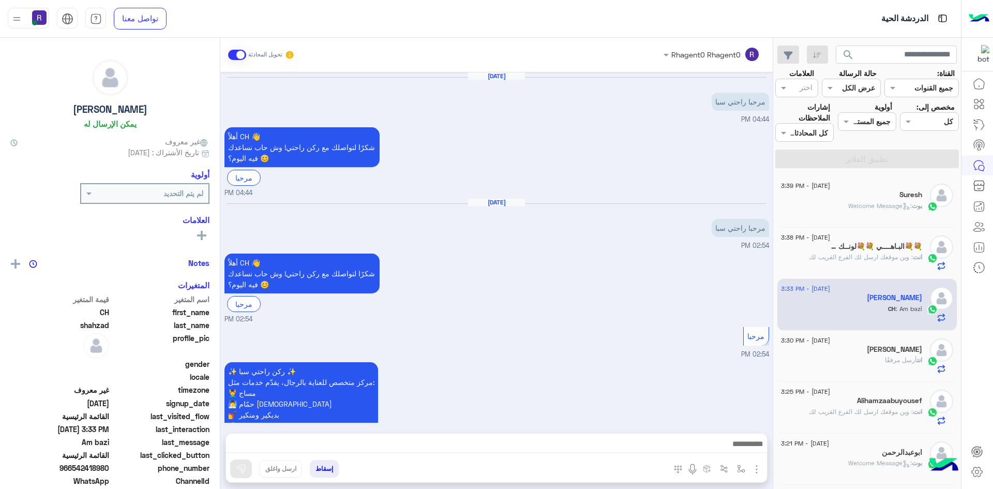
scroll to position [777, 0]
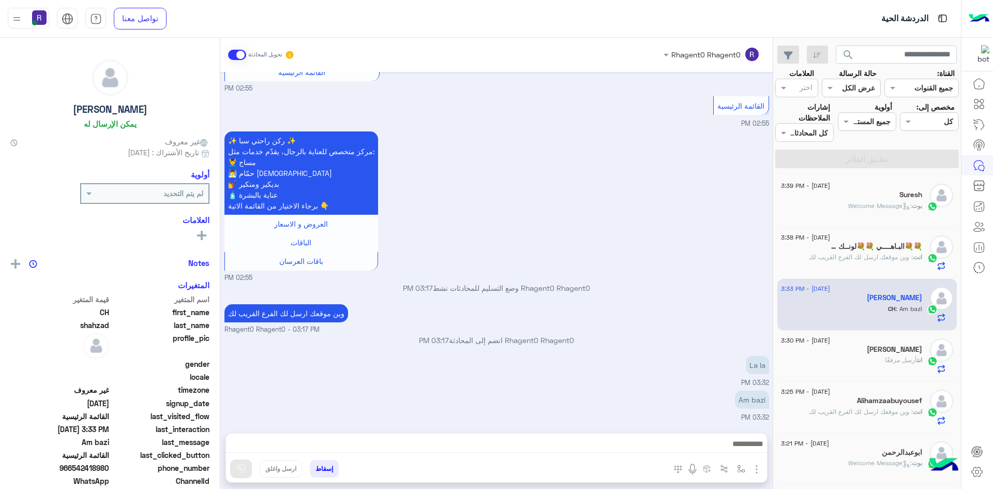
click at [873, 203] on span ": Welcome Message" at bounding box center [880, 206] width 64 height 8
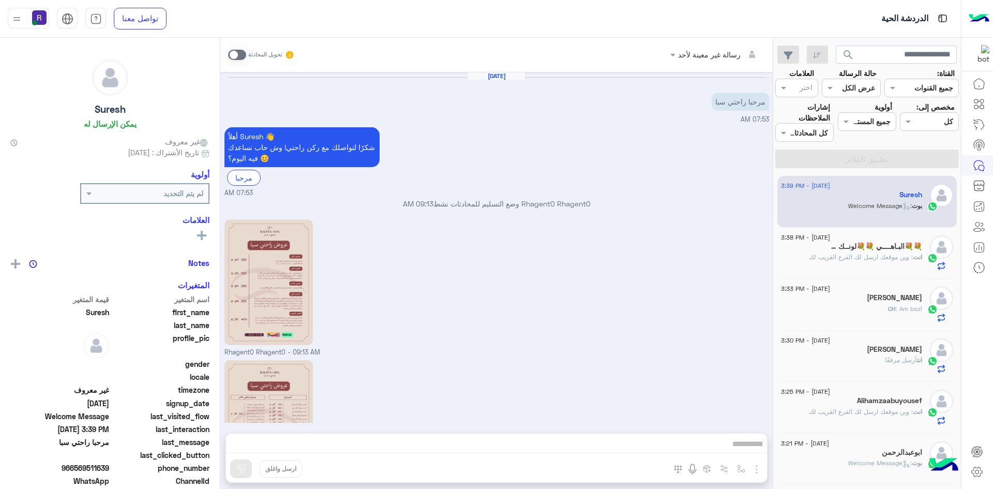
scroll to position [257, 0]
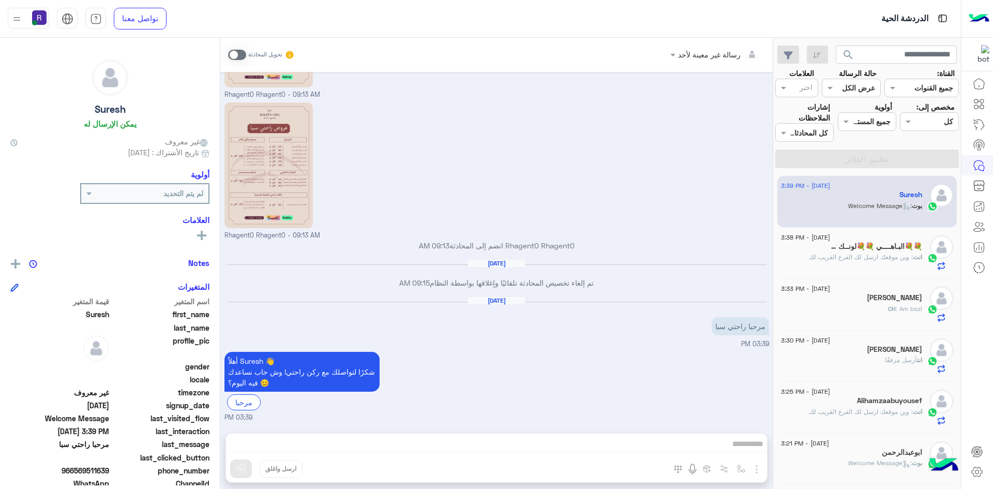
click at [870, 246] on h5 "💐💐البـاهــــي 💐💐لونــك 💐💐" at bounding box center [872, 246] width 99 height 9
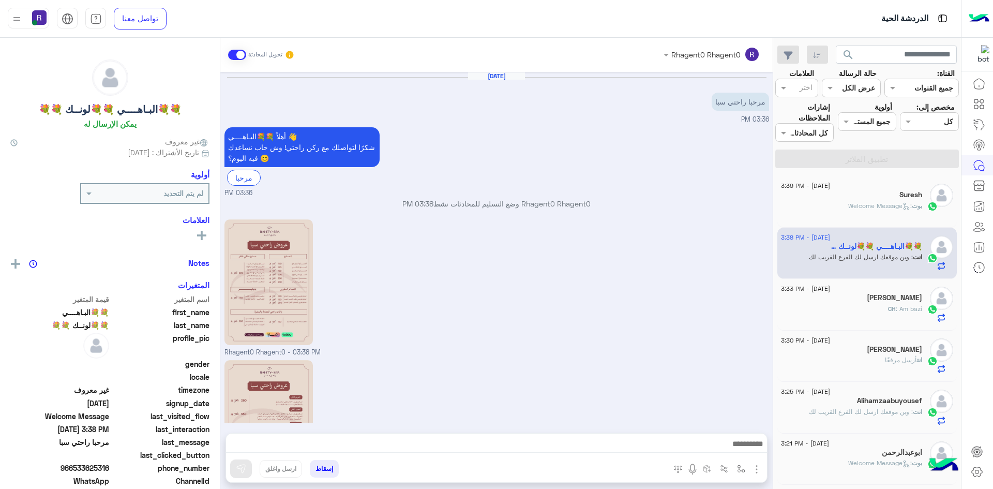
scroll to position [127, 0]
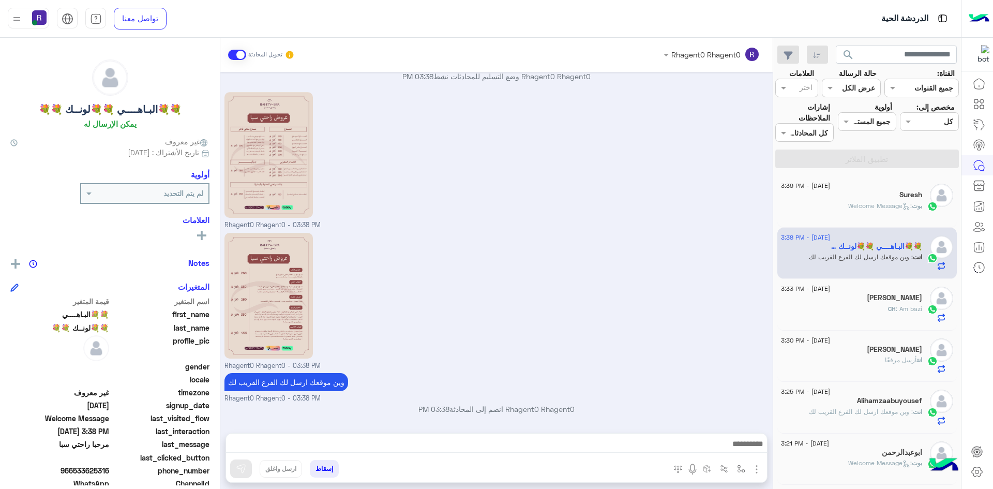
click at [833, 302] on div "[PERSON_NAME]" at bounding box center [851, 298] width 141 height 11
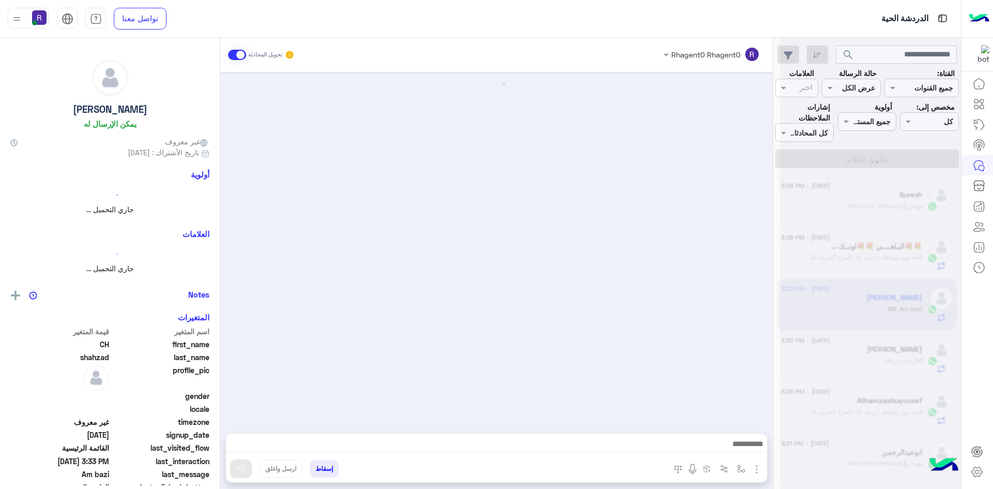
scroll to position [777, 0]
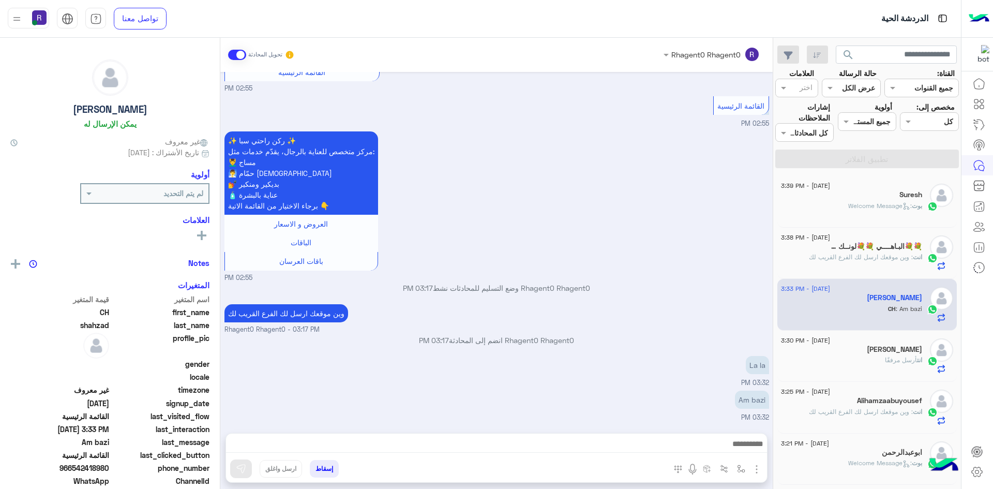
click at [834, 250] on h5 "💐💐البـاهــــي 💐💐لونــك 💐💐" at bounding box center [872, 246] width 99 height 9
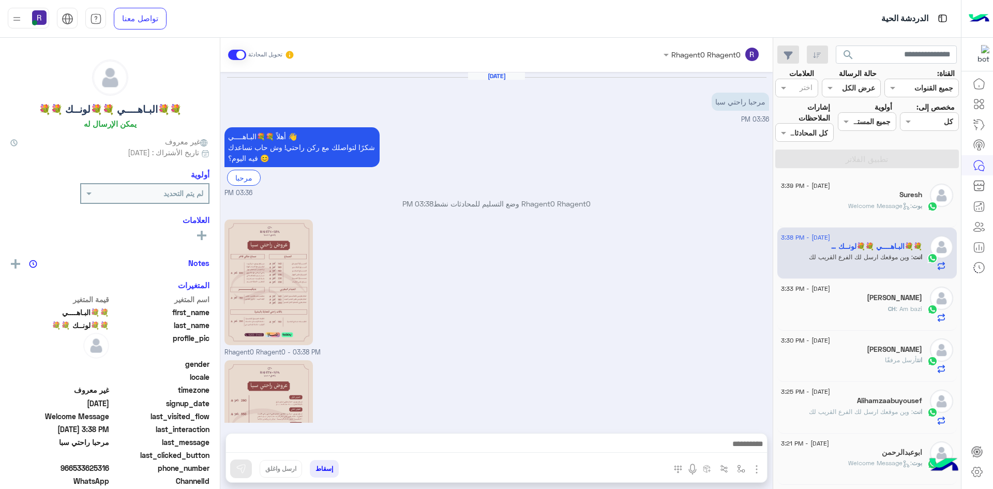
scroll to position [127, 0]
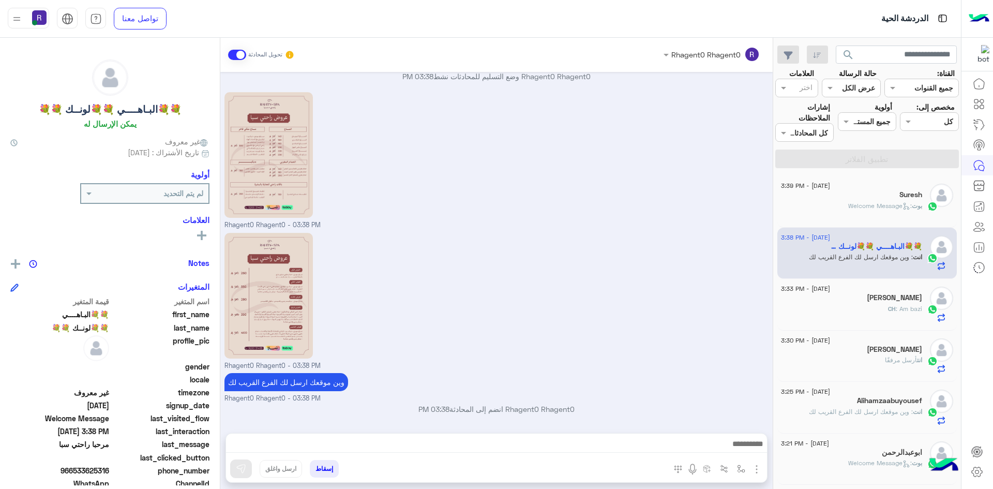
click at [838, 209] on div "بوت : Welcome Message" at bounding box center [851, 210] width 141 height 18
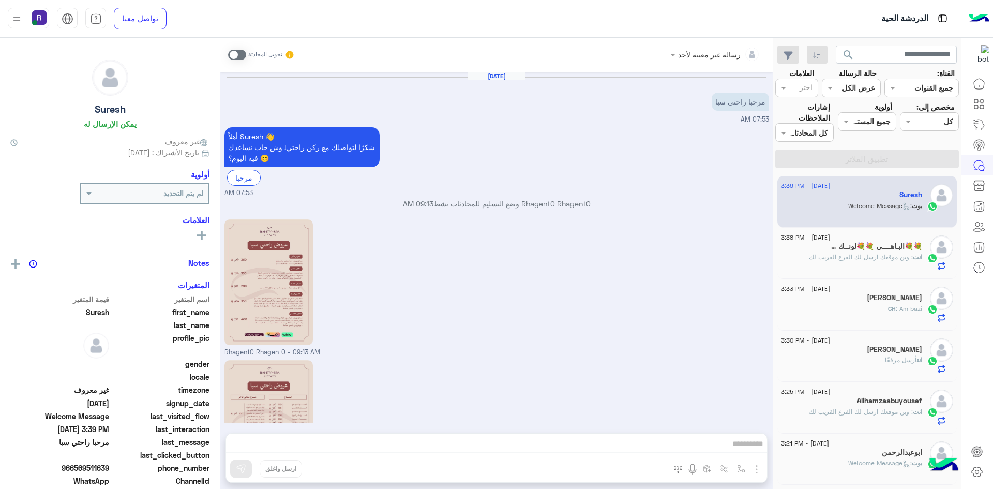
scroll to position [257, 0]
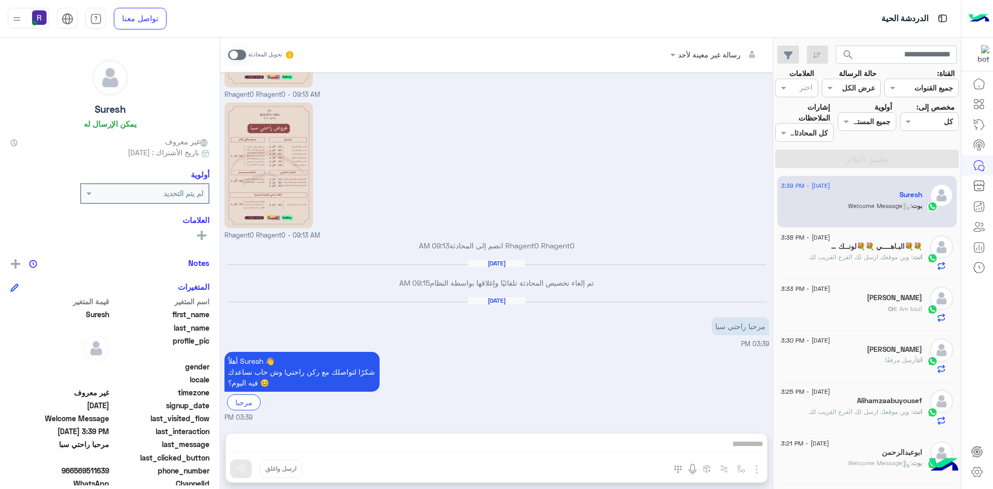
click at [910, 262] on p "انت : وين موقعك ارسل لك الفرع القريب لك" at bounding box center [865, 256] width 113 height 9
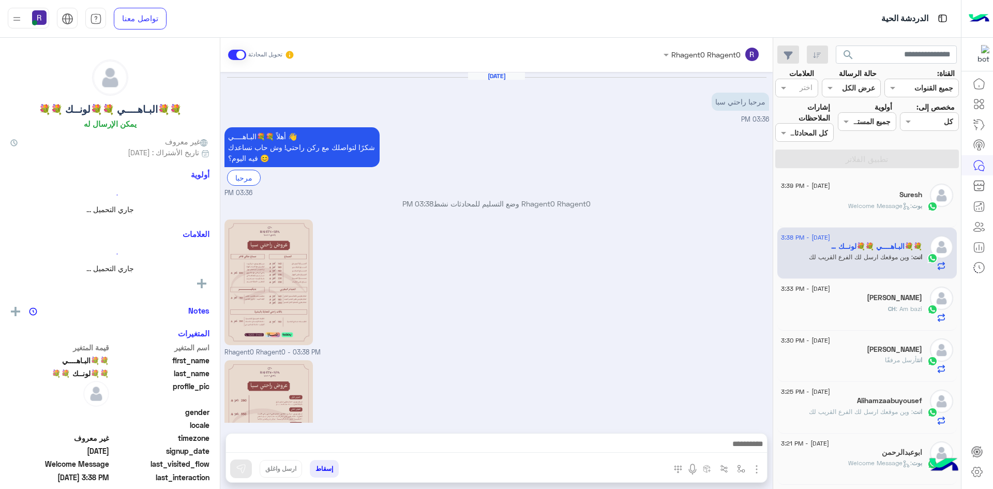
scroll to position [127, 0]
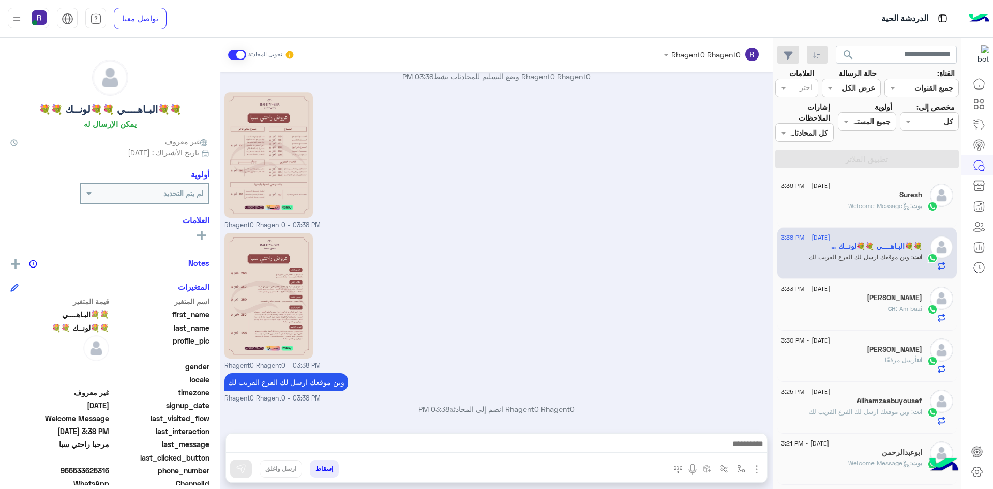
click at [831, 310] on div "CH : Am bazi" at bounding box center [851, 313] width 141 height 18
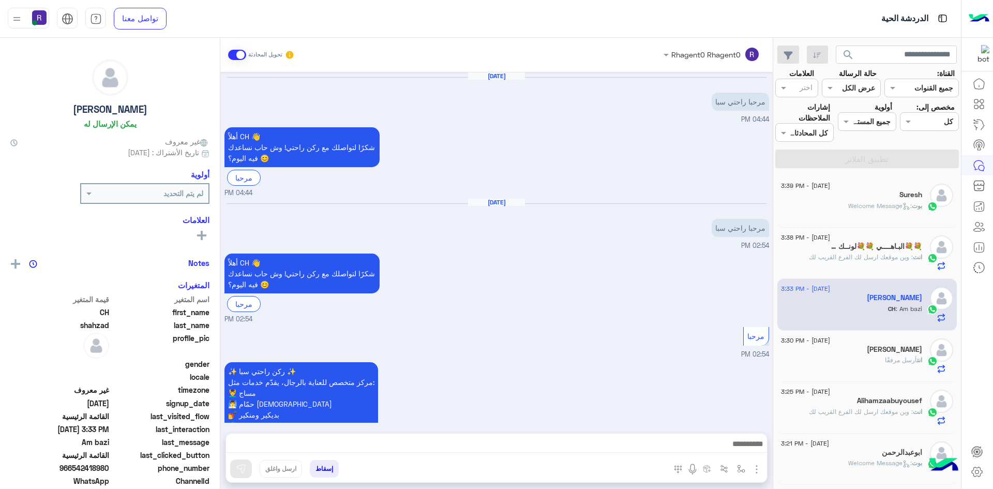
scroll to position [777, 0]
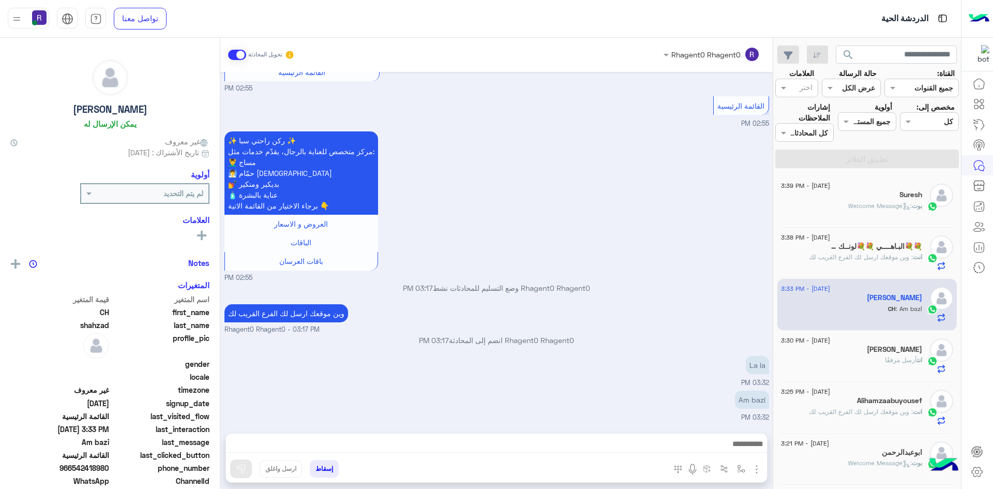
click at [846, 256] on span ": وين موقعك ارسل لك الفرع القريب لك" at bounding box center [861, 257] width 104 height 8
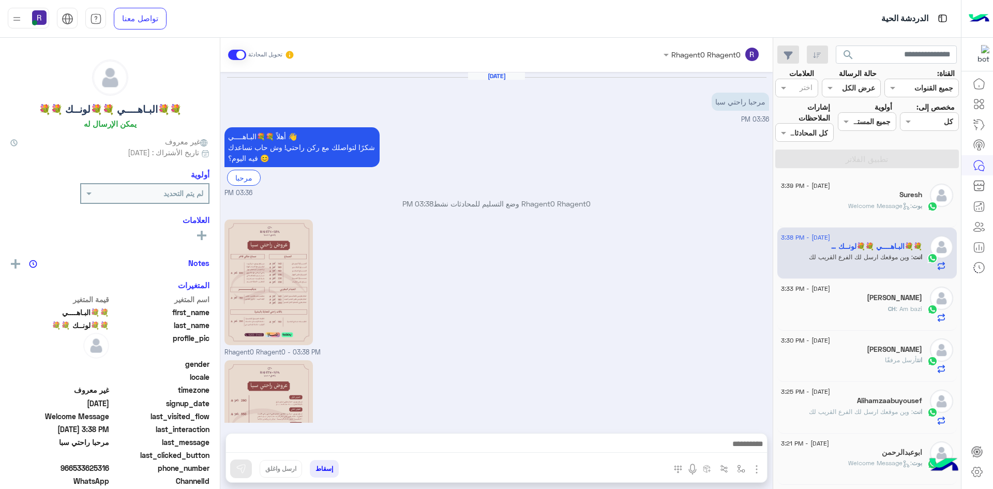
scroll to position [127, 0]
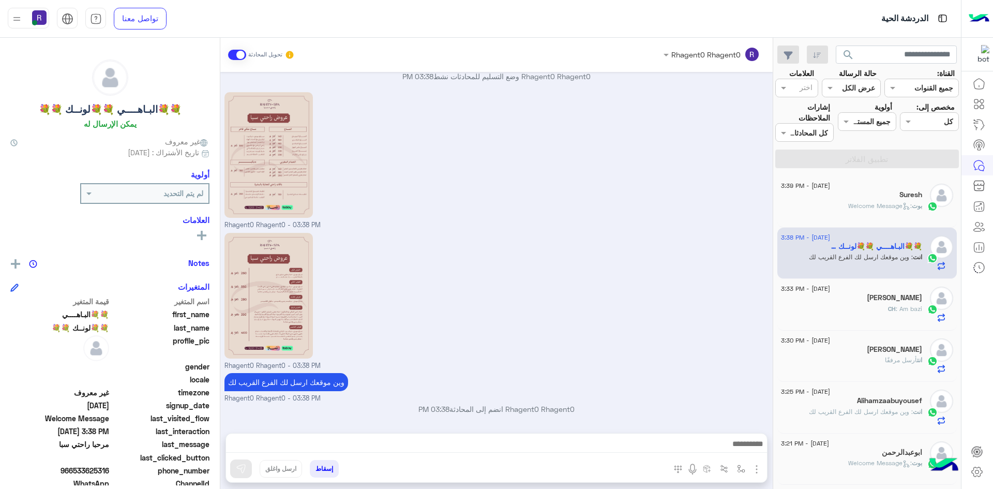
click at [878, 199] on div "Suresh" at bounding box center [851, 195] width 141 height 11
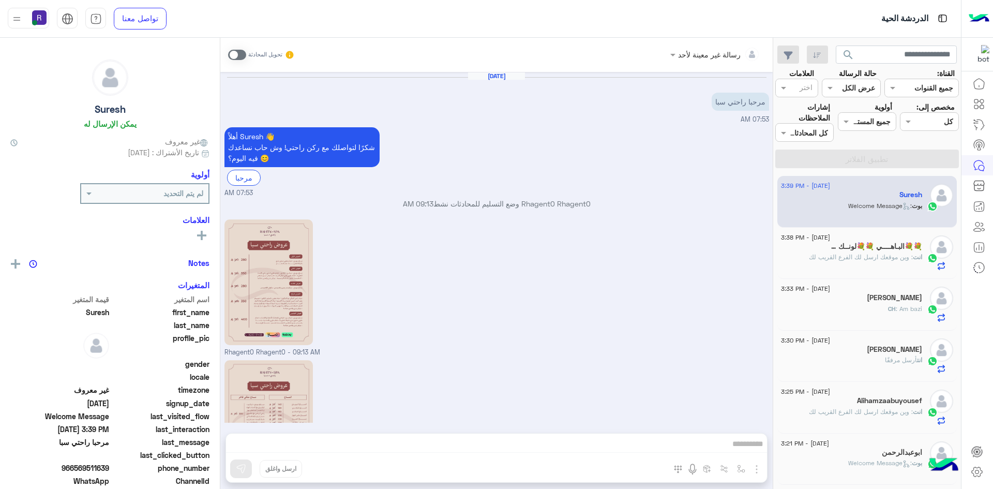
scroll to position [257, 0]
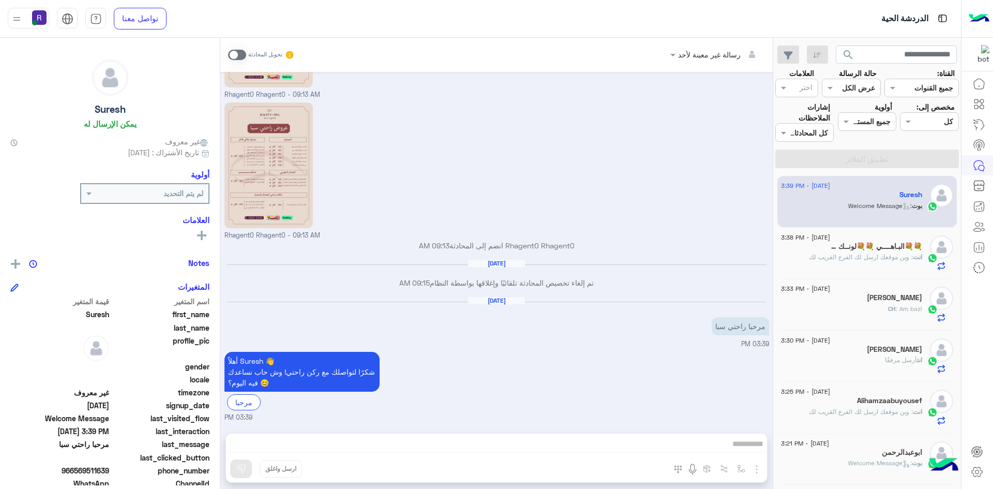
click at [839, 316] on div "CH : Am bazi" at bounding box center [851, 313] width 141 height 18
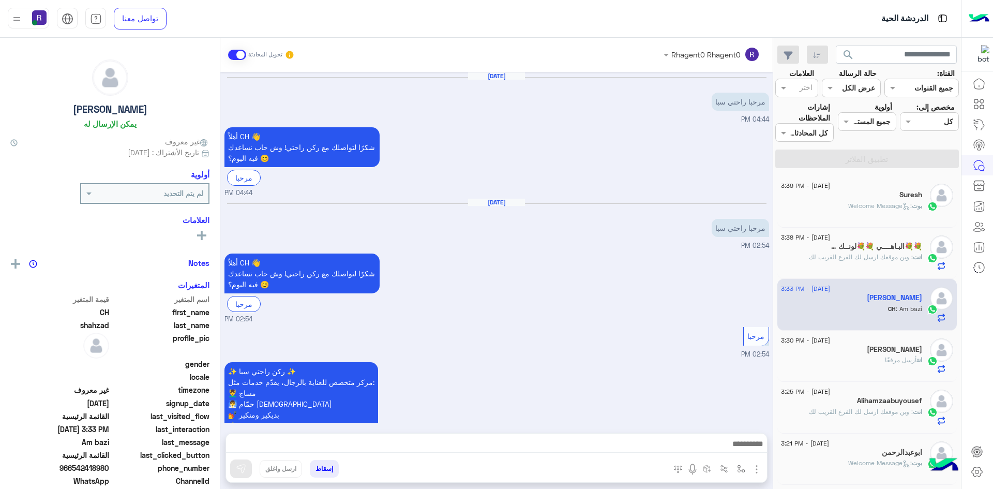
scroll to position [777, 0]
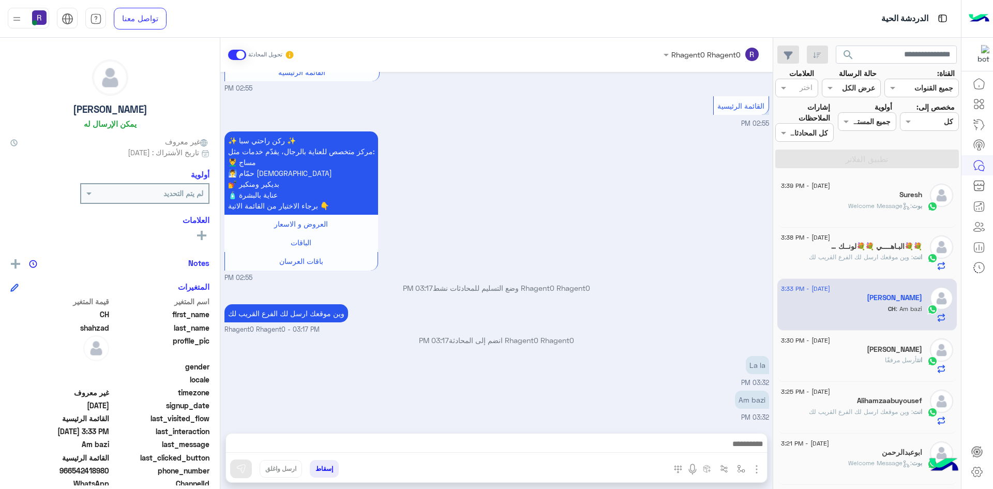
click at [851, 367] on div "انت أرسل مرفقًا" at bounding box center [851, 364] width 141 height 18
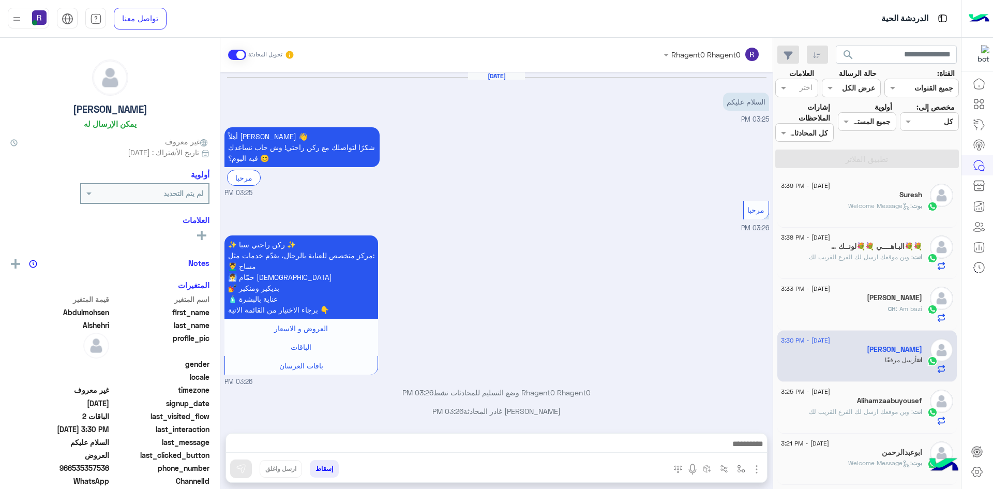
scroll to position [657, 0]
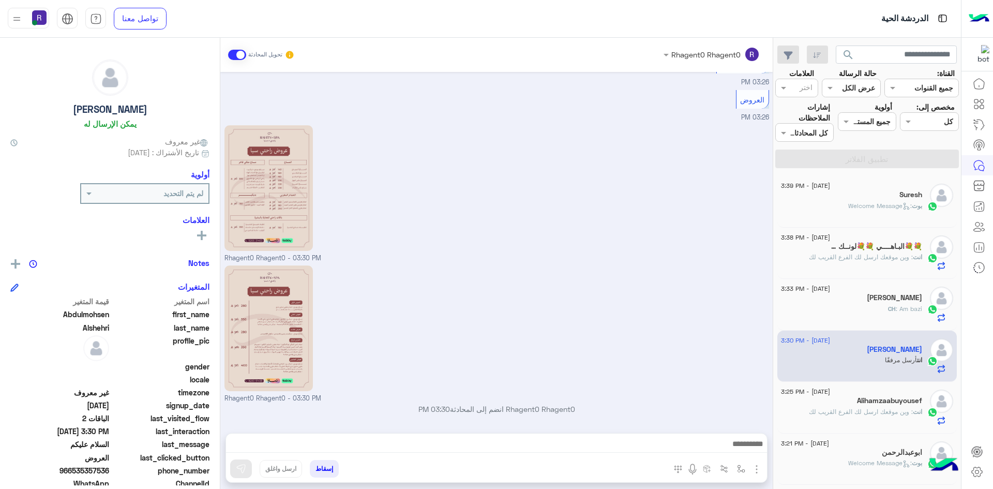
click at [845, 411] on span ": وين موقعك ارسل لك الفرع القريب لك" at bounding box center [861, 411] width 104 height 8
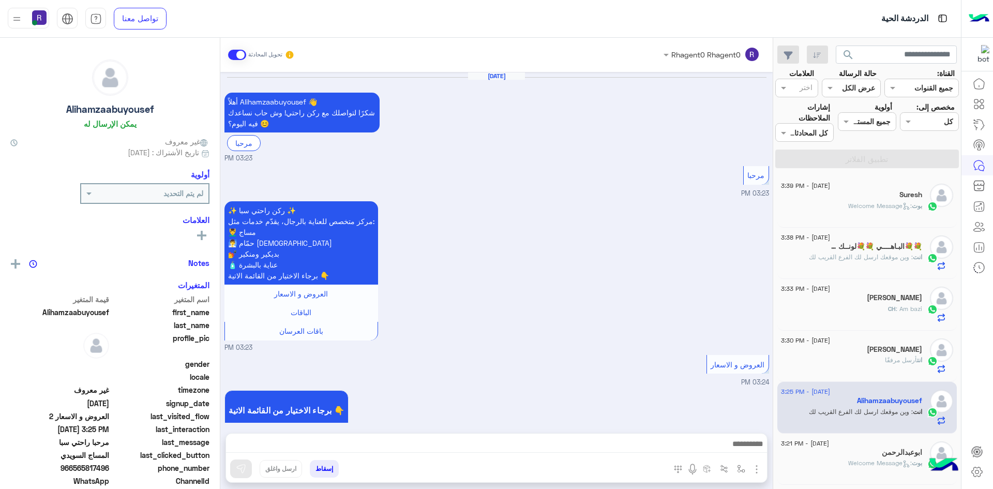
scroll to position [1020, 0]
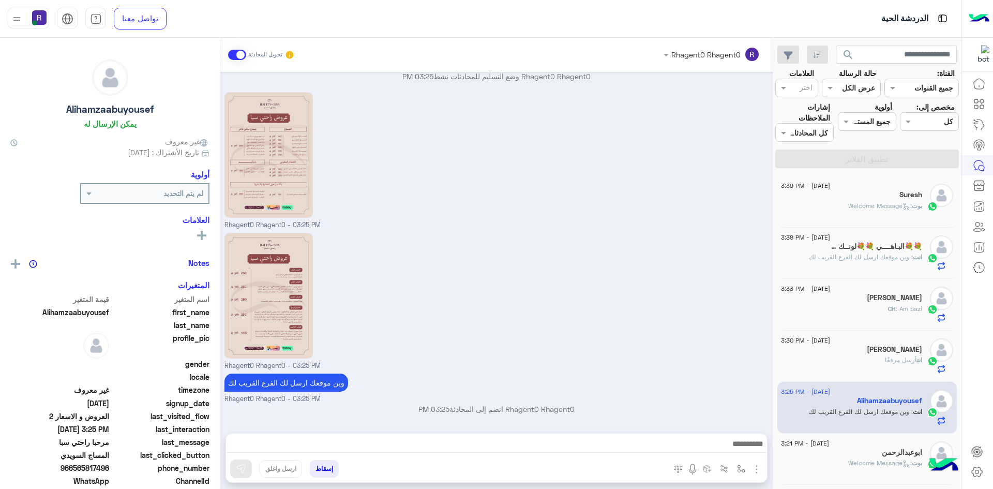
click at [848, 206] on span ": Welcome Message" at bounding box center [880, 206] width 64 height 8
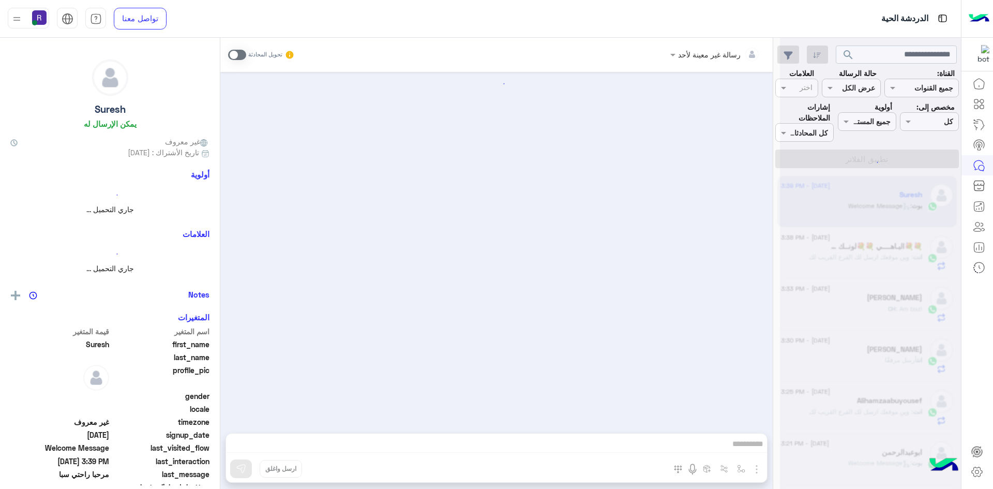
scroll to position [257, 0]
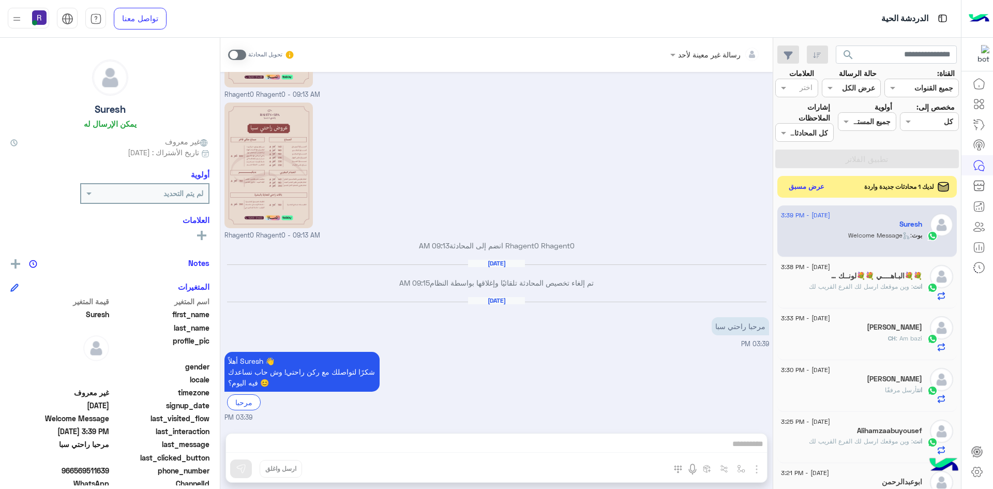
click at [802, 188] on button "عرض مسبق" at bounding box center [806, 187] width 43 height 14
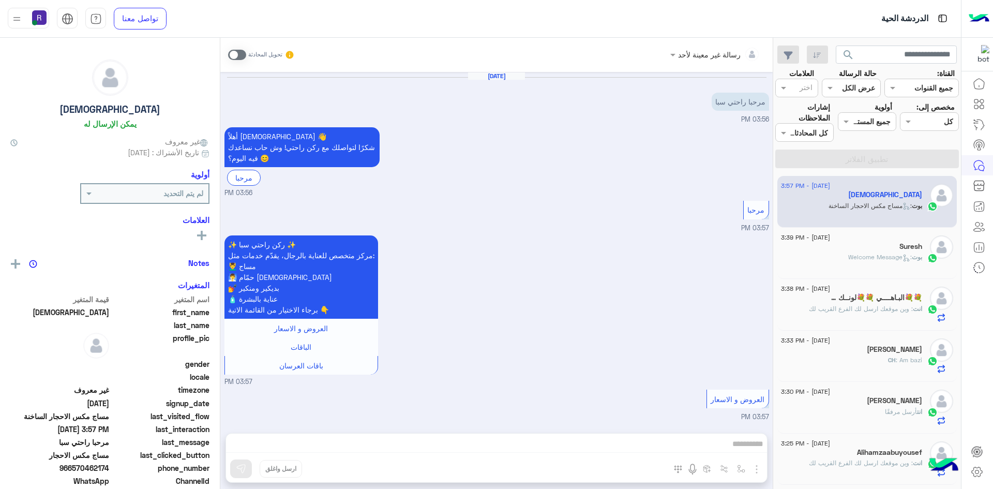
scroll to position [311, 0]
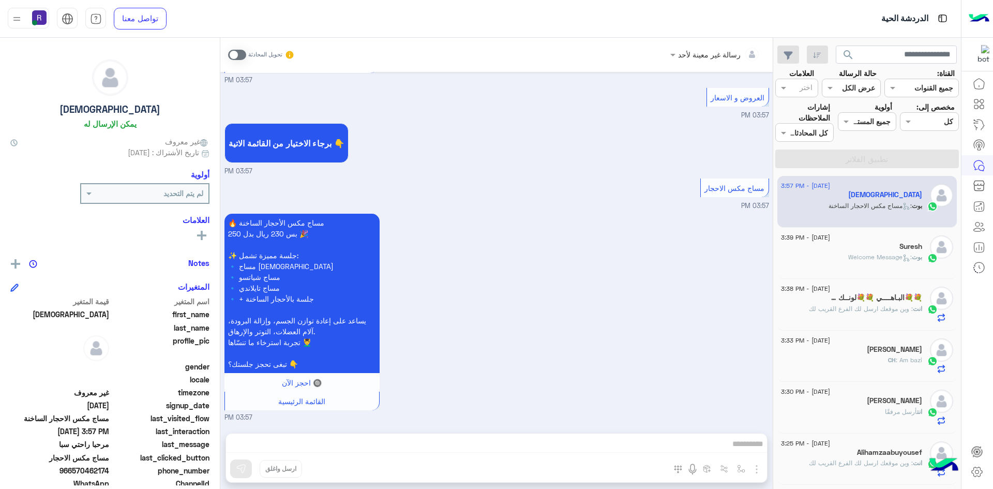
click at [872, 204] on span ": مساج مكس الاحجار الساخنة" at bounding box center [869, 206] width 83 height 8
click at [244, 55] on span at bounding box center [237, 55] width 18 height 10
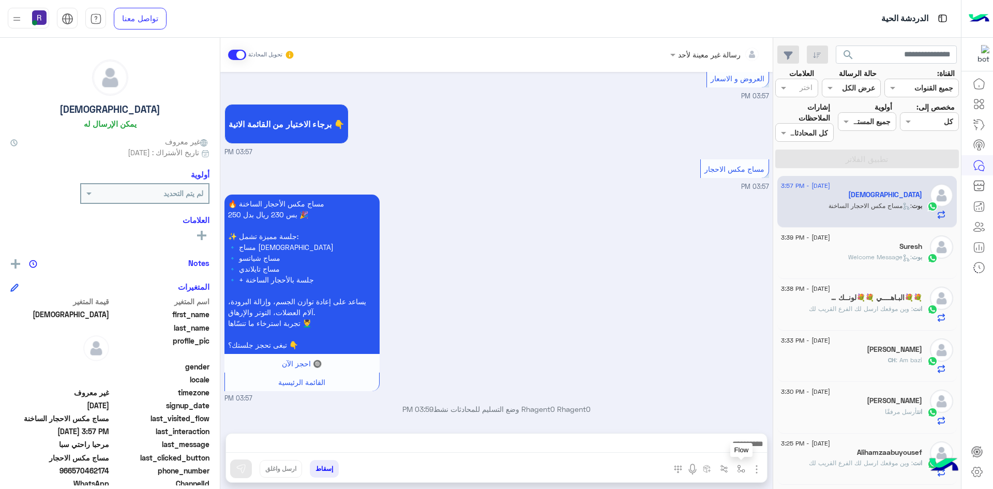
click at [740, 467] on img "button" at bounding box center [741, 468] width 8 height 8
click at [736, 453] on div "أدخل اسم مجموعة الرسائل" at bounding box center [695, 445] width 109 height 19
click at [542, 330] on div "🔥 مساج مكس الأحجار الساخنة بس 230 ريال بدل 250 🎉 ✨ جلسة مميزة تشمل: 🔹 مساج سويد…" at bounding box center [496, 297] width 544 height 211
click at [755, 472] on img "button" at bounding box center [756, 469] width 12 height 12
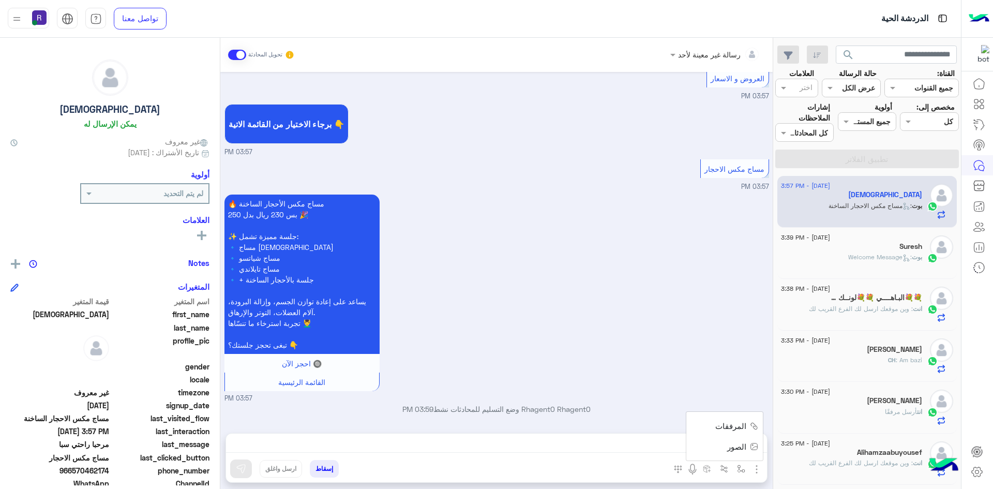
click at [739, 452] on span "الصور" at bounding box center [736, 447] width 19 height 12
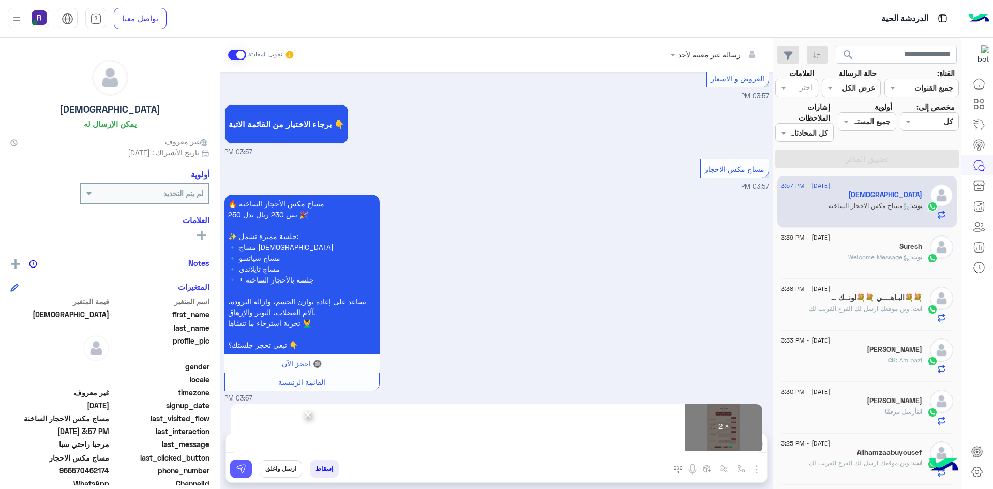
click at [244, 468] on img at bounding box center [241, 468] width 10 height 10
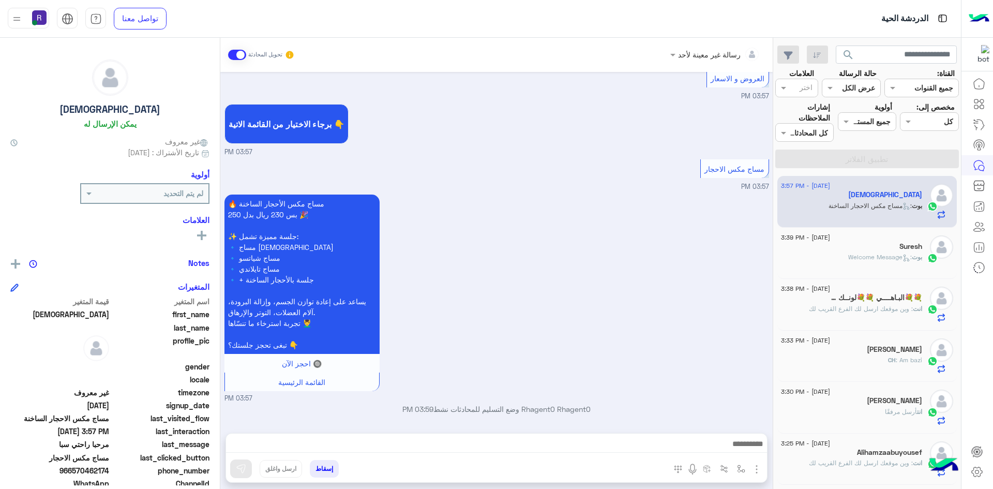
click at [851, 257] on span ": Welcome Message" at bounding box center [880, 257] width 64 height 8
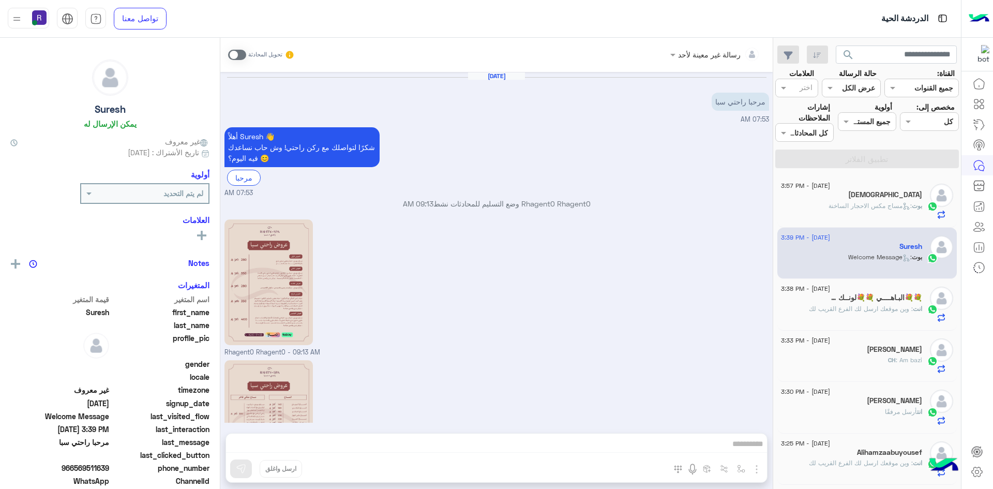
scroll to position [257, 0]
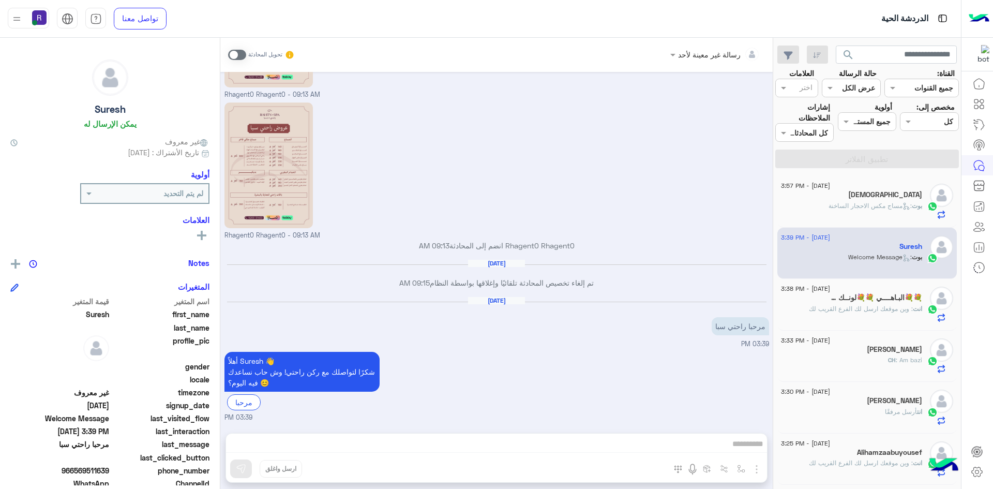
click at [829, 305] on span ": وين موقعك ارسل لك الفرع القريب لك" at bounding box center [861, 309] width 104 height 8
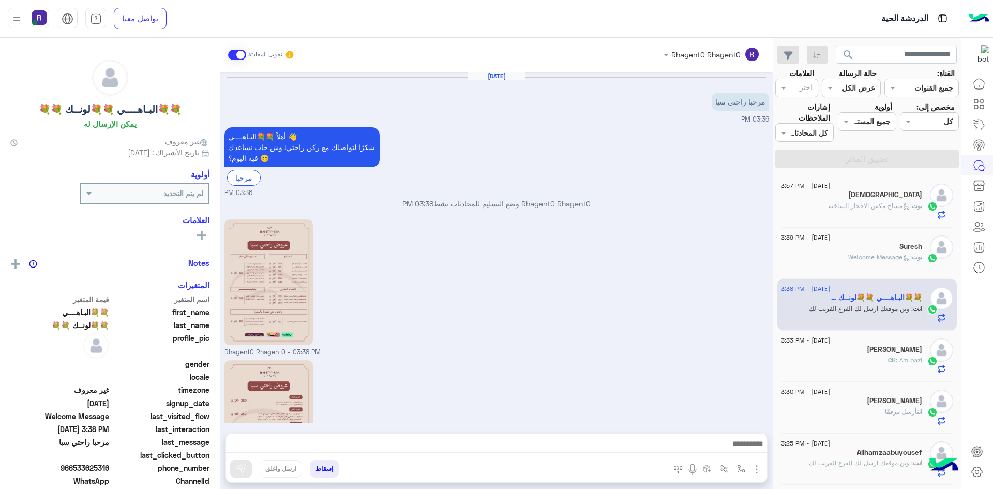
scroll to position [127, 0]
